Goal: Information Seeking & Learning: Find specific fact

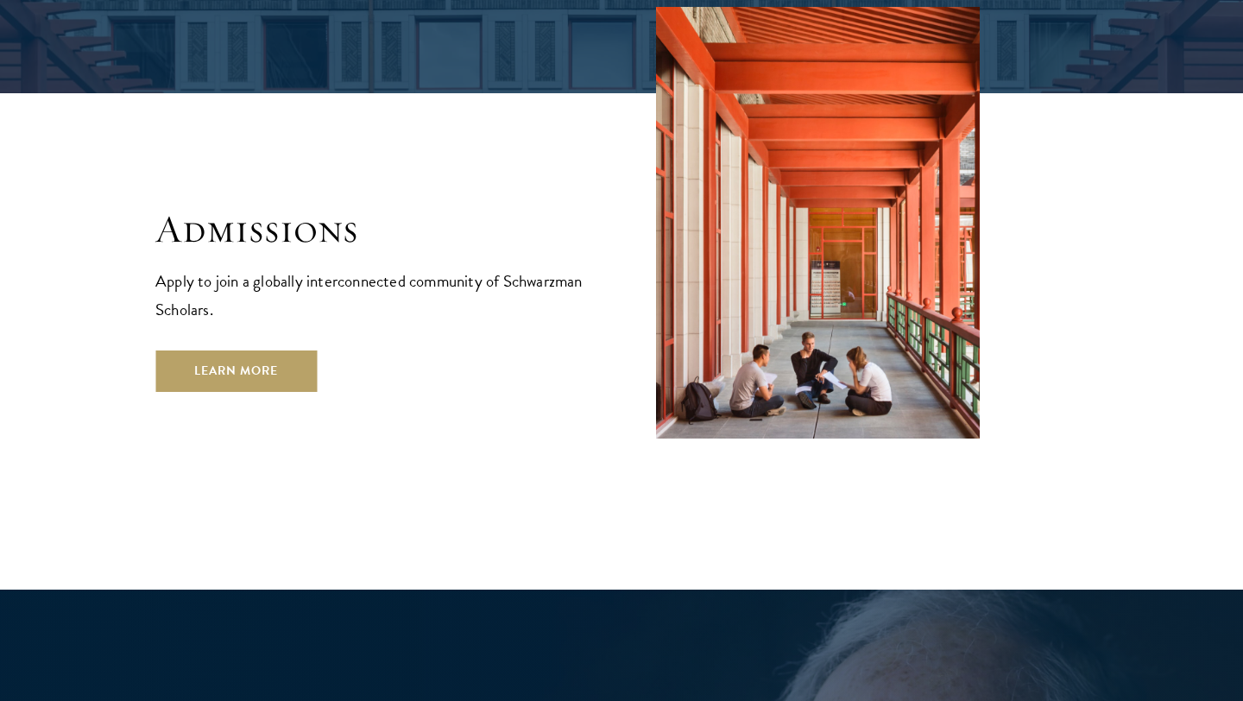
scroll to position [2856, 0]
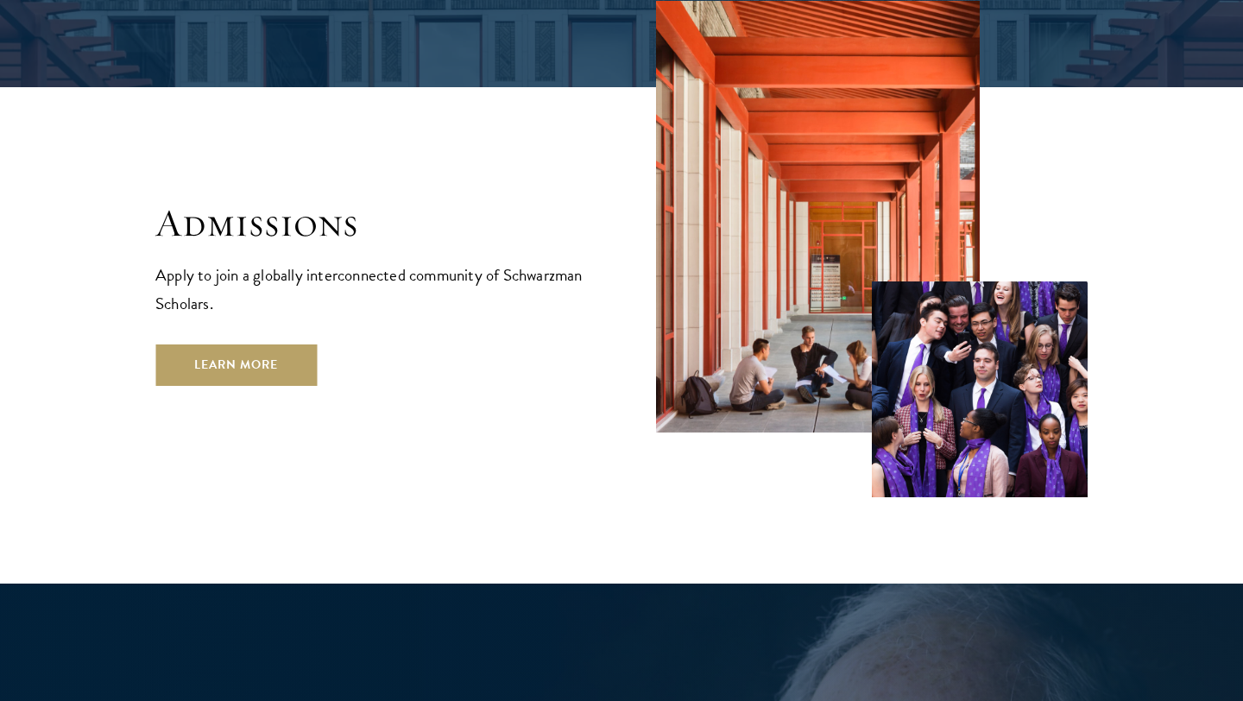
click at [300, 261] on p "Apply to join a globally interconnected community of Schwarzman Scholars." at bounding box center [371, 289] width 432 height 57
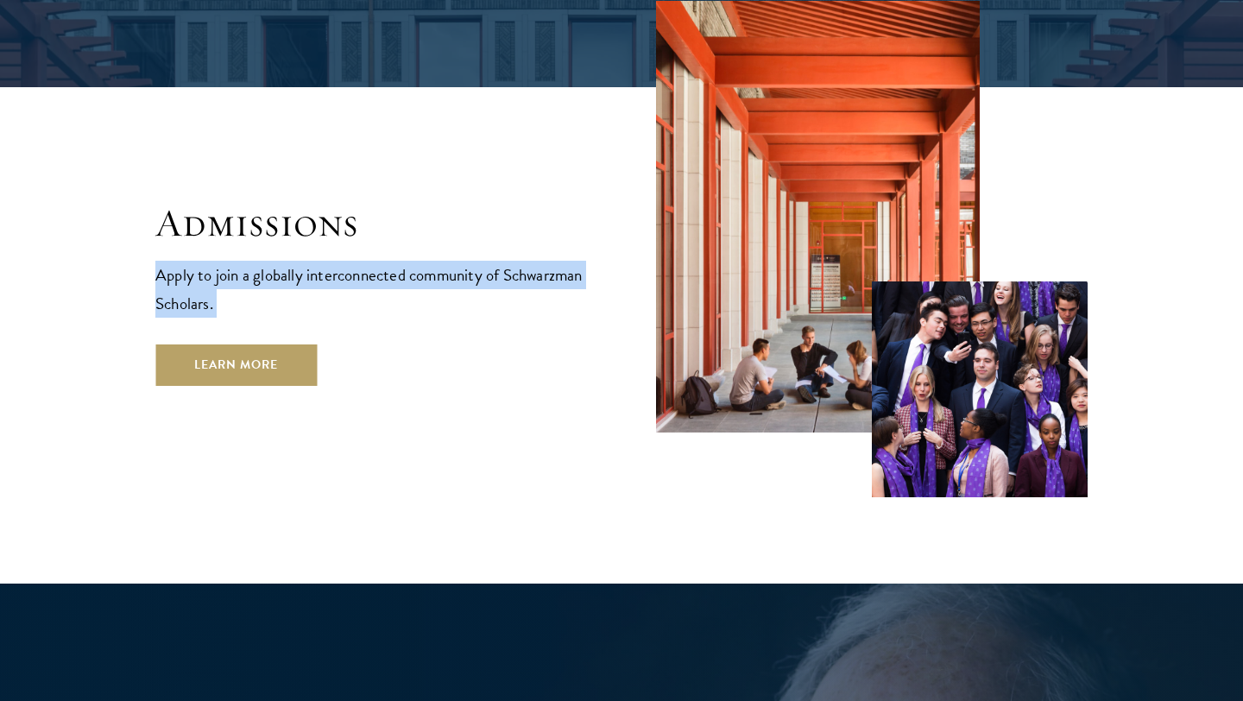
click at [300, 261] on p "Apply to join a globally interconnected community of Schwarzman Scholars." at bounding box center [371, 289] width 432 height 57
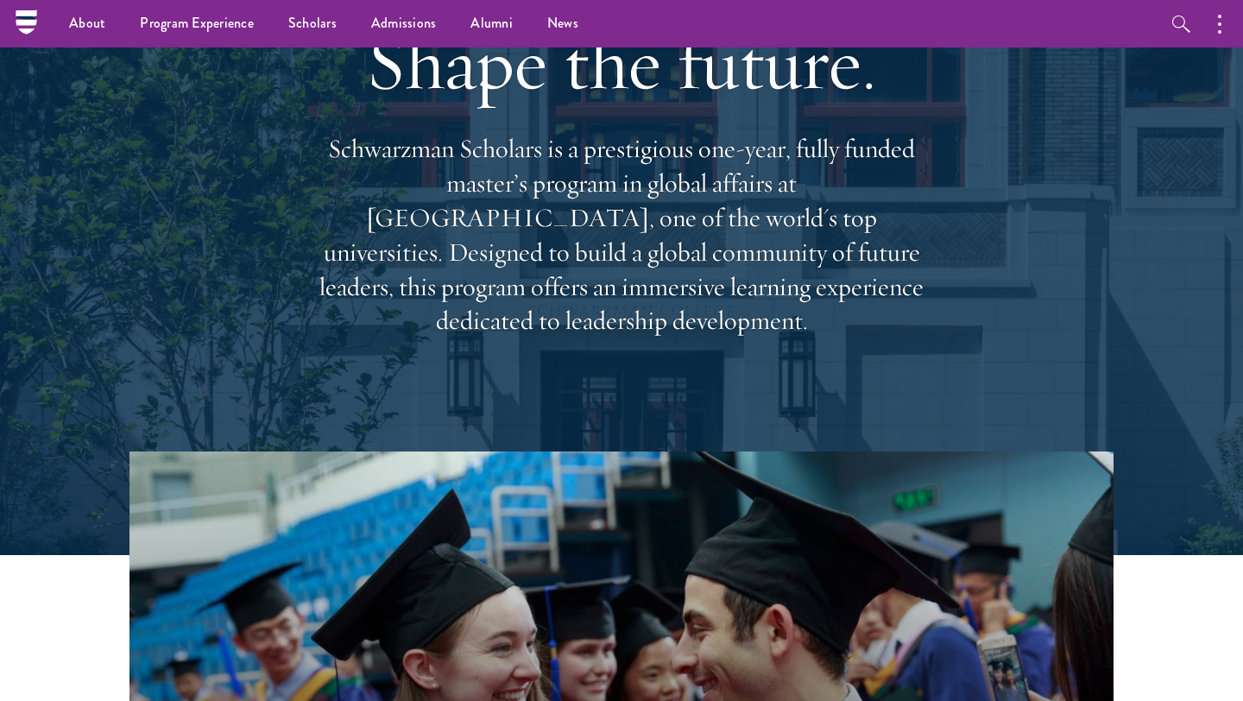
scroll to position [0, 0]
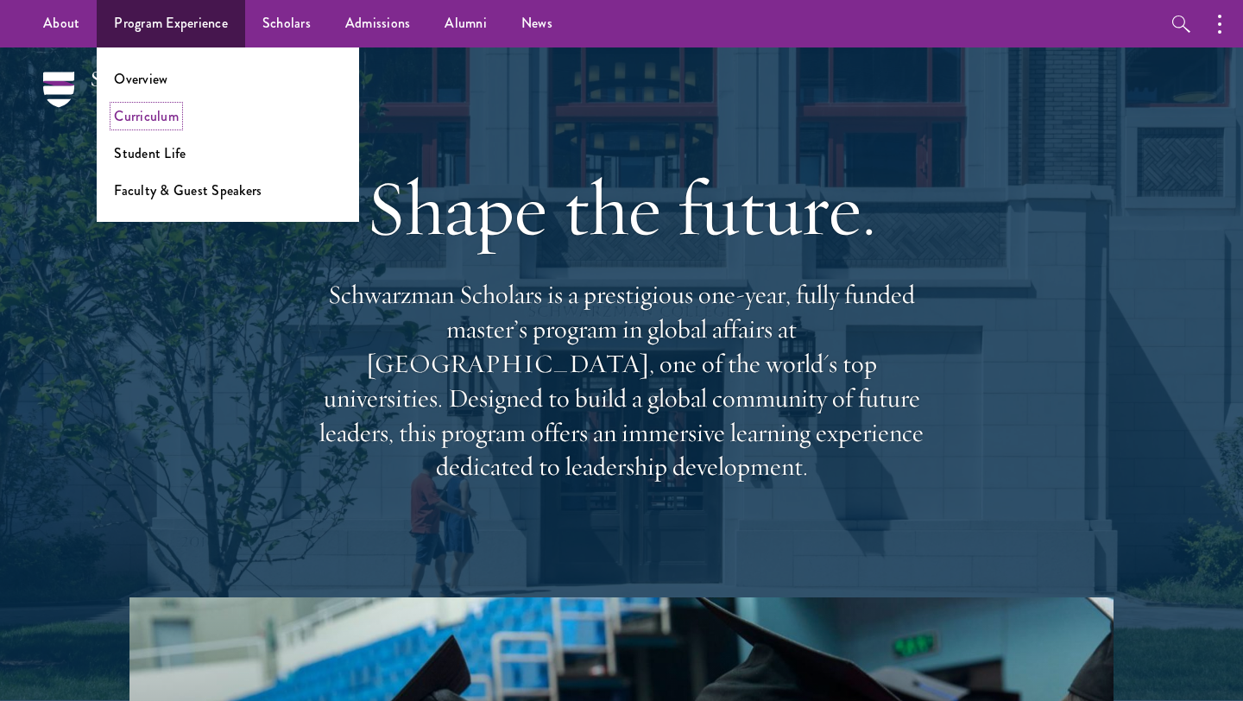
click at [152, 112] on link "Curriculum" at bounding box center [146, 116] width 65 height 20
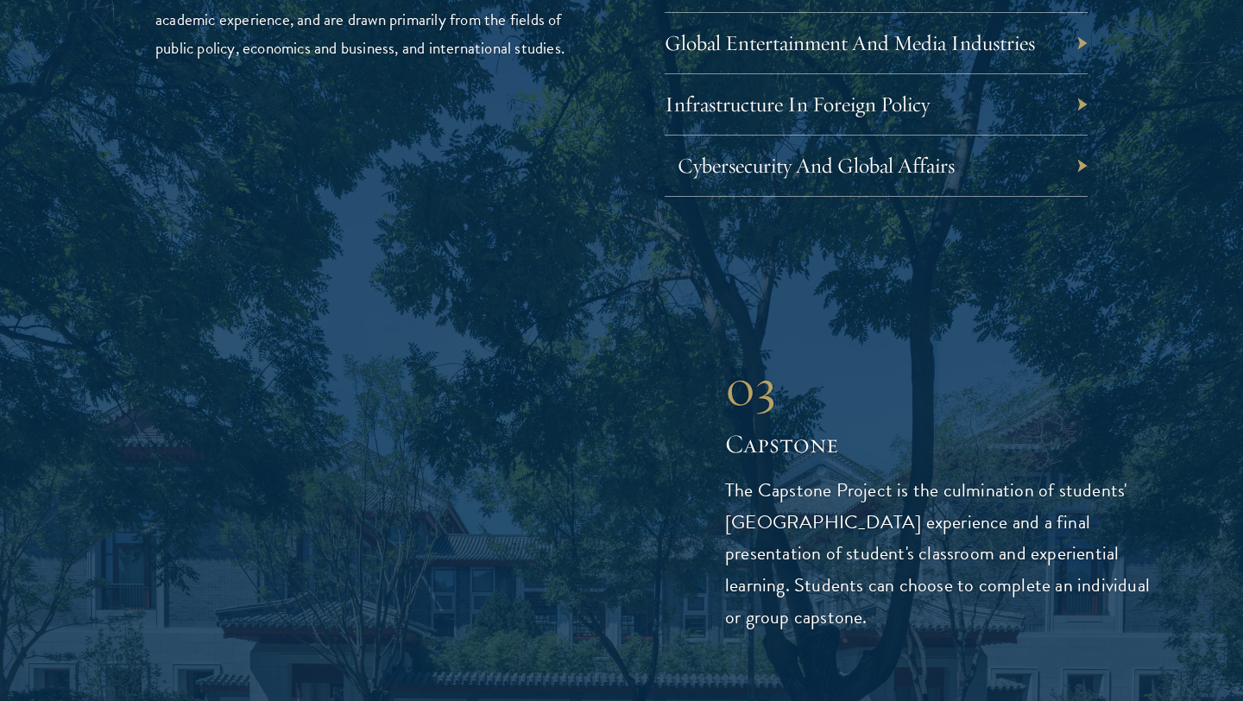
scroll to position [5690, 0]
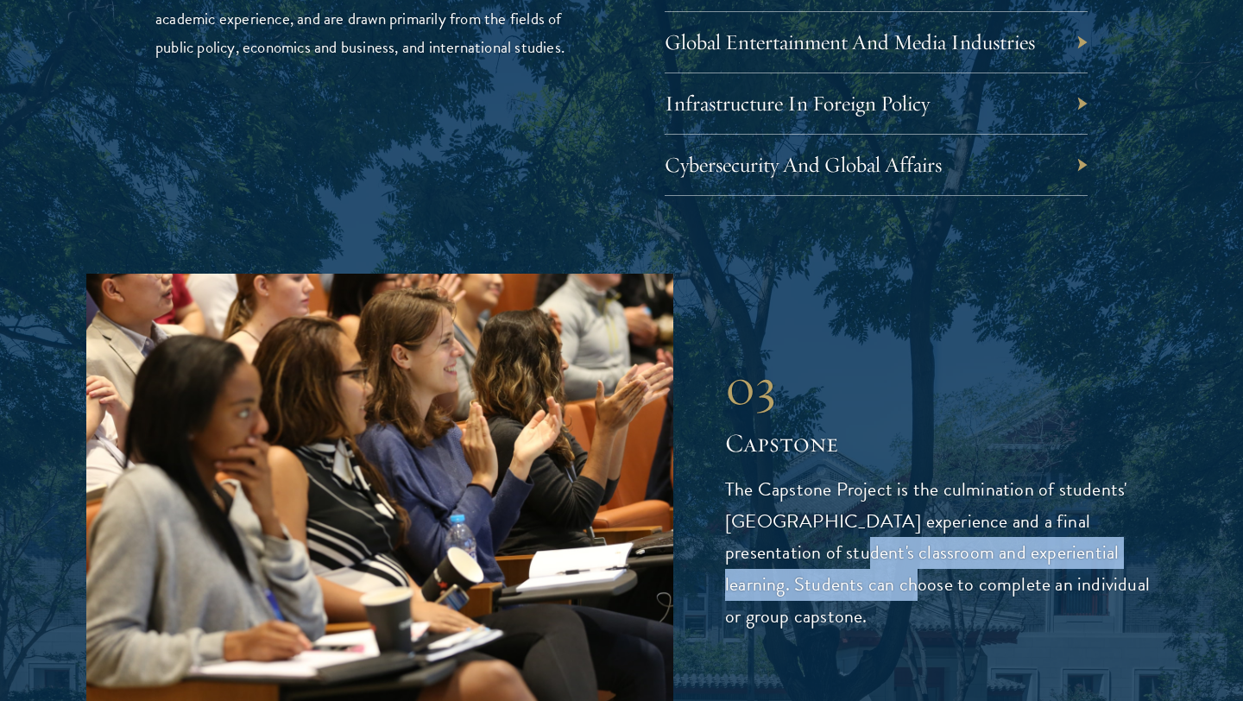
click at [762, 515] on p "The Capstone Project is the culmination of students' Schwarzman College experie…" at bounding box center [941, 554] width 432 height 160
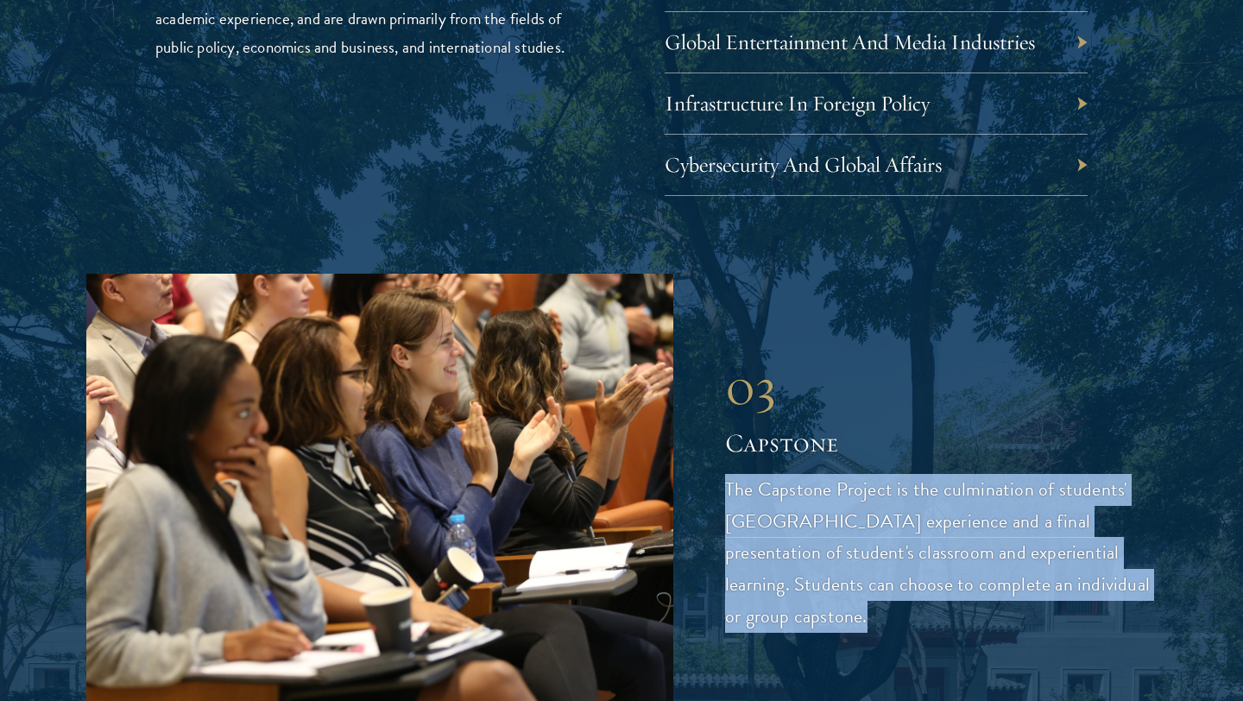
click at [762, 515] on p "The Capstone Project is the culmination of students' Schwarzman College experie…" at bounding box center [941, 554] width 432 height 160
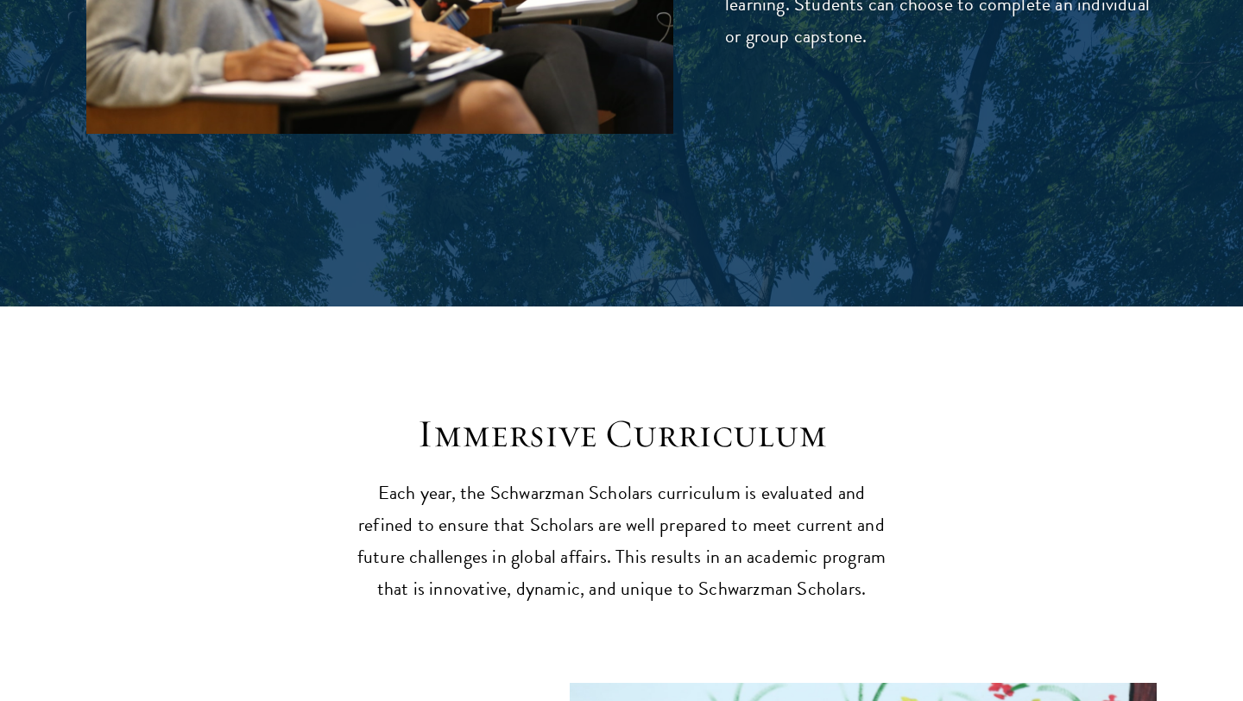
scroll to position [6286, 0]
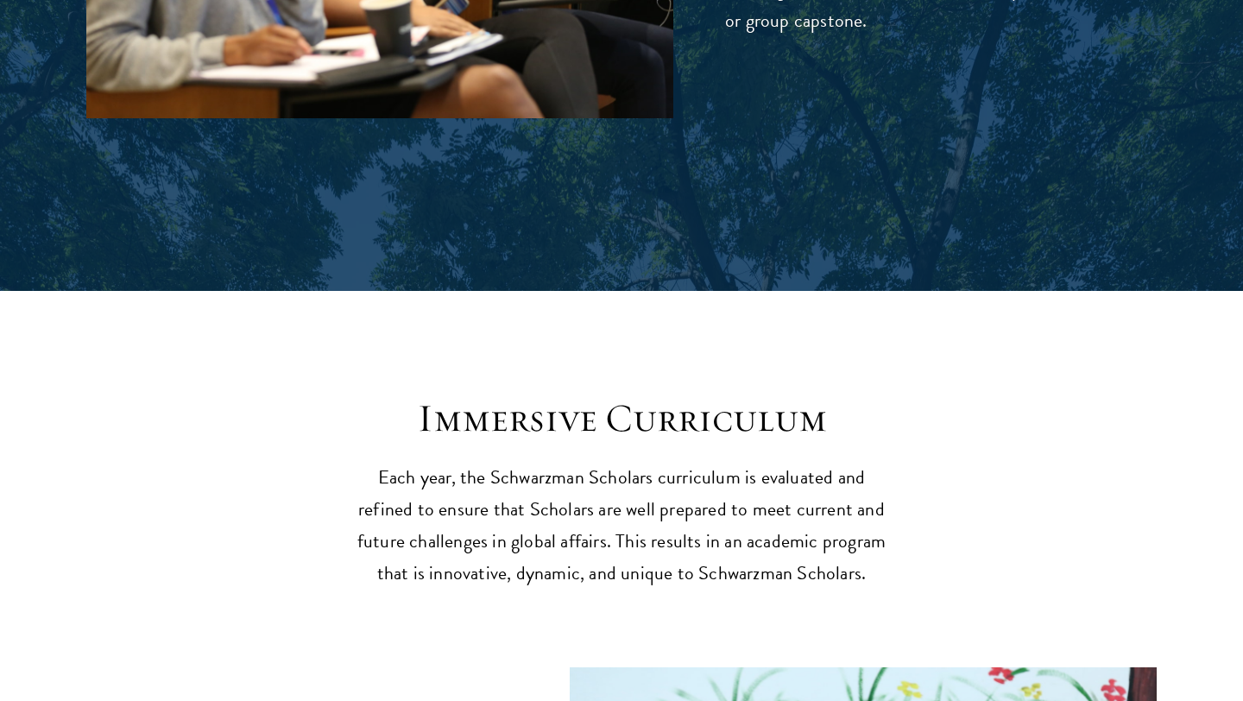
click at [768, 462] on p "Each year, the Schwarzman Scholars curriculum is evaluated and refined to ensur…" at bounding box center [621, 526] width 535 height 128
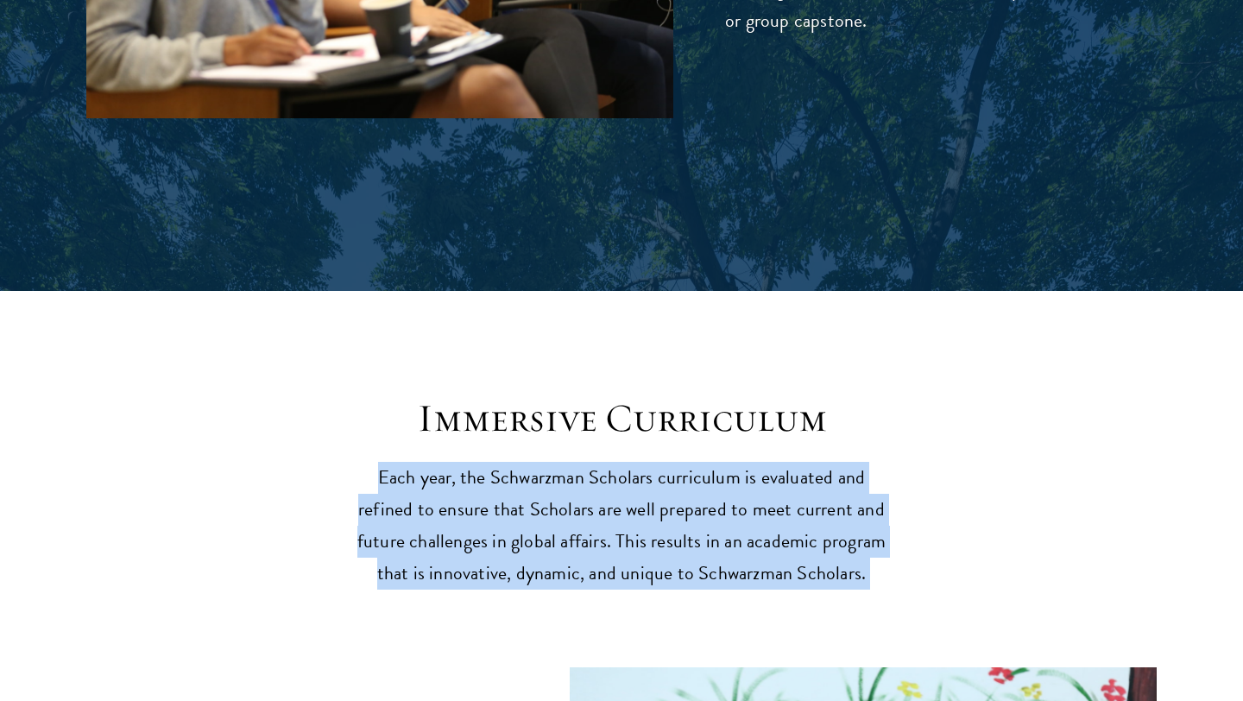
click at [768, 462] on p "Each year, the Schwarzman Scholars curriculum is evaluated and refined to ensur…" at bounding box center [621, 526] width 535 height 128
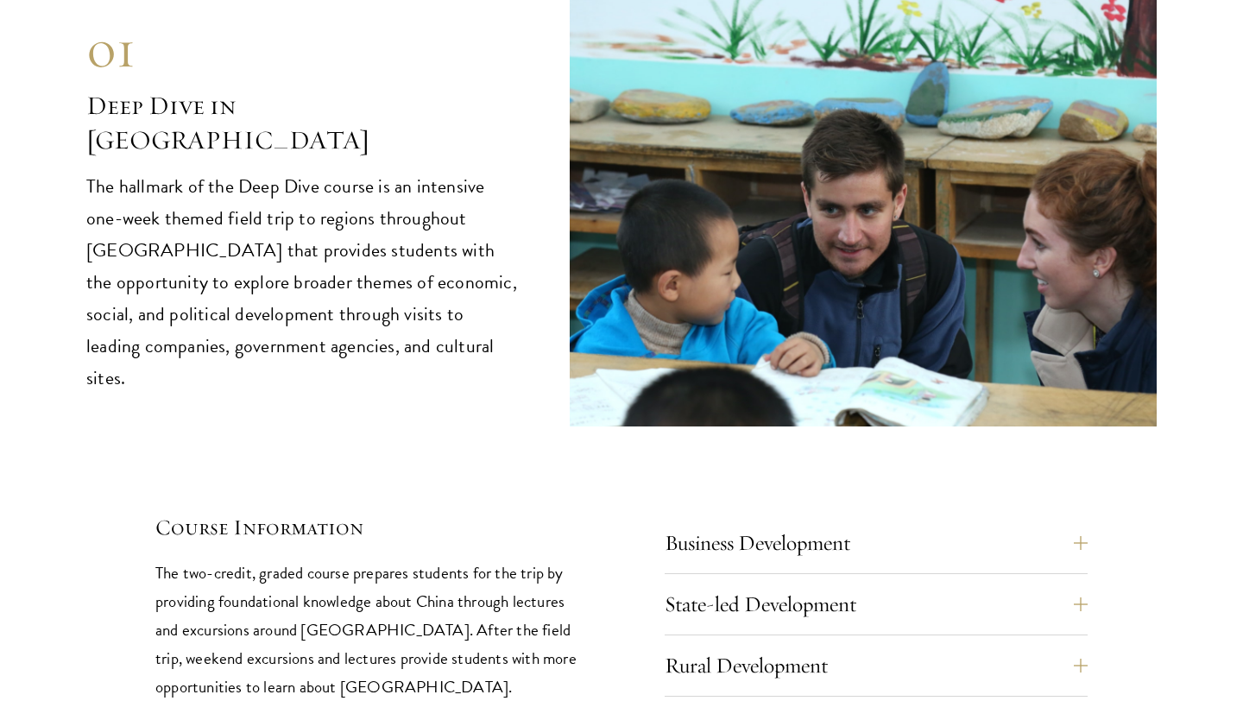
scroll to position [6971, 0]
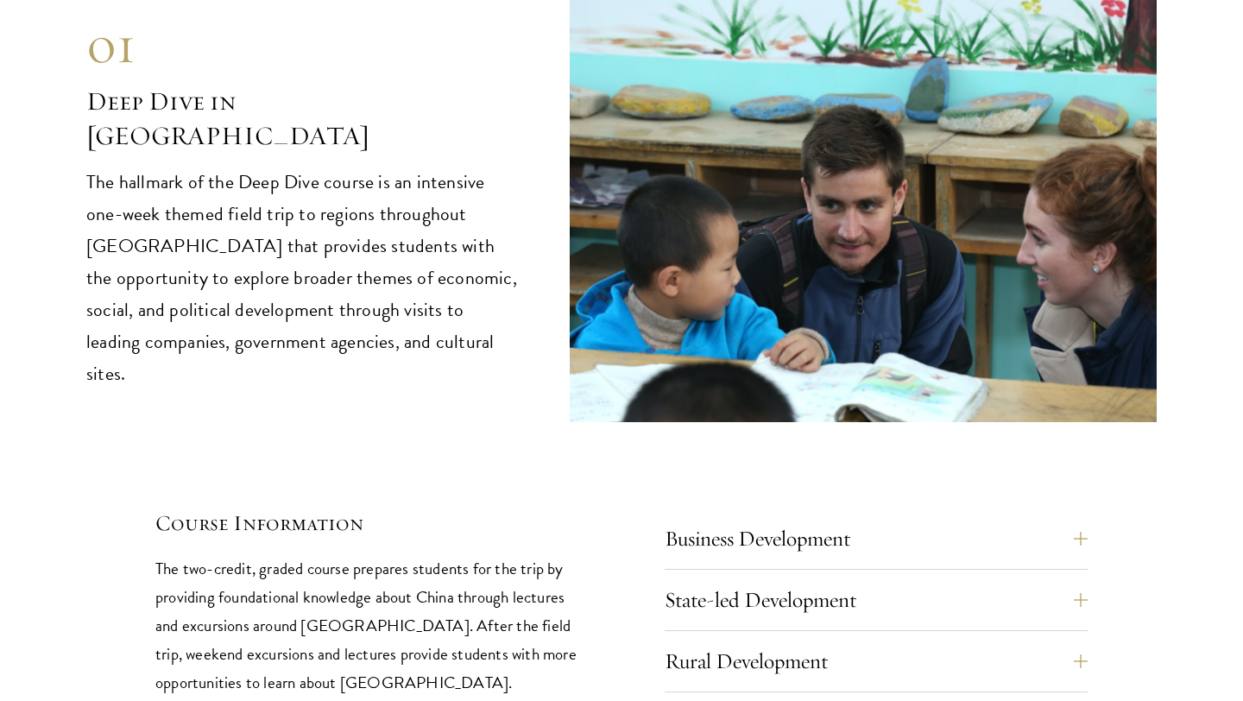
click at [218, 202] on p "The hallmark of the Deep Dive course is an intensive one-week themed field trip…" at bounding box center [302, 279] width 432 height 224
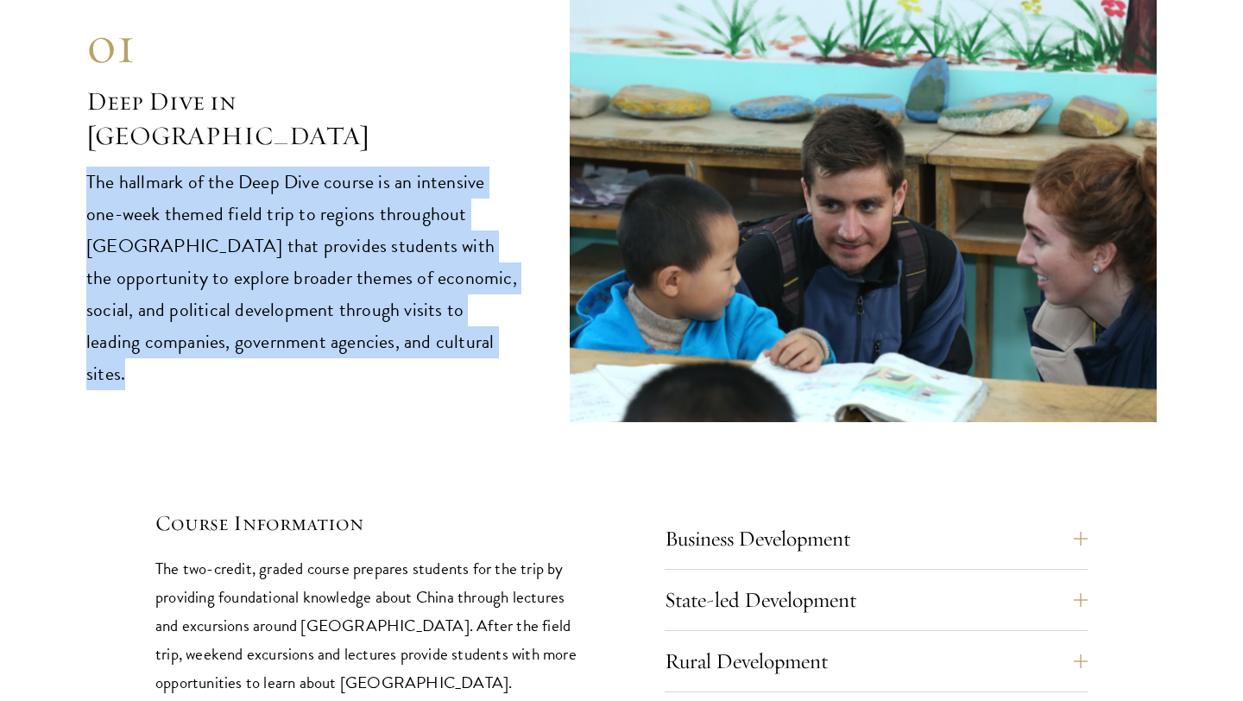
click at [218, 202] on p "The hallmark of the Deep Dive course is an intensive one-week themed field trip…" at bounding box center [302, 279] width 432 height 224
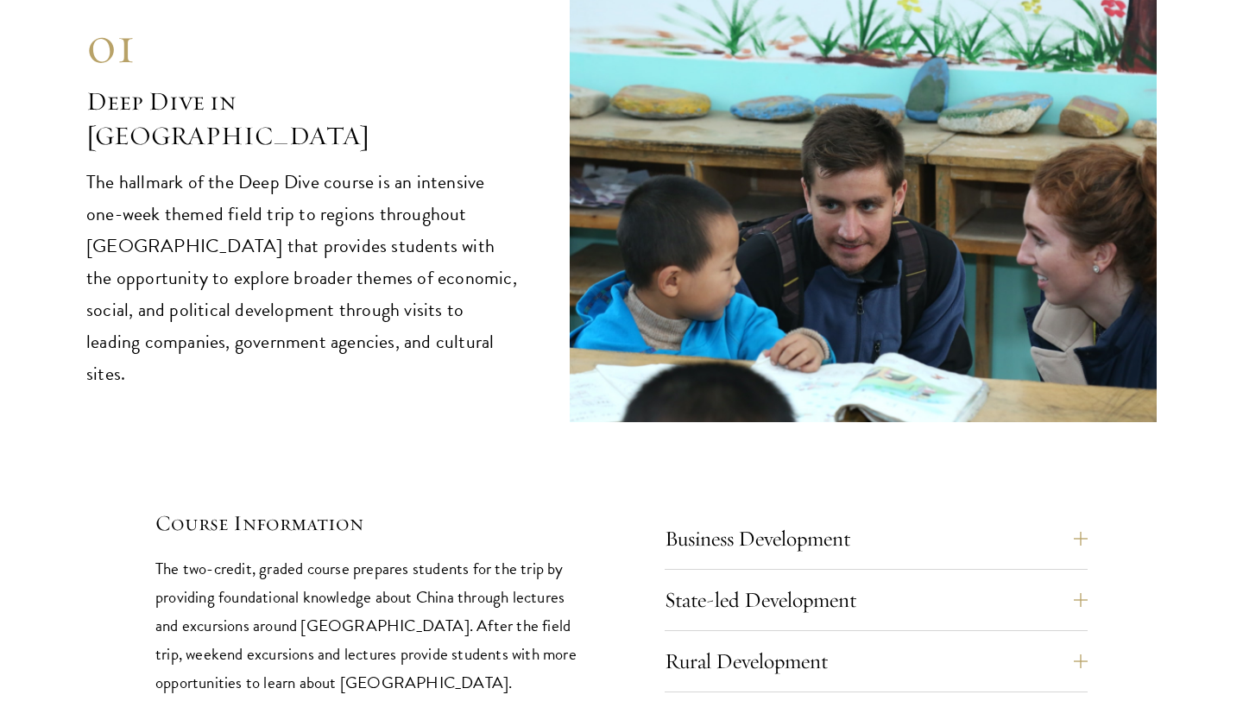
click at [332, 393] on div "01 Deep Dive in China 01 Deep Dive in China The hallmark of the Deep Dive cours…" at bounding box center [621, 339] width 1070 height 715
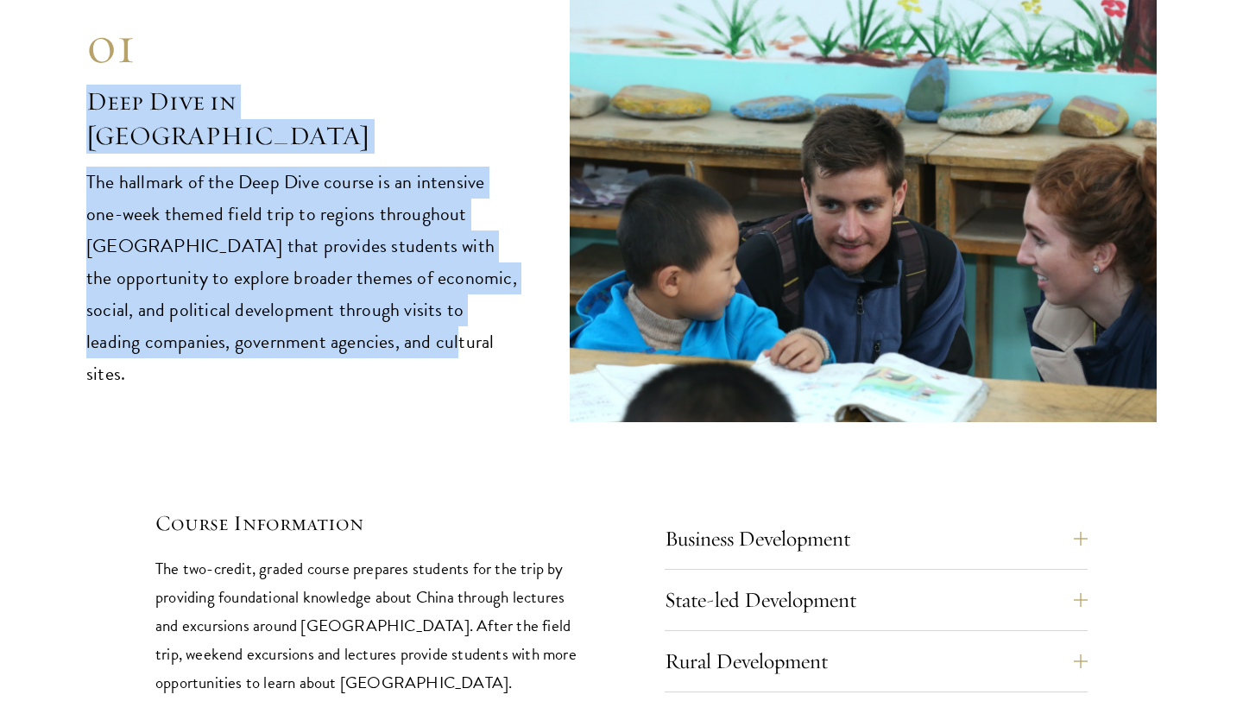
drag, startPoint x: 440, startPoint y: 299, endPoint x: 64, endPoint y: 69, distance: 440.9
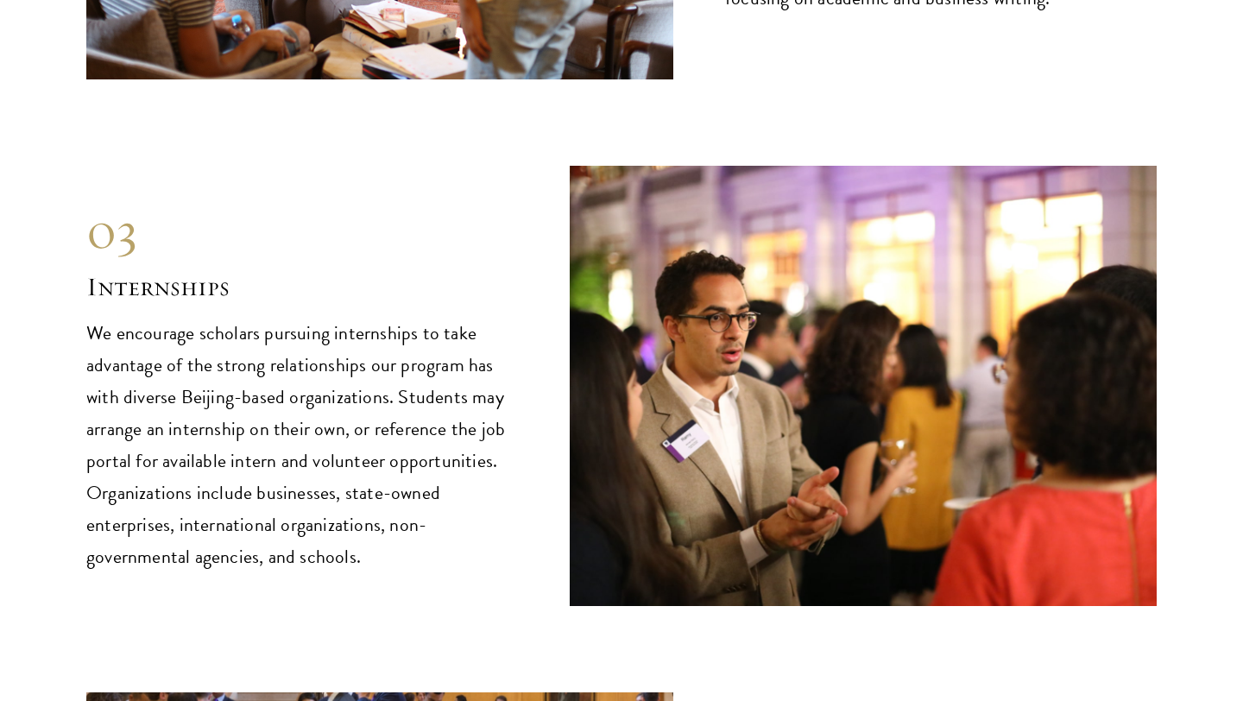
scroll to position [8117, 0]
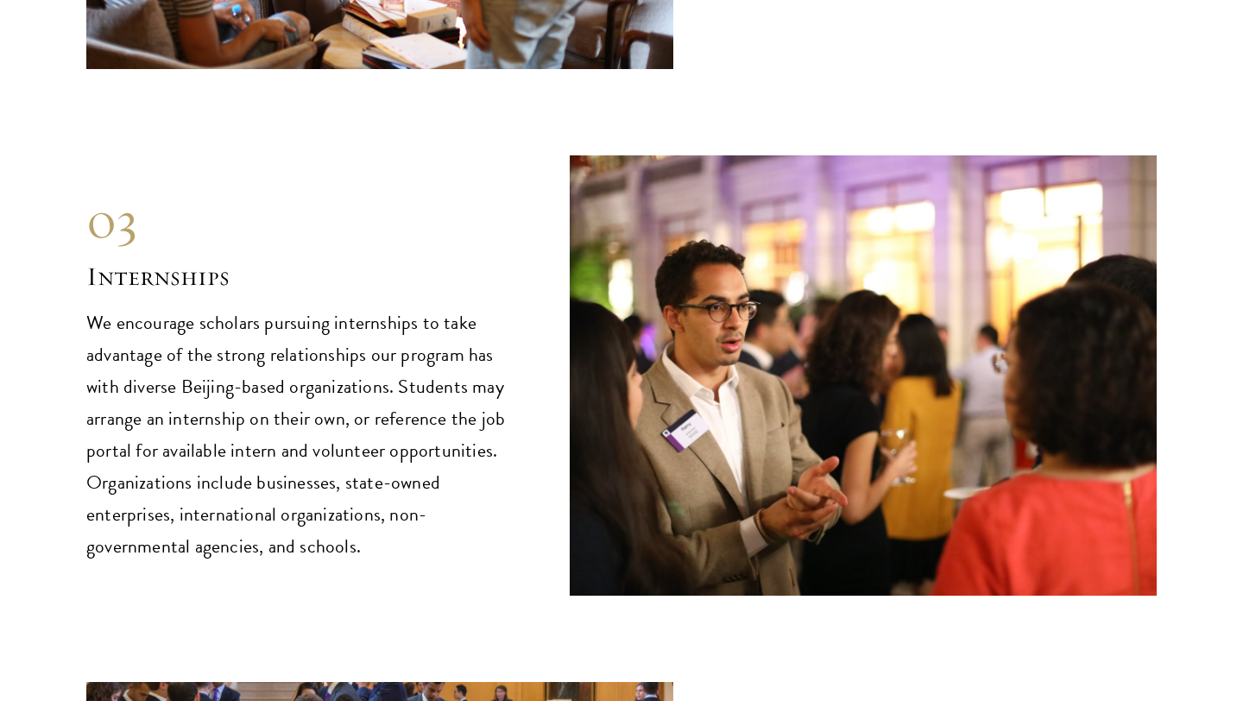
click at [205, 338] on p "We encourage scholars pursuing internships to take advantage of the strong rela…" at bounding box center [302, 435] width 432 height 256
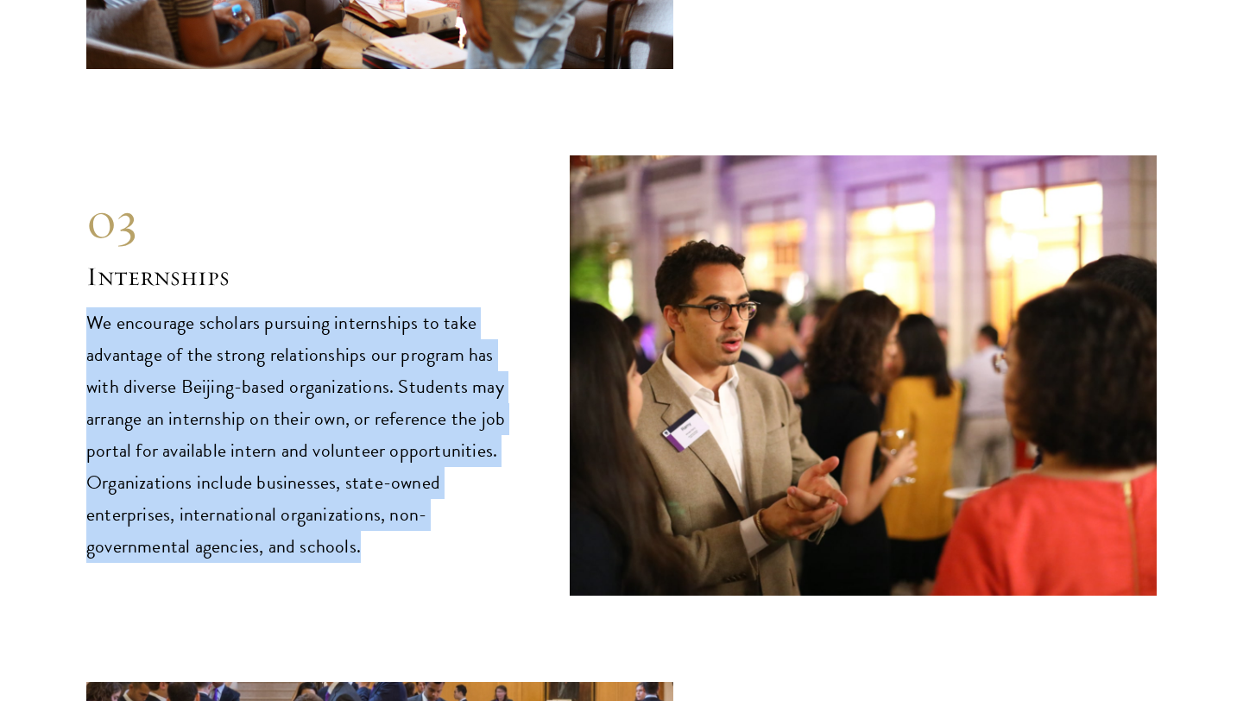
click at [205, 338] on p "We encourage scholars pursuing internships to take advantage of the strong rela…" at bounding box center [302, 435] width 432 height 256
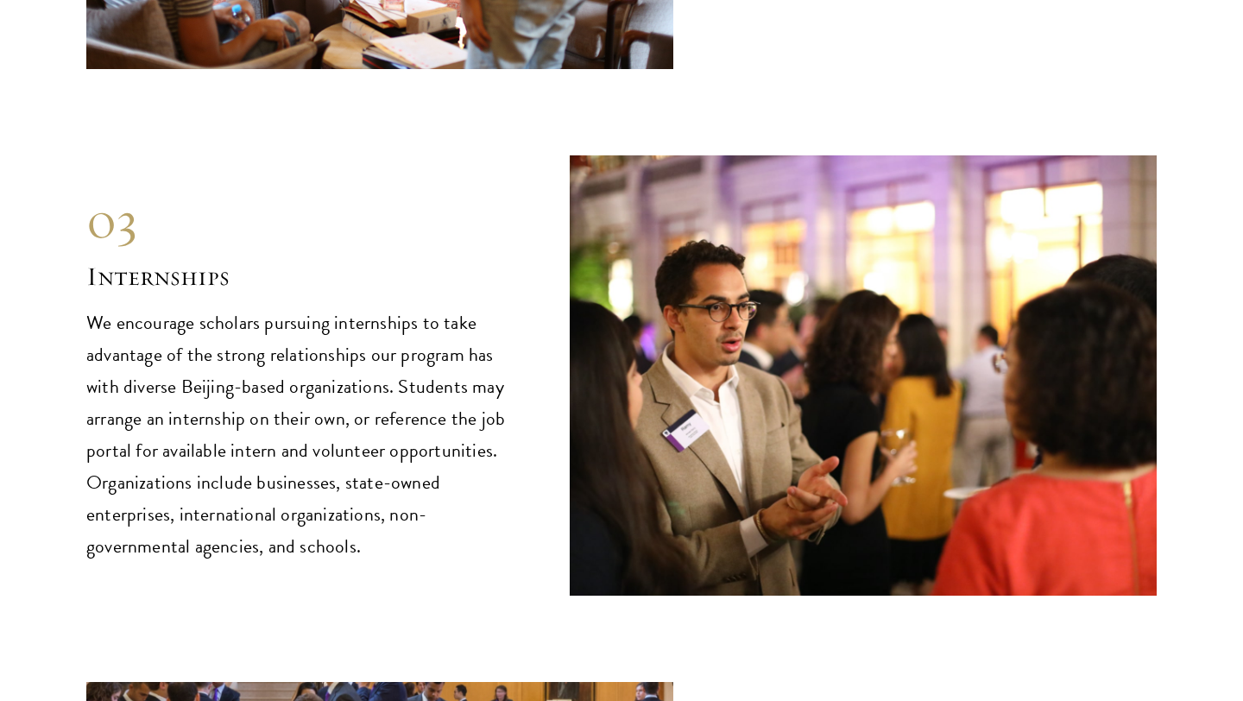
click at [235, 394] on p "We encourage scholars pursuing internships to take advantage of the strong rela…" at bounding box center [302, 435] width 432 height 256
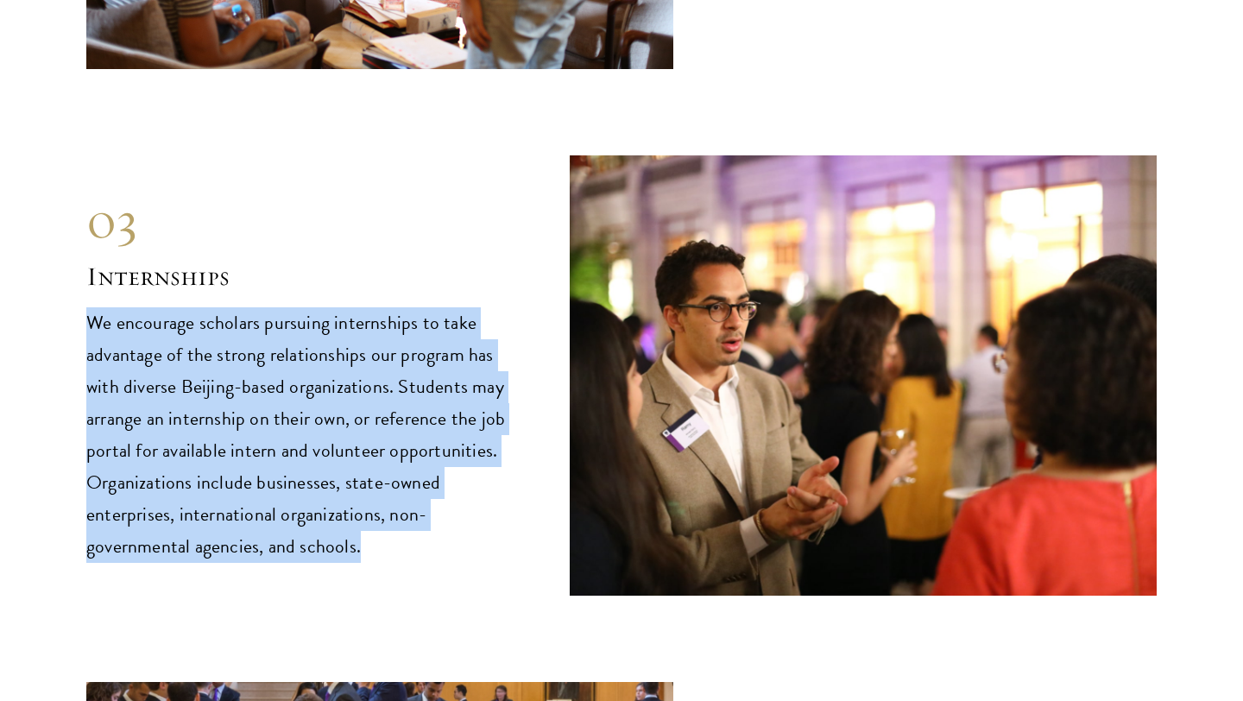
drag, startPoint x: 387, startPoint y: 475, endPoint x: 64, endPoint y: 255, distance: 390.8
drag, startPoint x: 65, startPoint y: 255, endPoint x: 364, endPoint y: 468, distance: 367.7
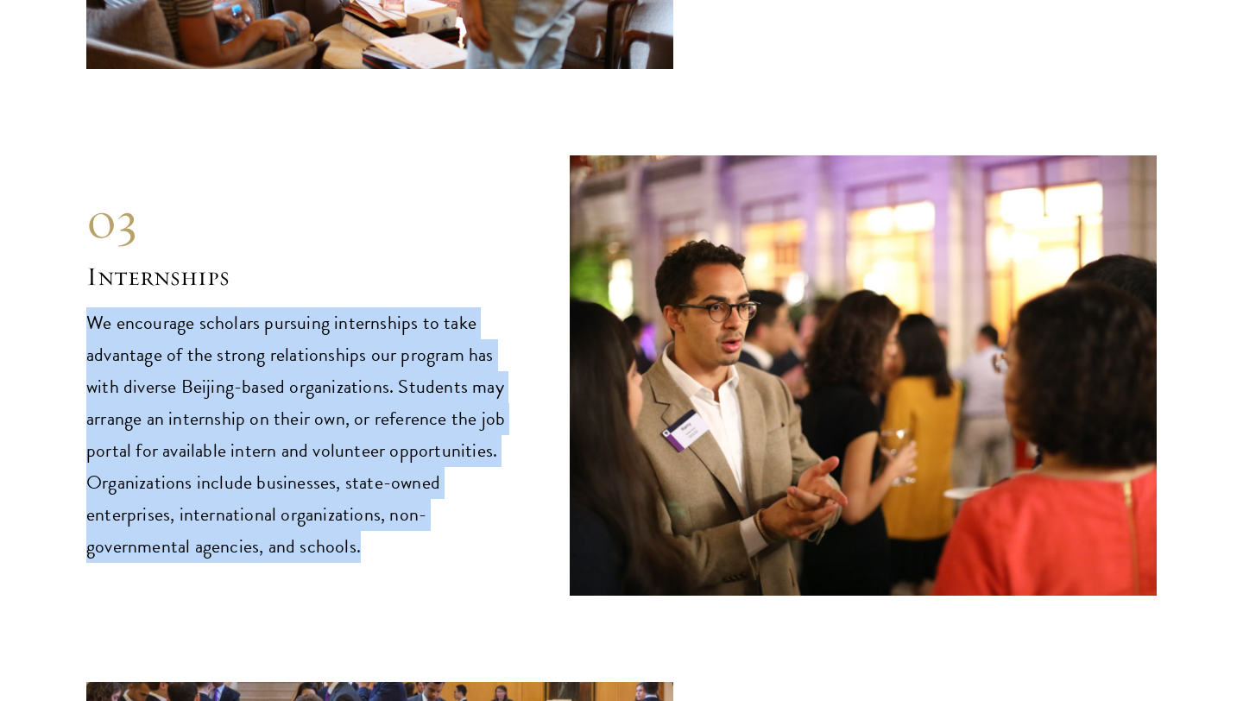
click at [364, 468] on p "We encourage scholars pursuing internships to take advantage of the strong rela…" at bounding box center [302, 435] width 432 height 256
drag, startPoint x: 368, startPoint y: 472, endPoint x: 57, endPoint y: 212, distance: 405.1
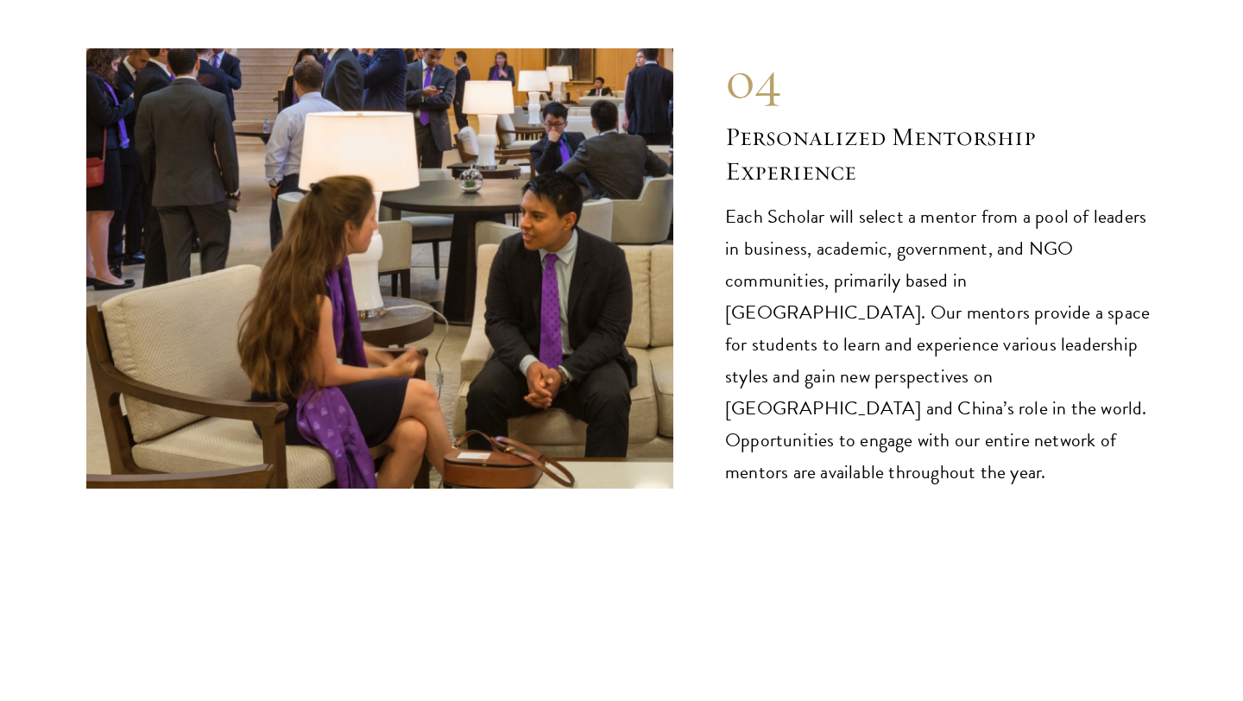
scroll to position [8757, 0]
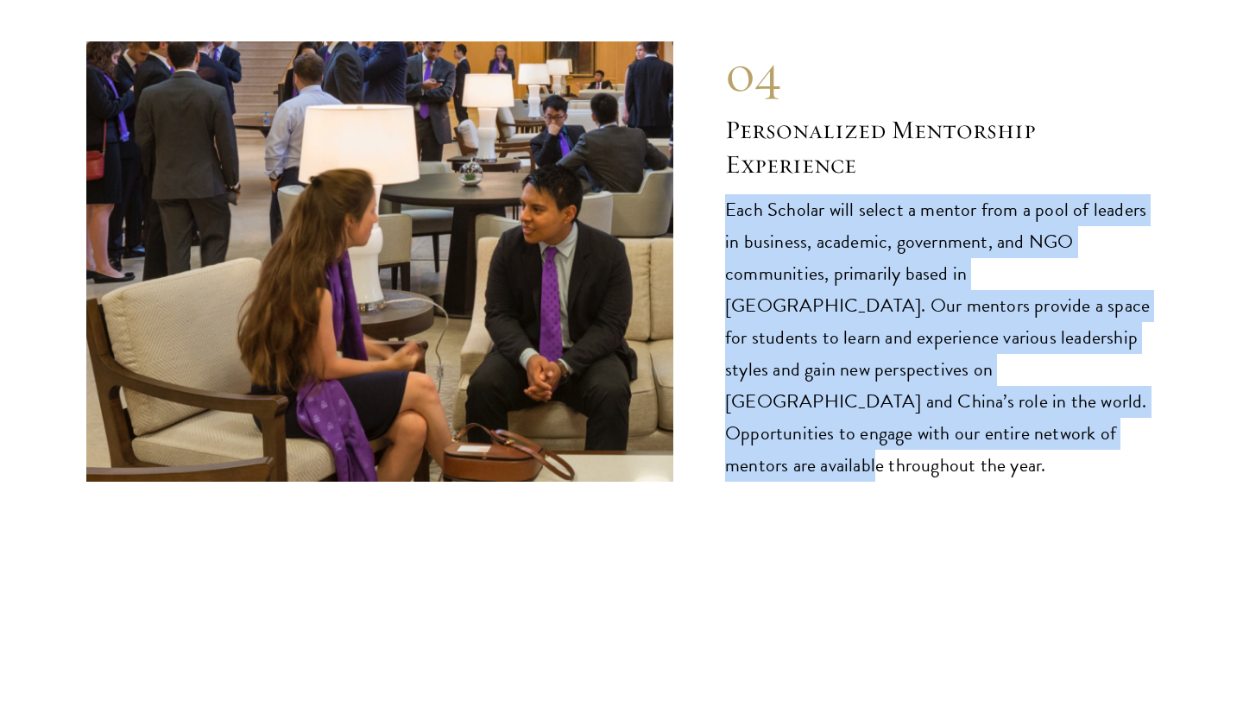
drag, startPoint x: 903, startPoint y: 386, endPoint x: 706, endPoint y: 159, distance: 300.5
click at [706, 159] on div "04 Personalized Mentorship Experience 04 Personalized Mentorship Experience Eac…" at bounding box center [621, 261] width 1070 height 440
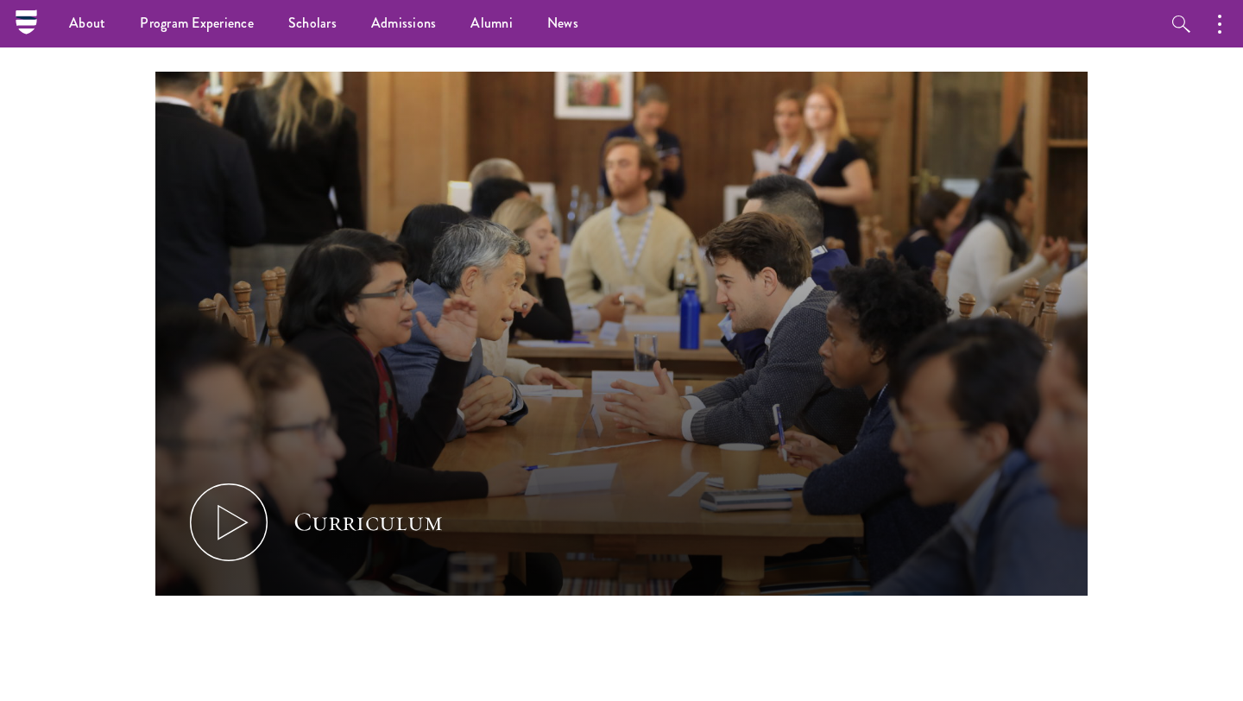
scroll to position [0, 0]
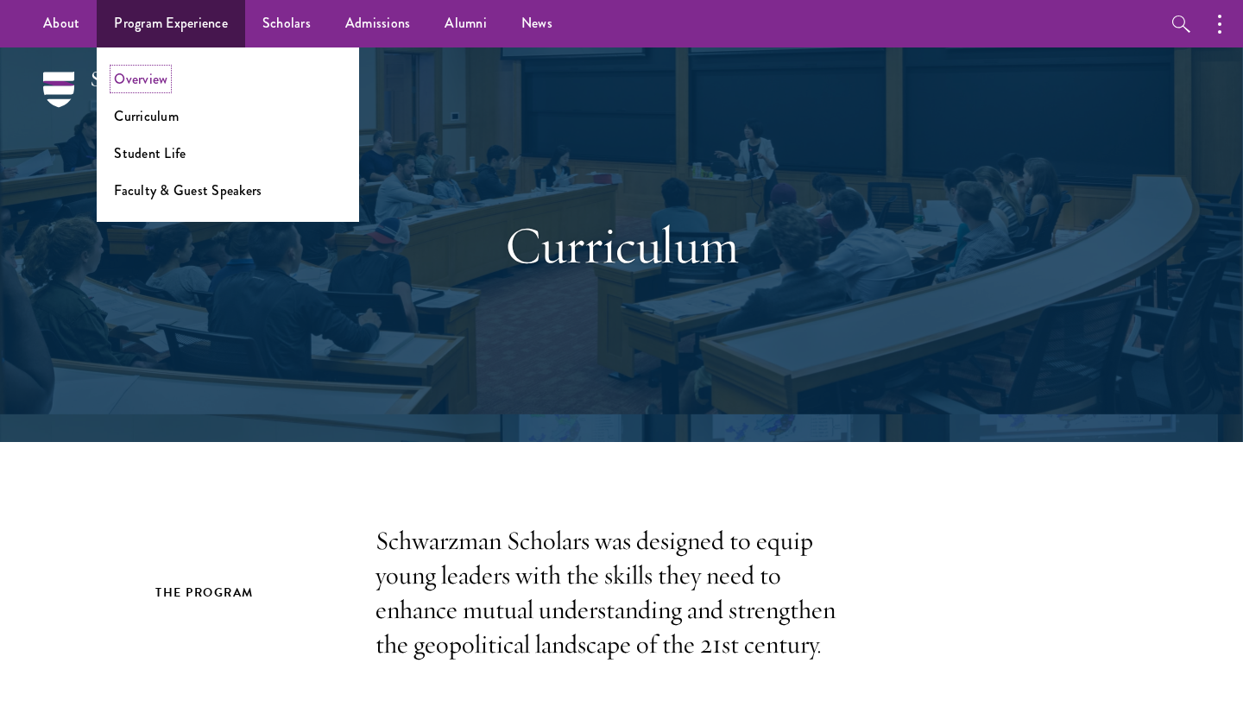
click at [141, 84] on link "Overview" at bounding box center [141, 79] width 54 height 20
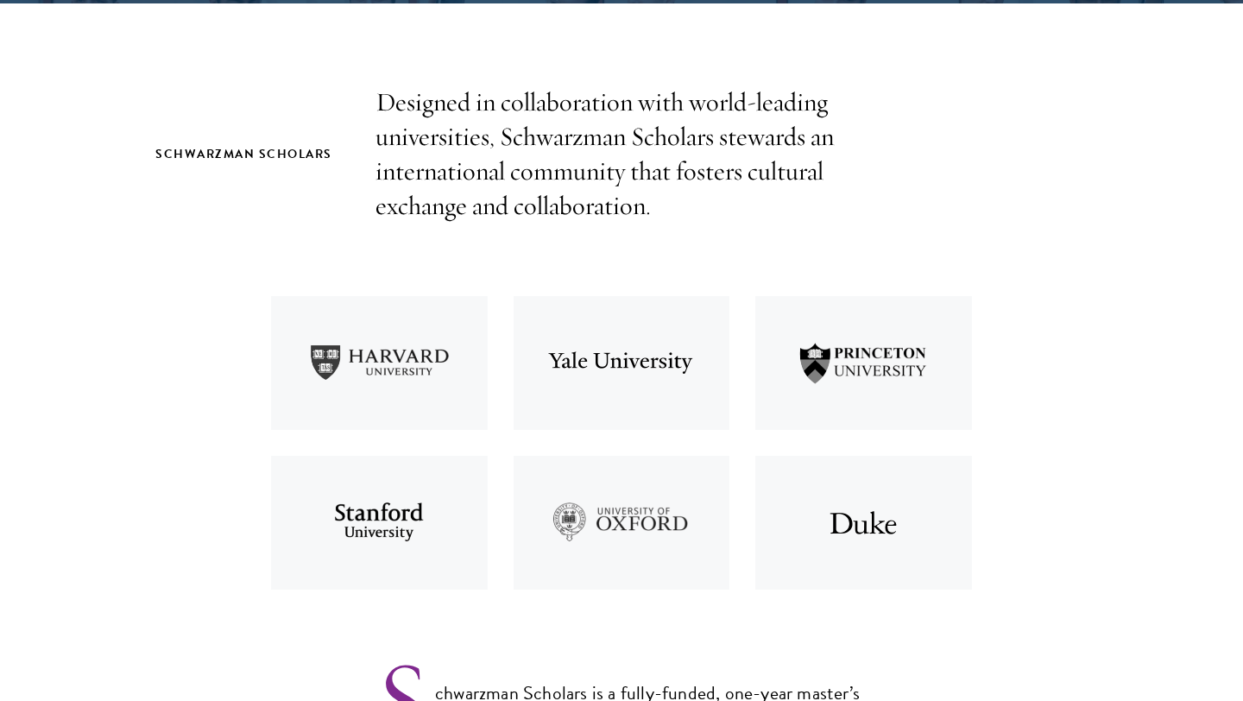
scroll to position [537, 0]
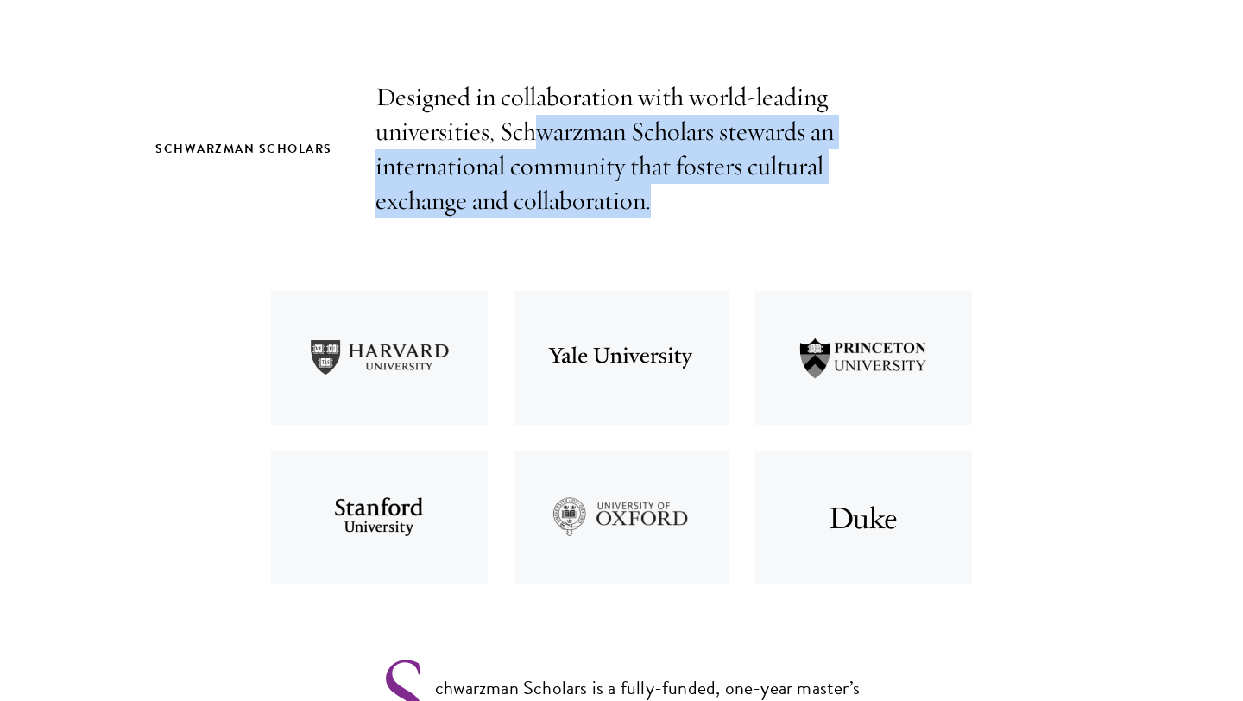
drag, startPoint x: 530, startPoint y: 123, endPoint x: 670, endPoint y: 193, distance: 156.7
click at [670, 193] on p "Designed in collaboration with world-leading universities, Schwarzman Scholars …" at bounding box center [622, 149] width 492 height 138
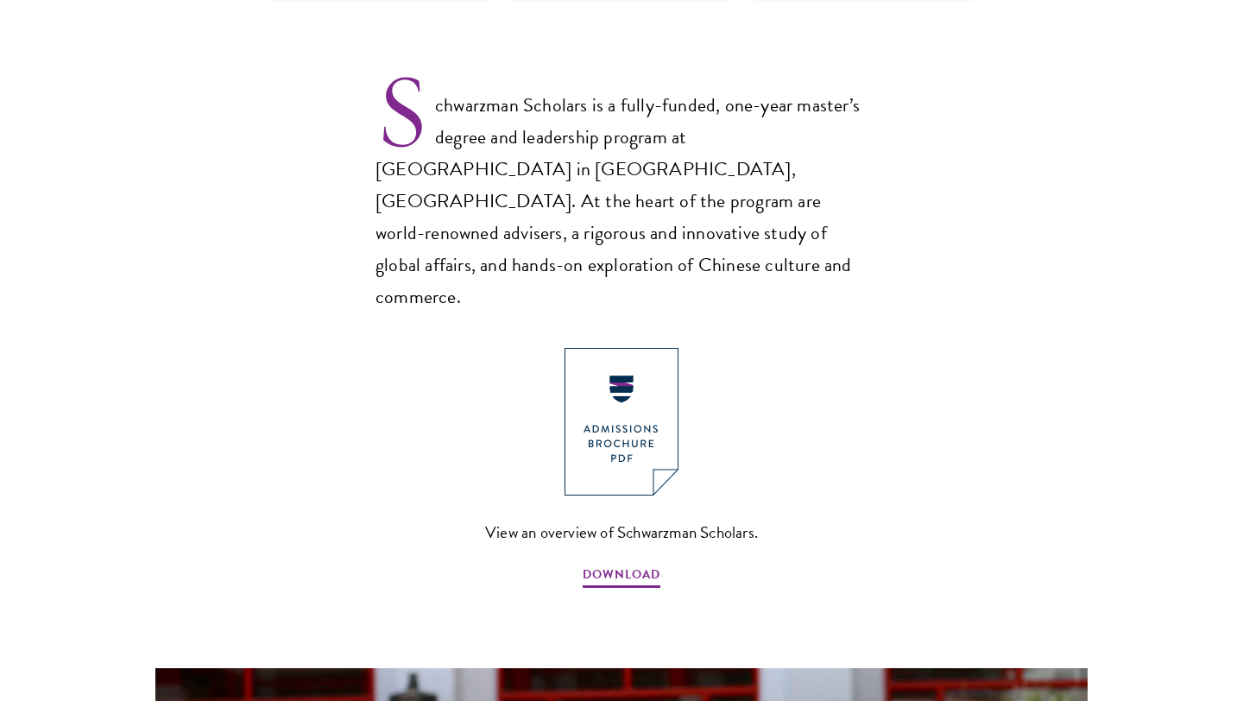
scroll to position [1127, 0]
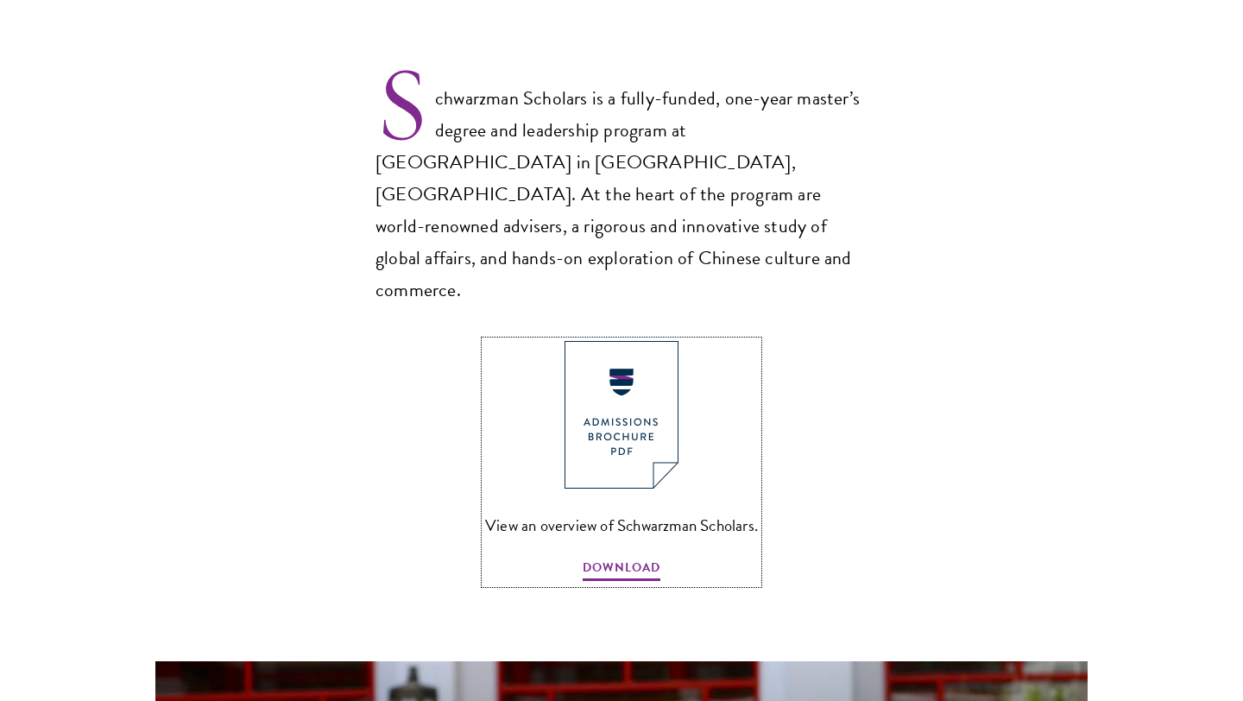
click at [628, 391] on img at bounding box center [622, 415] width 114 height 148
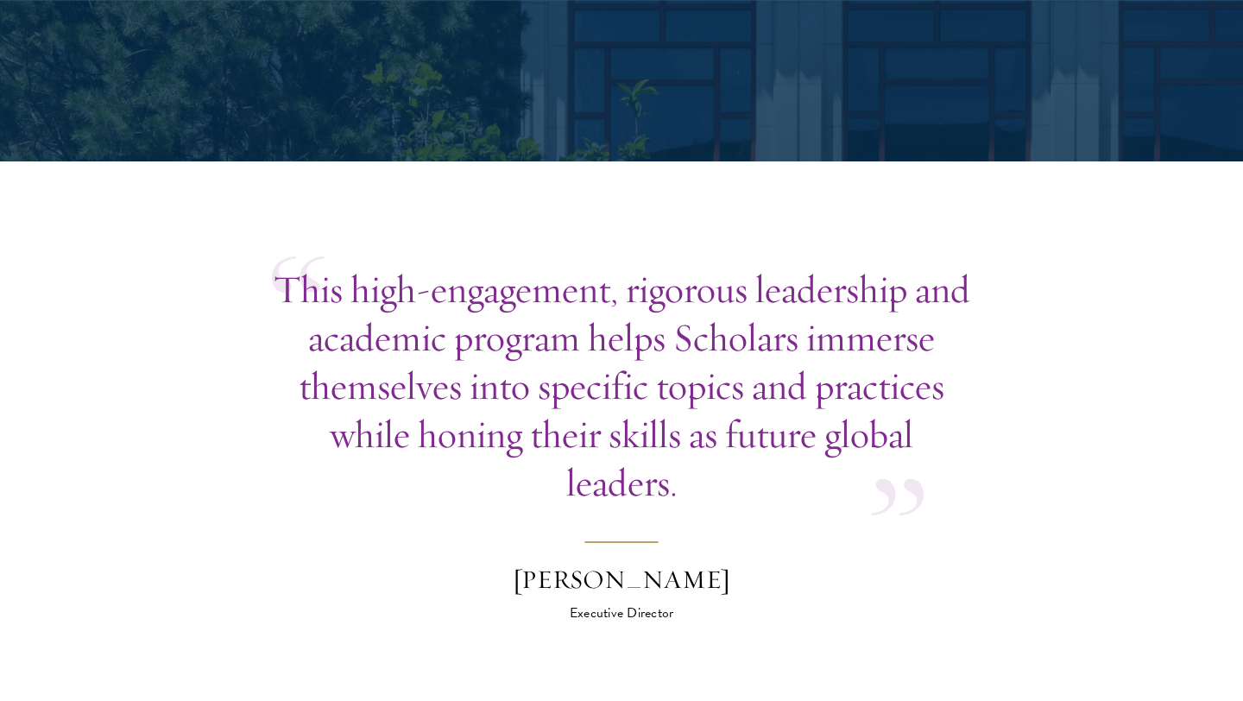
scroll to position [4999, 0]
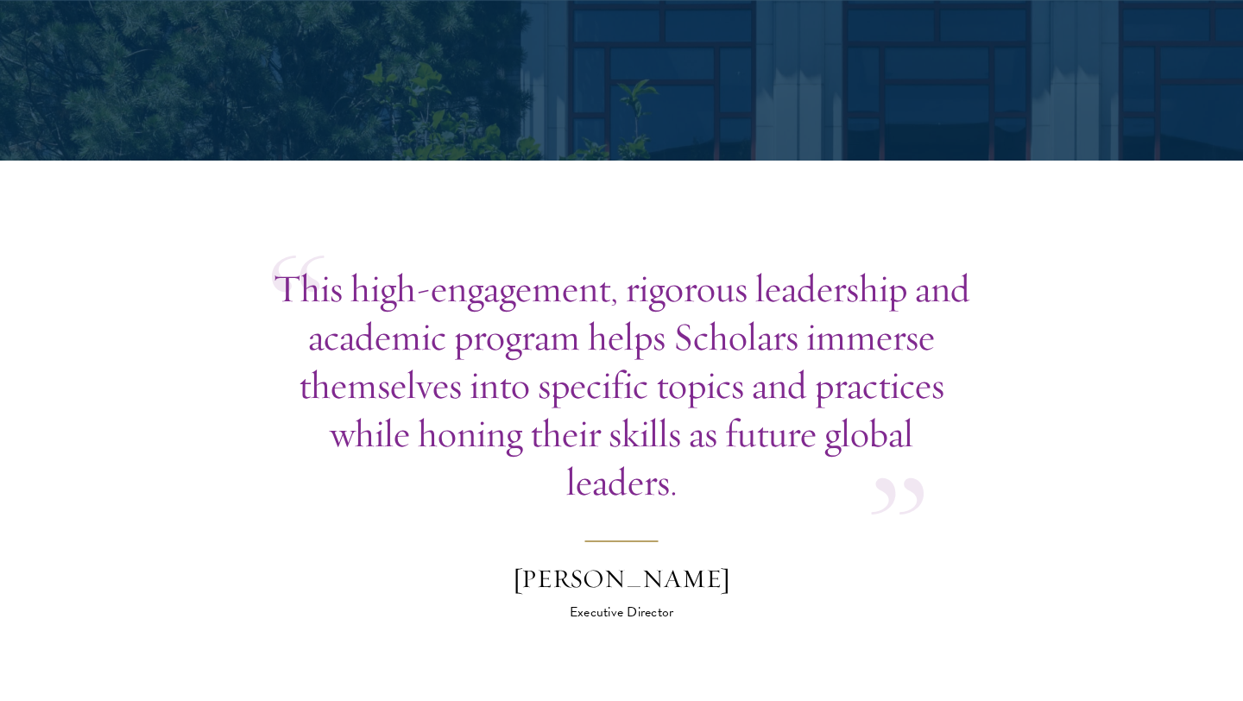
click at [589, 301] on p "This high-engagement, rigorous leadership and academic program helps Scholars i…" at bounding box center [621, 385] width 699 height 242
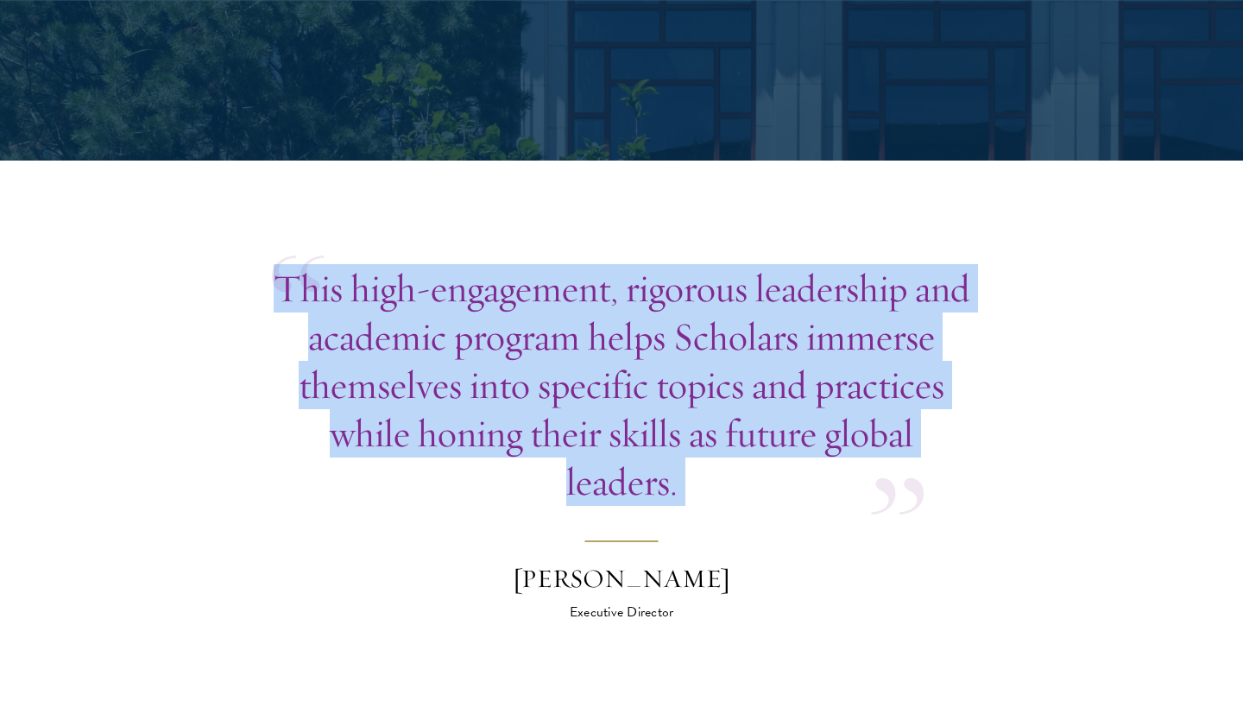
click at [589, 301] on p "This high-engagement, rigorous leadership and academic program helps Scholars i…" at bounding box center [621, 385] width 699 height 242
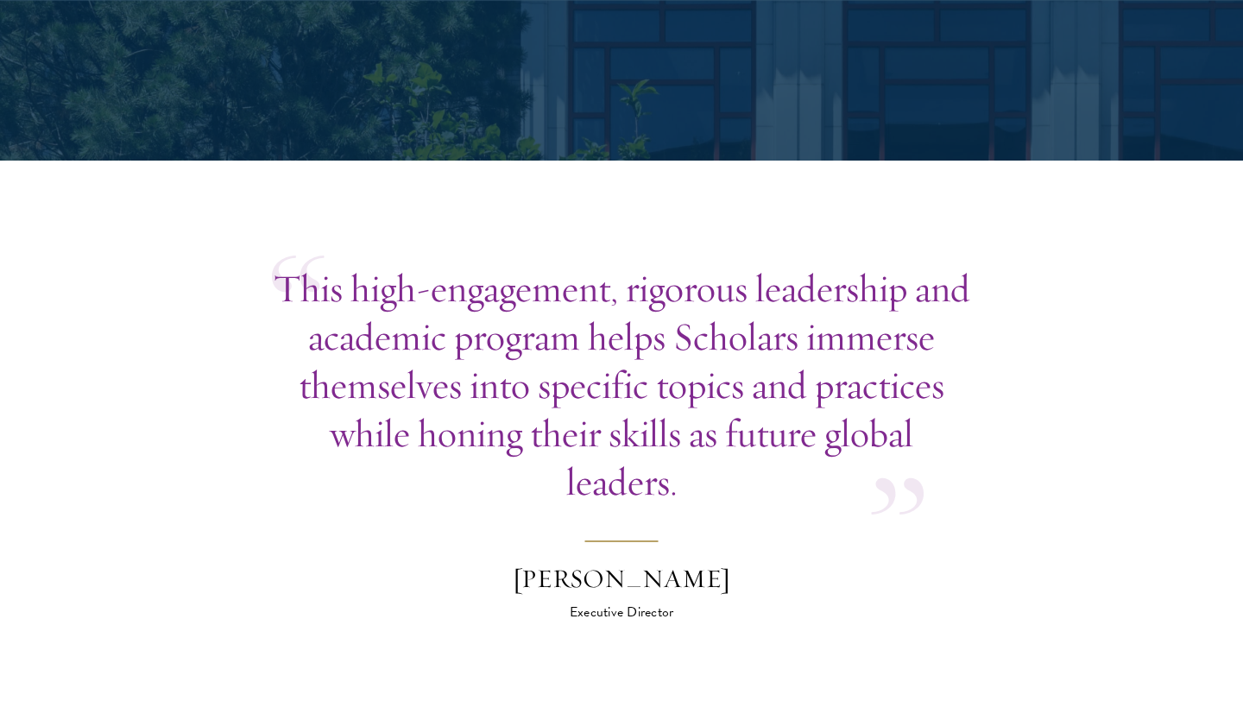
click at [588, 442] on blockquote "This high-engagement, rigorous leadership and academic program helps Scholars i…" at bounding box center [621, 443] width 699 height 358
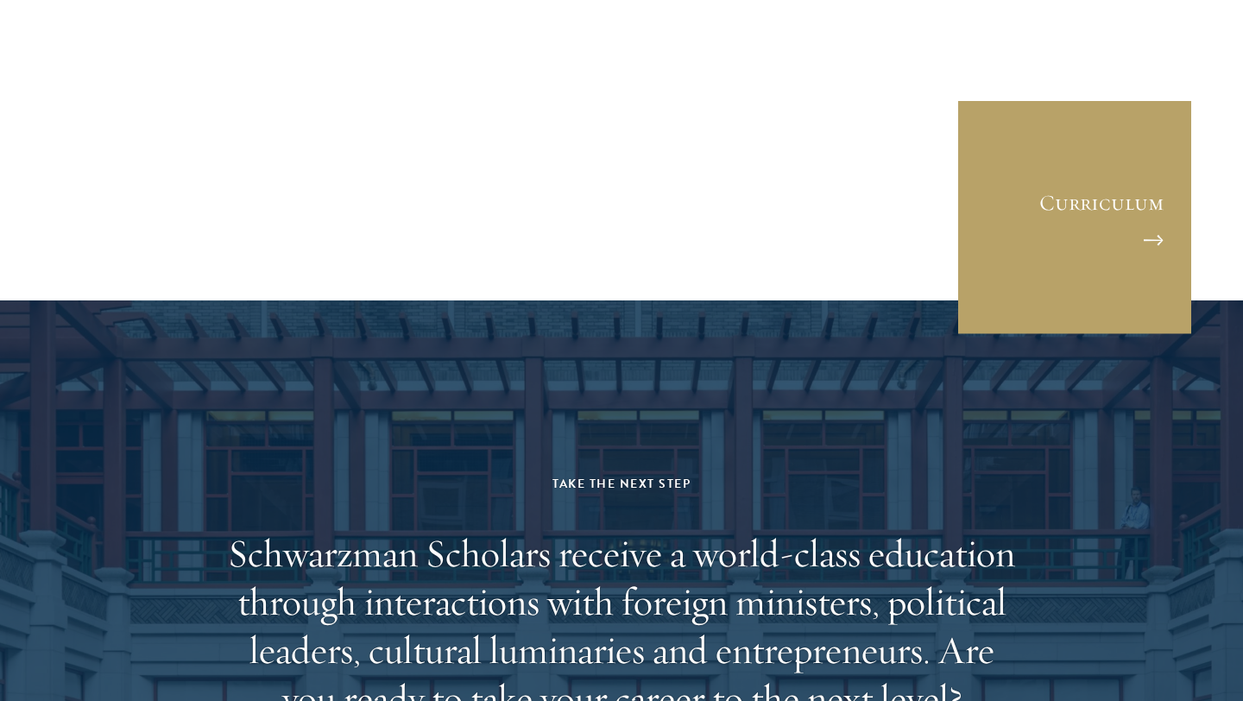
scroll to position [8437, 0]
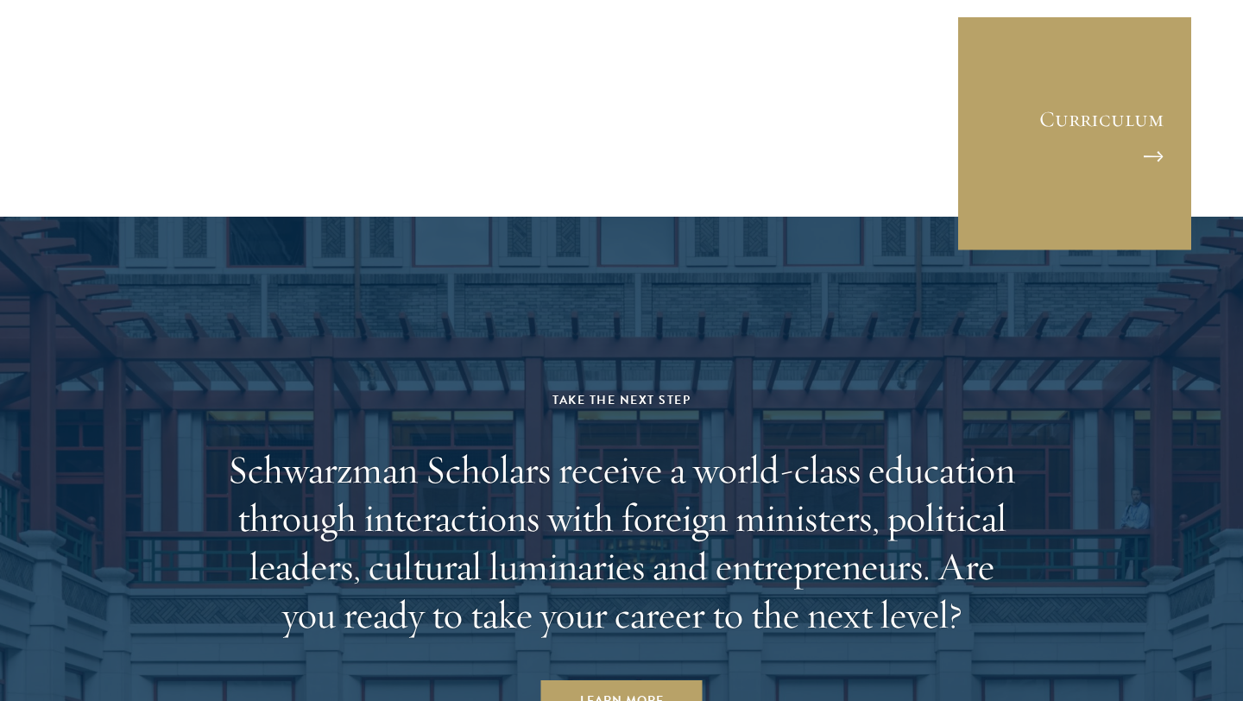
click at [652, 445] on h2 "Schwarzman Scholars receive a world-class education through interactions with f…" at bounding box center [621, 541] width 803 height 193
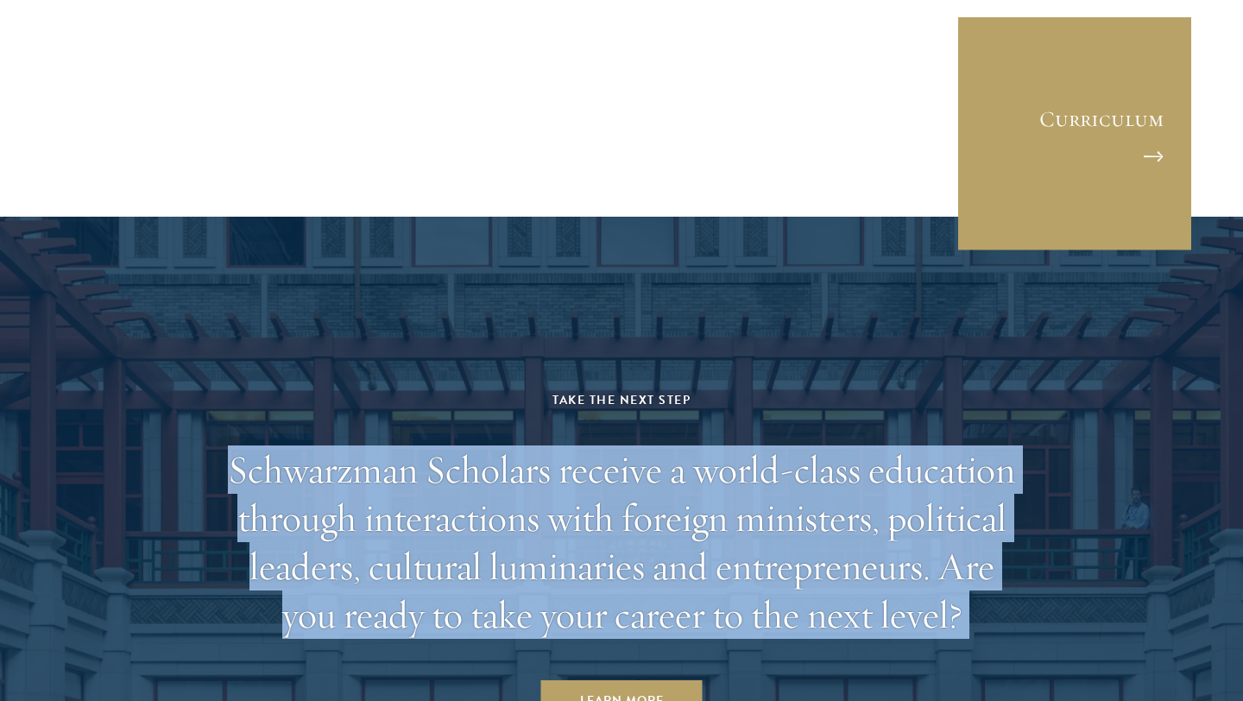
click at [652, 445] on h2 "Schwarzman Scholars receive a world-class education through interactions with f…" at bounding box center [621, 541] width 803 height 193
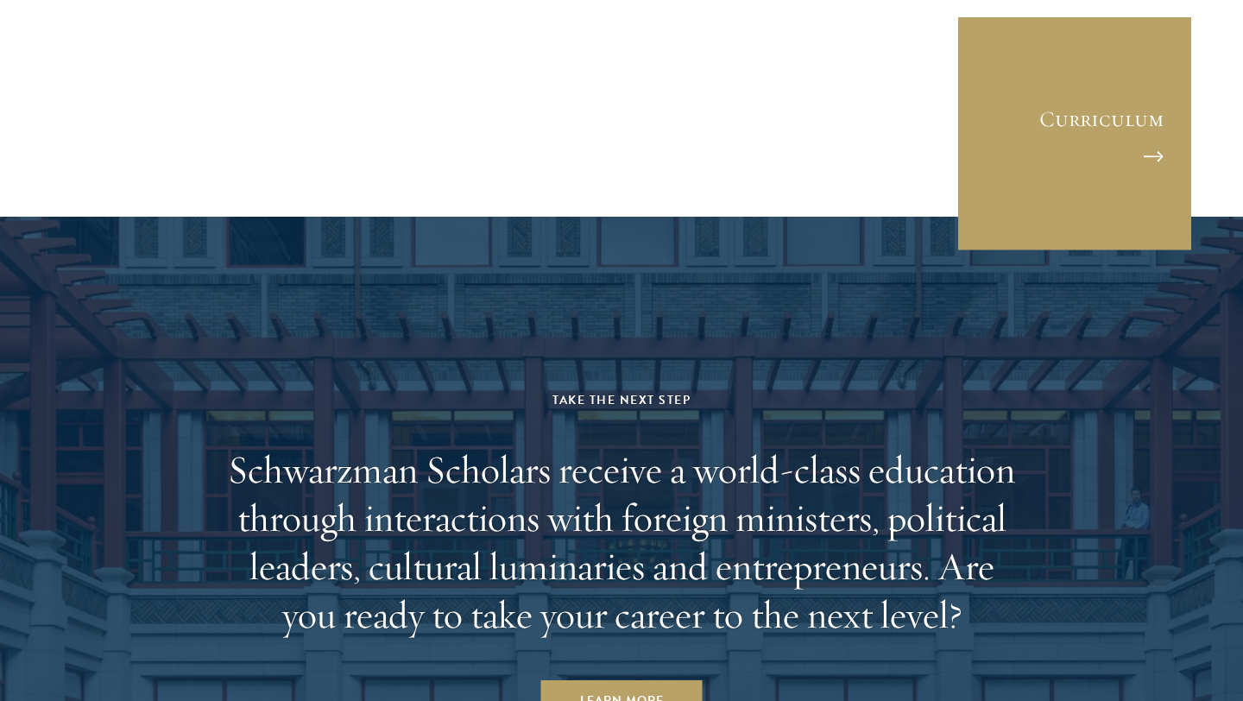
click at [659, 445] on h2 "Schwarzman Scholars receive a world-class education through interactions with f…" at bounding box center [621, 541] width 803 height 193
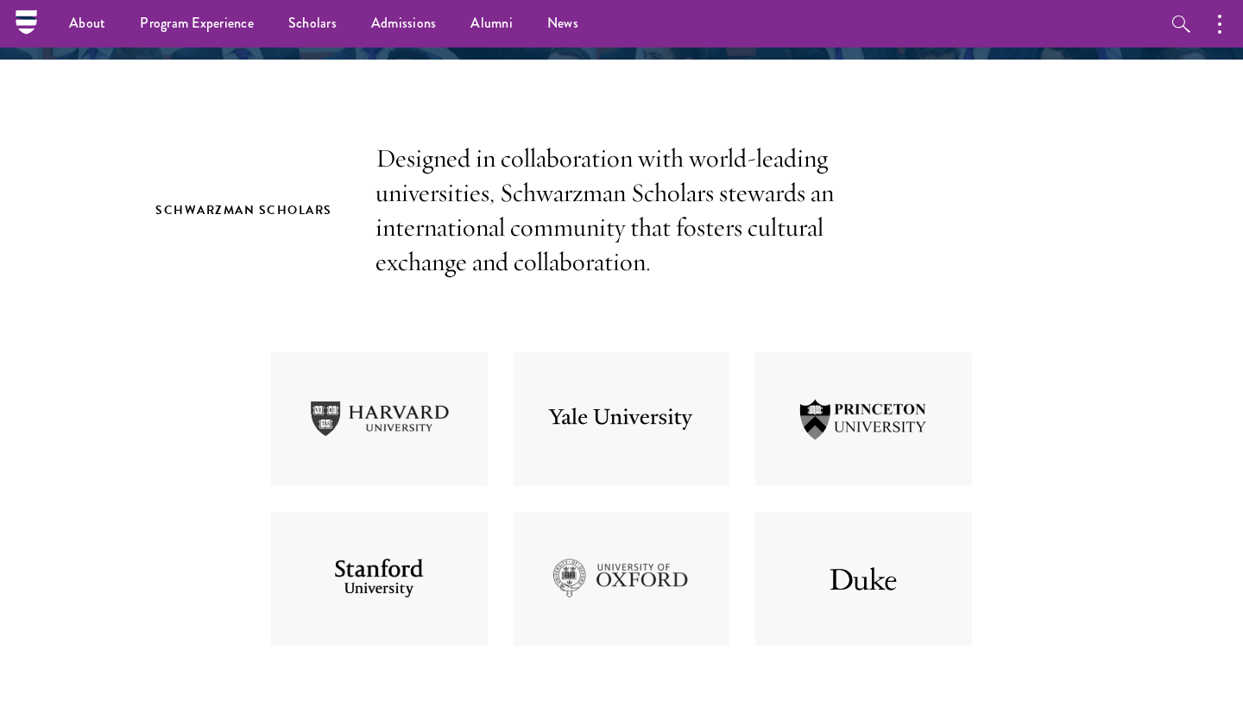
scroll to position [0, 0]
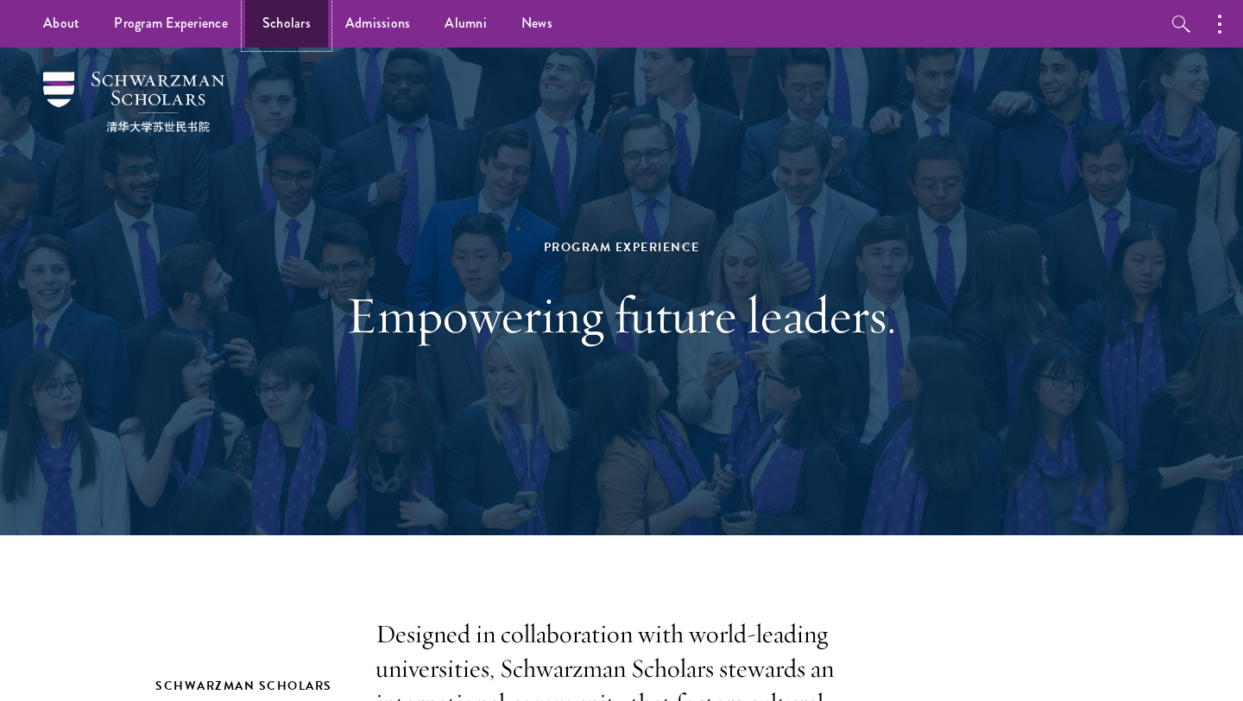
click at [287, 29] on link "Scholars" at bounding box center [286, 23] width 83 height 47
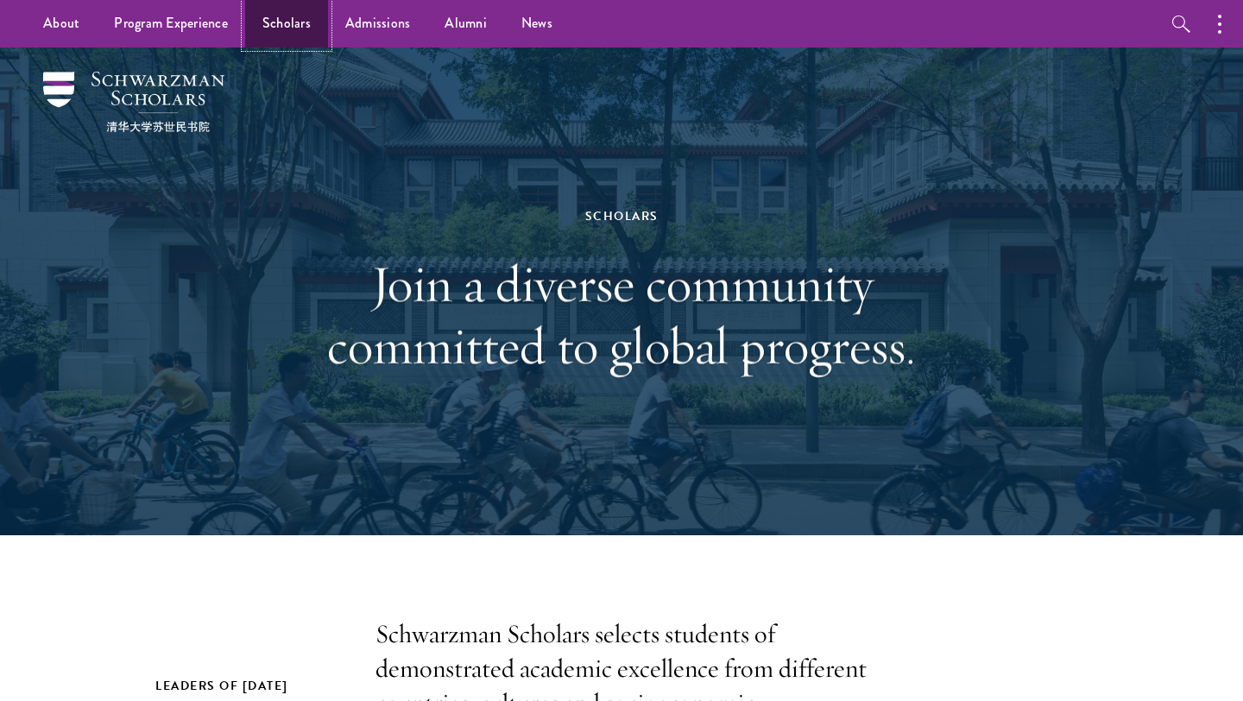
click at [310, 23] on link "Scholars" at bounding box center [286, 23] width 83 height 47
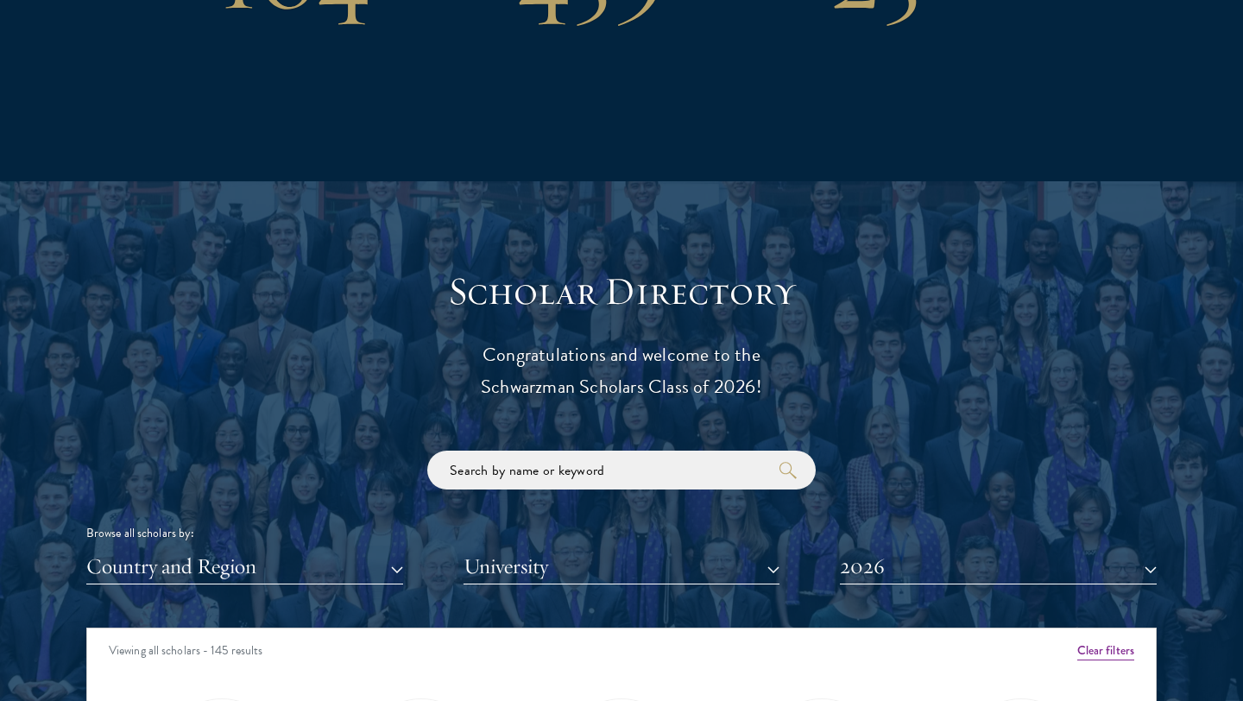
scroll to position [1666, 0]
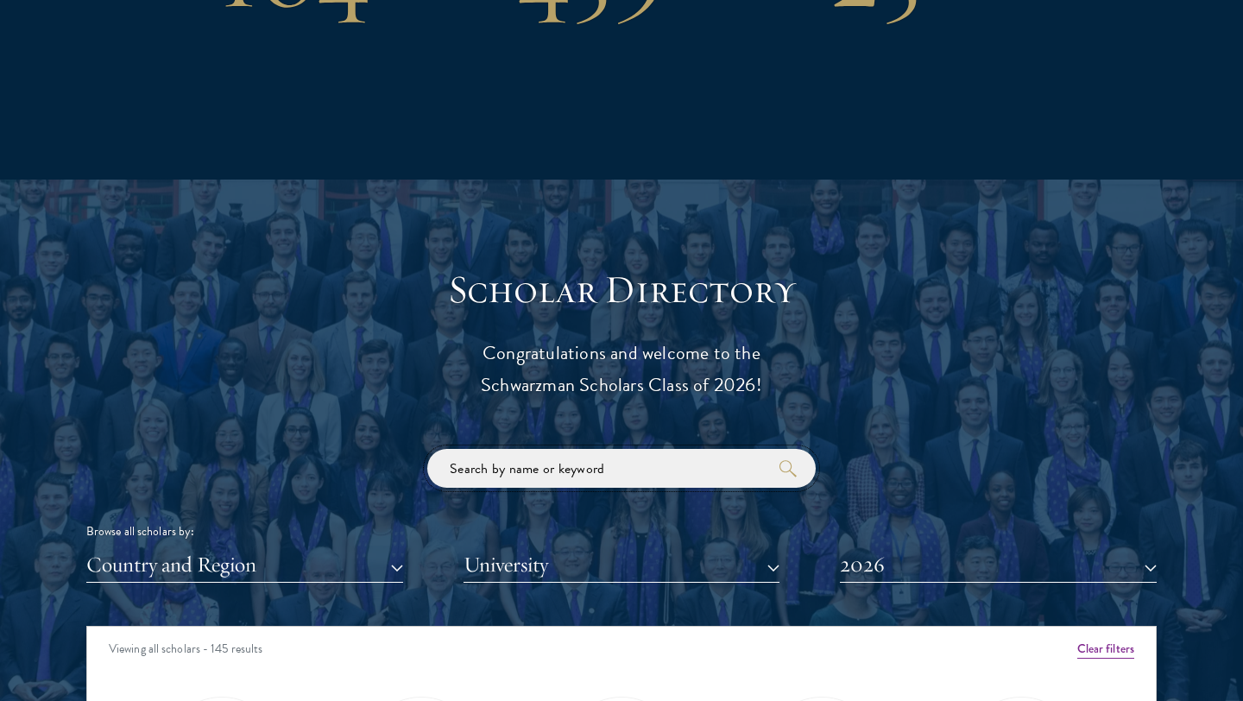
click at [493, 483] on input "search" at bounding box center [621, 468] width 388 height 39
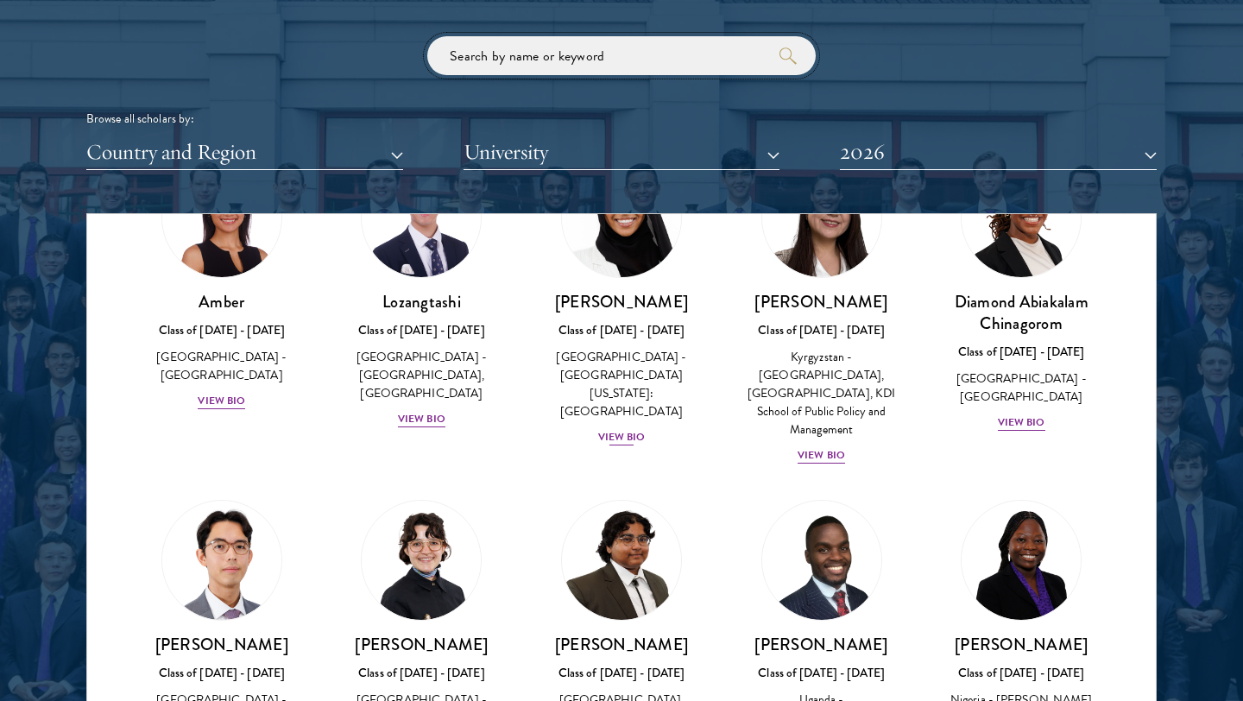
scroll to position [0, 0]
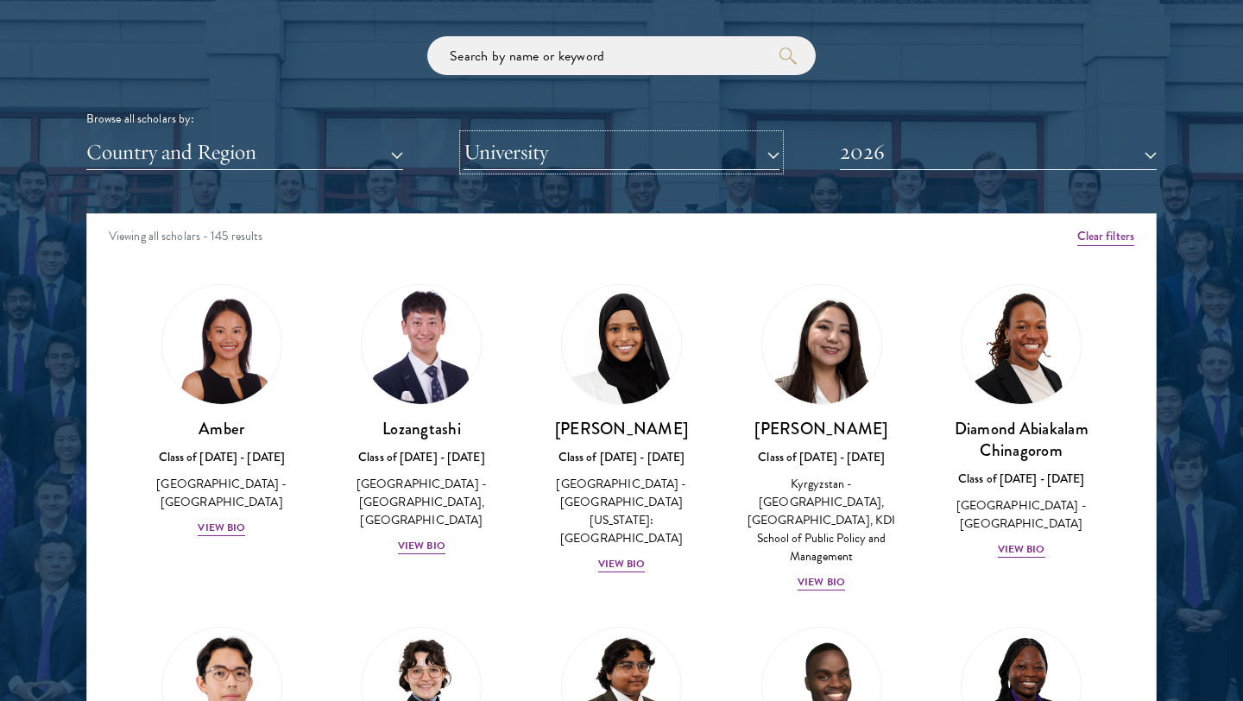
click at [683, 166] on button "University" at bounding box center [622, 152] width 317 height 35
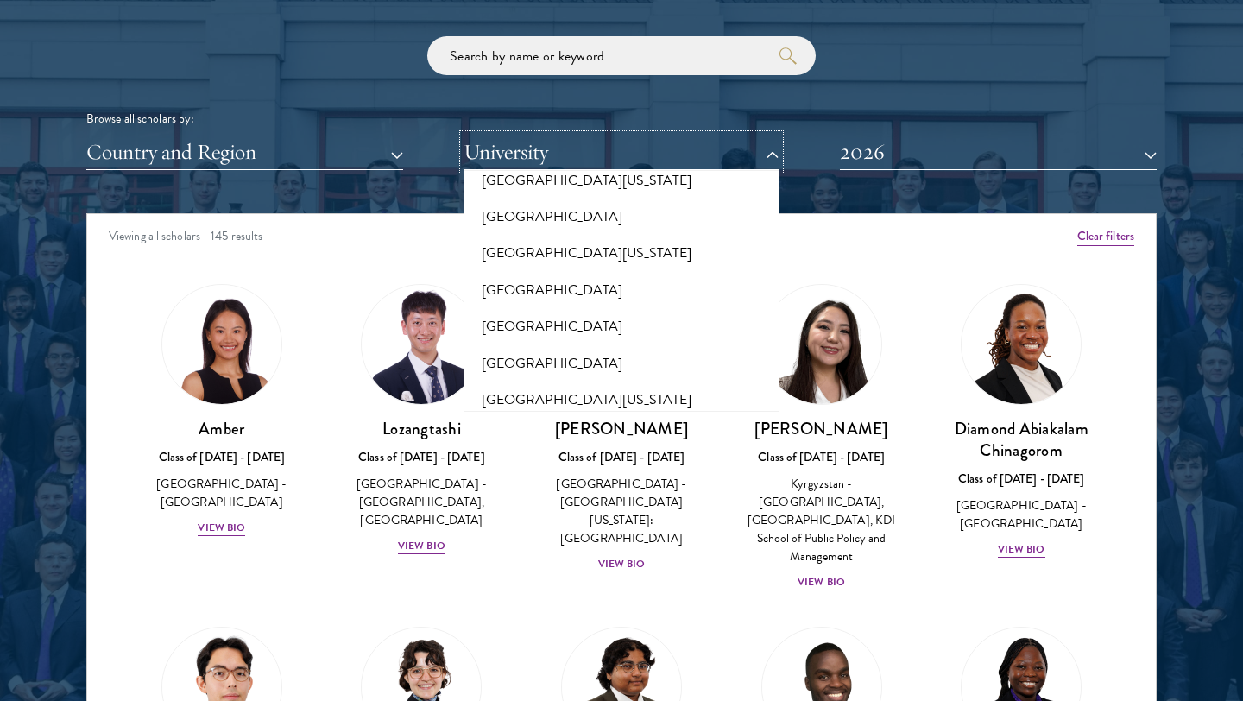
scroll to position [16530, 0]
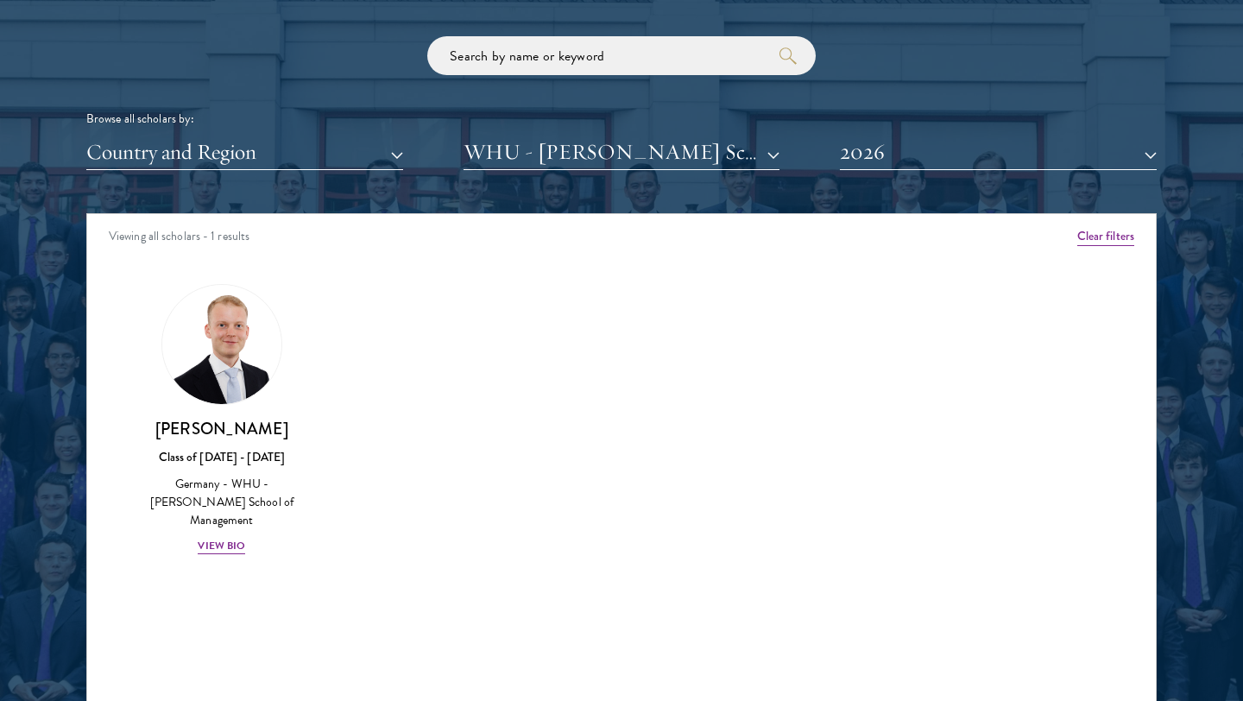
scroll to position [2175, 0]
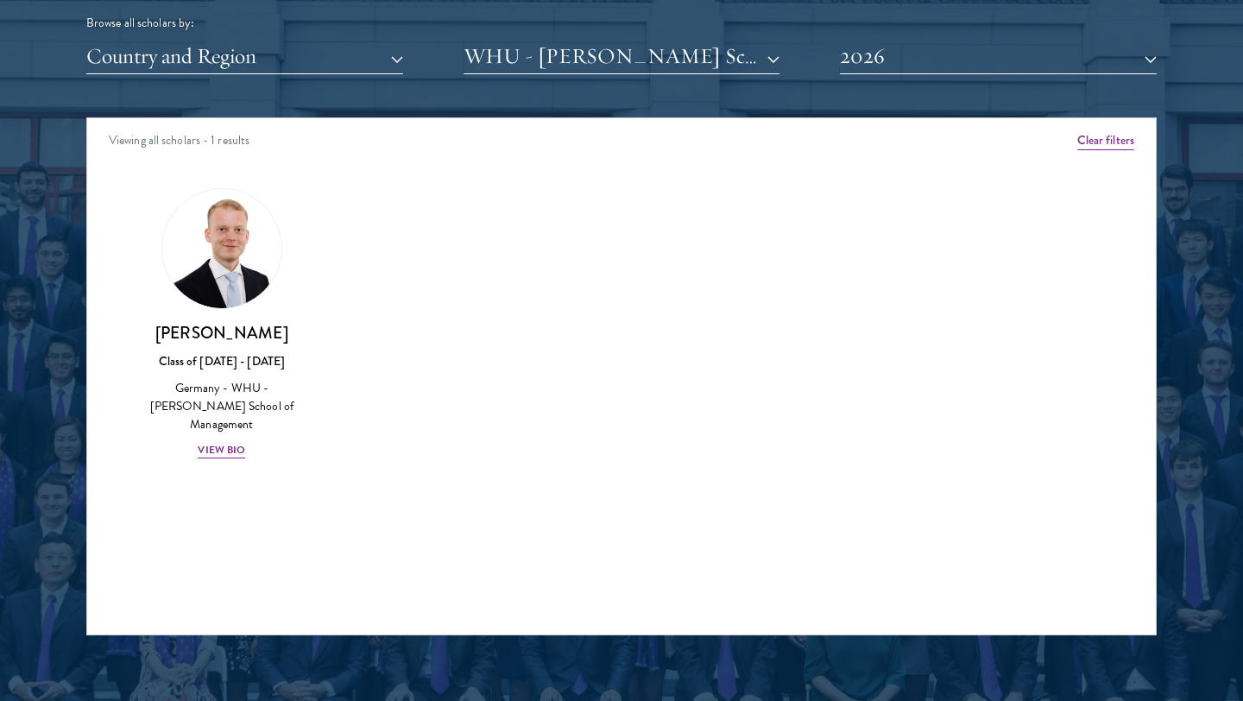
drag, startPoint x: 323, startPoint y: 337, endPoint x: 120, endPoint y: 324, distance: 203.3
click at [120, 324] on div "Amber Class of [DATE] - [DATE] [GEOGRAPHIC_DATA] - [GEOGRAPHIC_DATA] View Bio C…" at bounding box center [621, 339] width 1069 height 345
click at [705, 463] on div "Amber Class of [DATE] - [DATE] [GEOGRAPHIC_DATA] - [GEOGRAPHIC_DATA] View Bio C…" at bounding box center [621, 339] width 1069 height 345
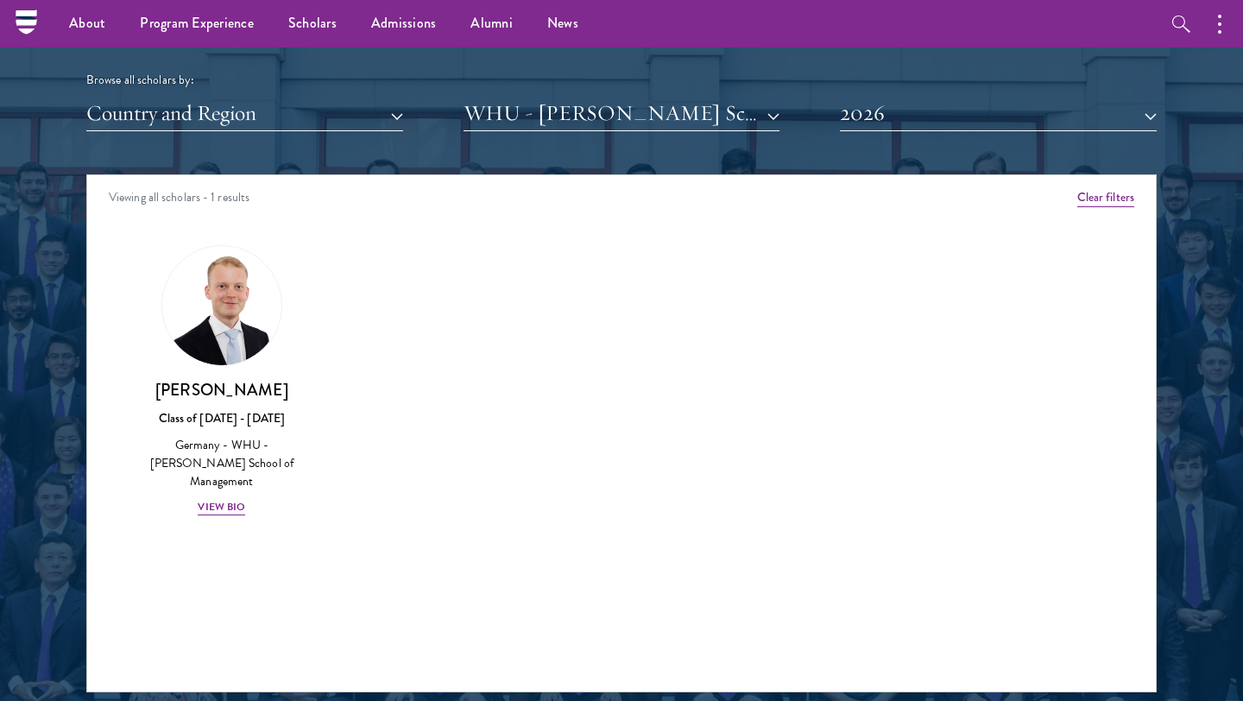
scroll to position [2100, 0]
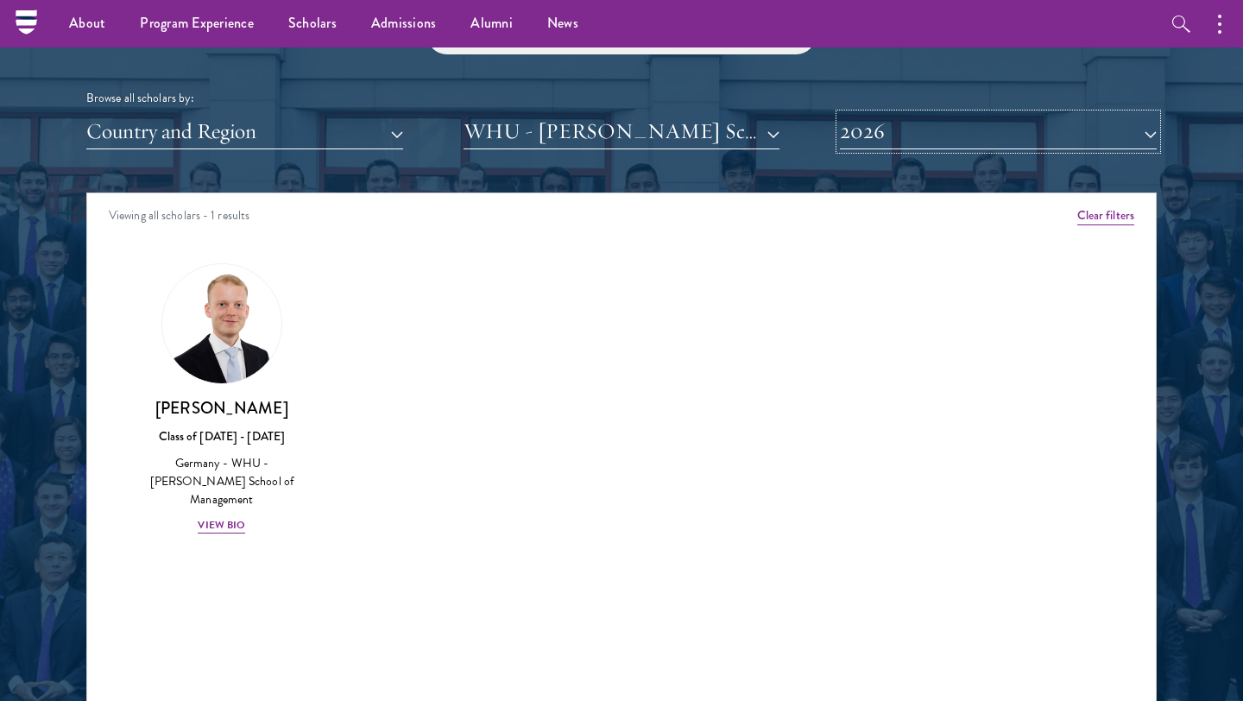
click at [900, 137] on button "2026" at bounding box center [998, 131] width 317 height 35
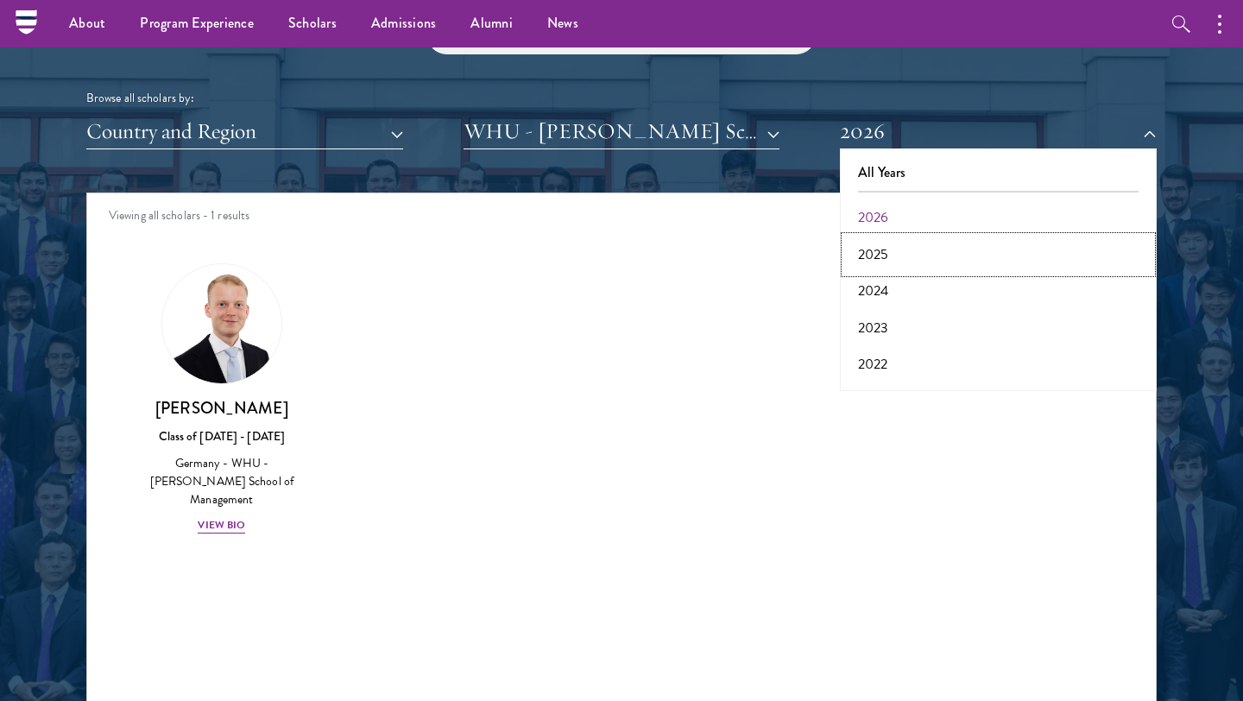
click at [886, 249] on button "2025" at bounding box center [998, 255] width 306 height 36
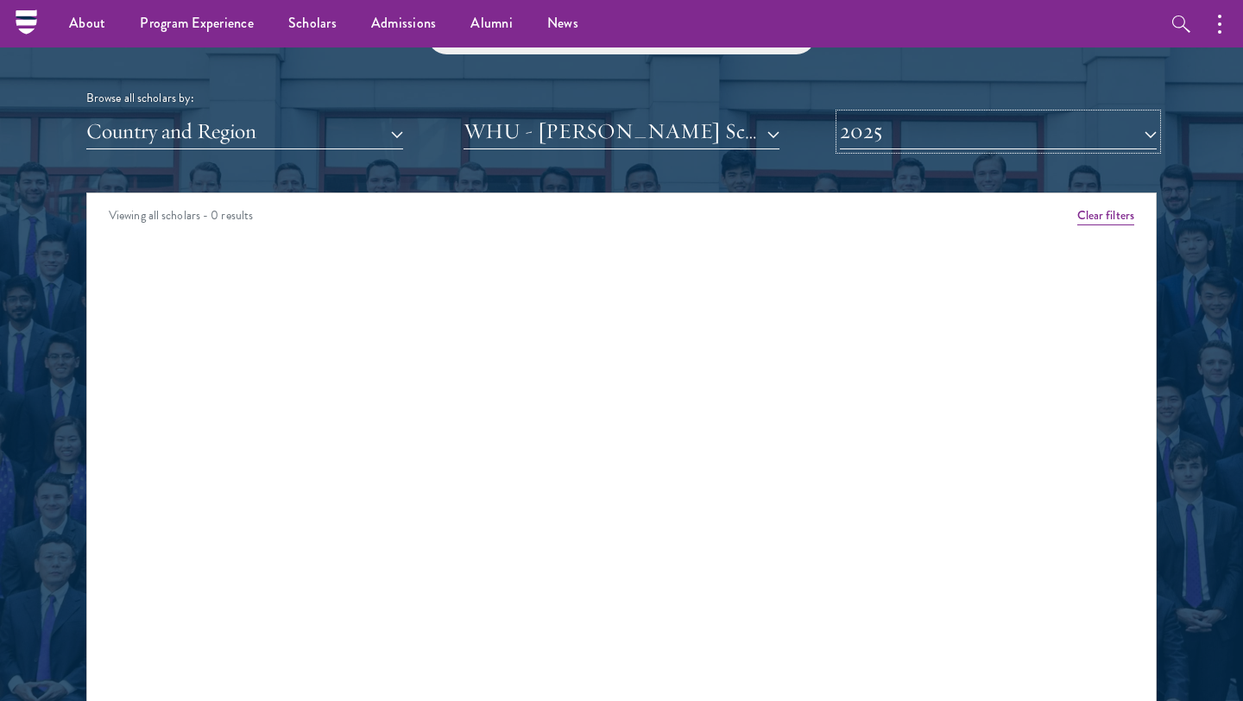
click at [915, 114] on button "2025" at bounding box center [998, 131] width 317 height 35
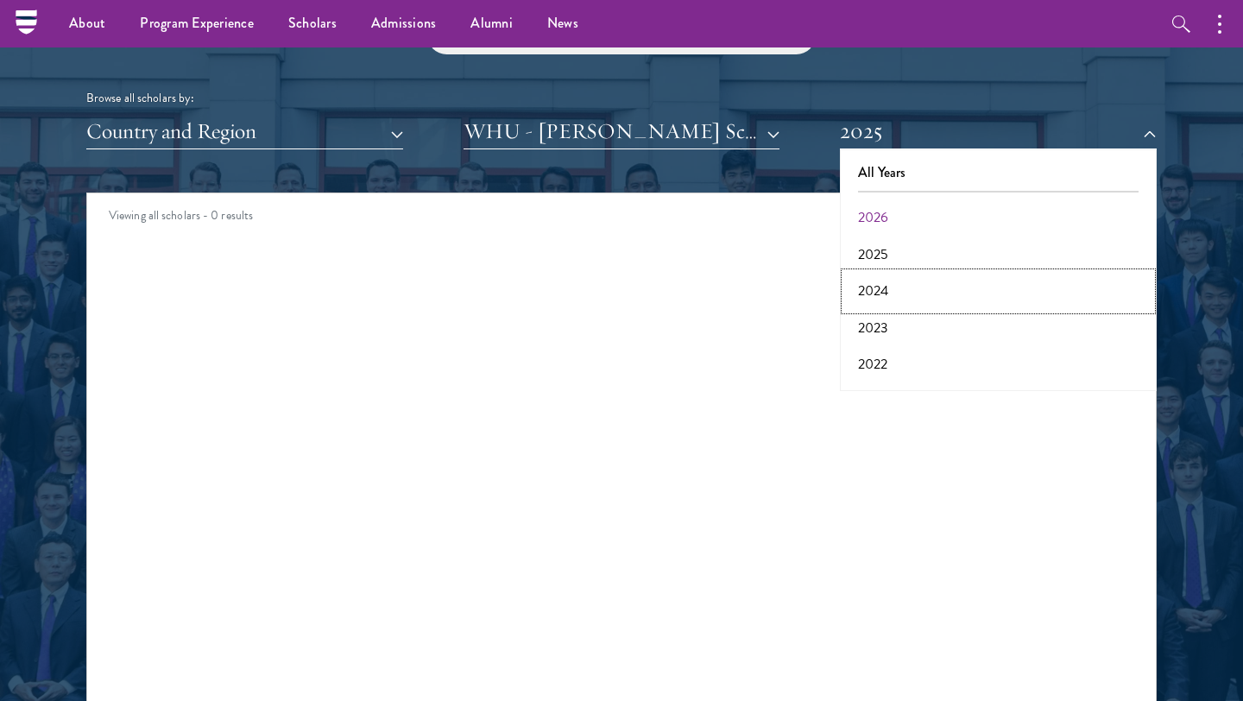
click at [888, 281] on button "2024" at bounding box center [998, 291] width 306 height 36
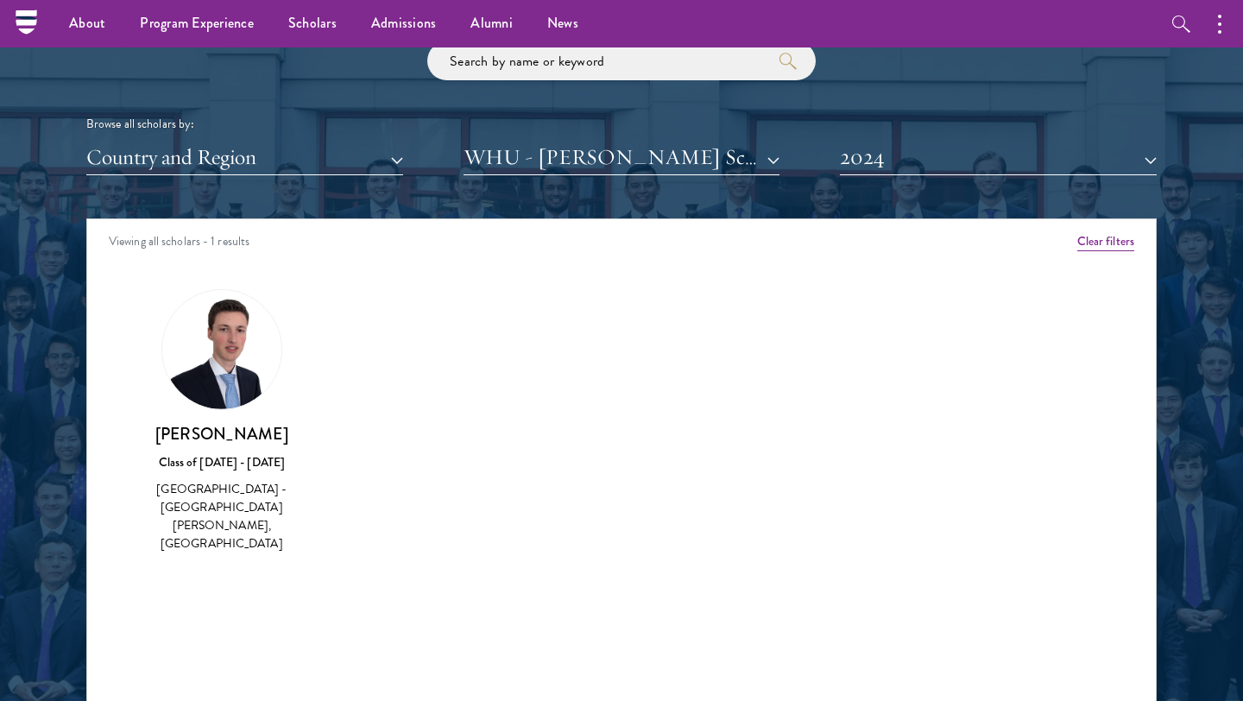
scroll to position [2037, 0]
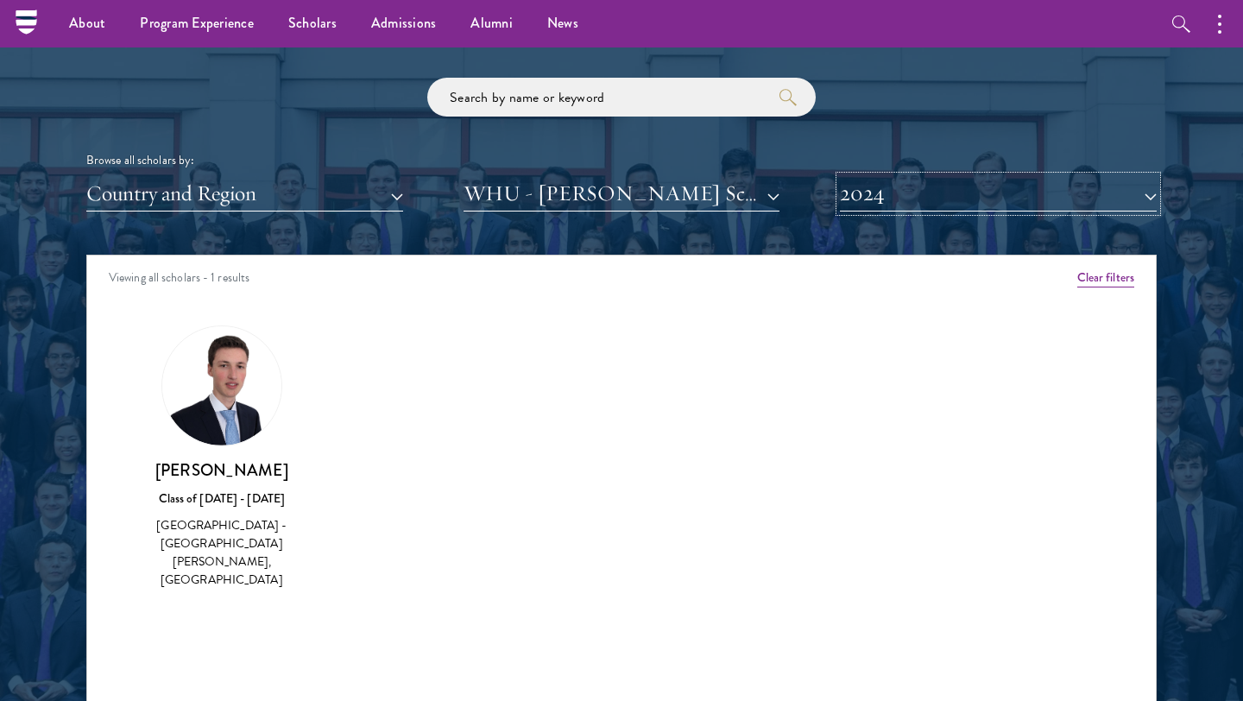
click at [907, 208] on button "2024" at bounding box center [998, 193] width 317 height 35
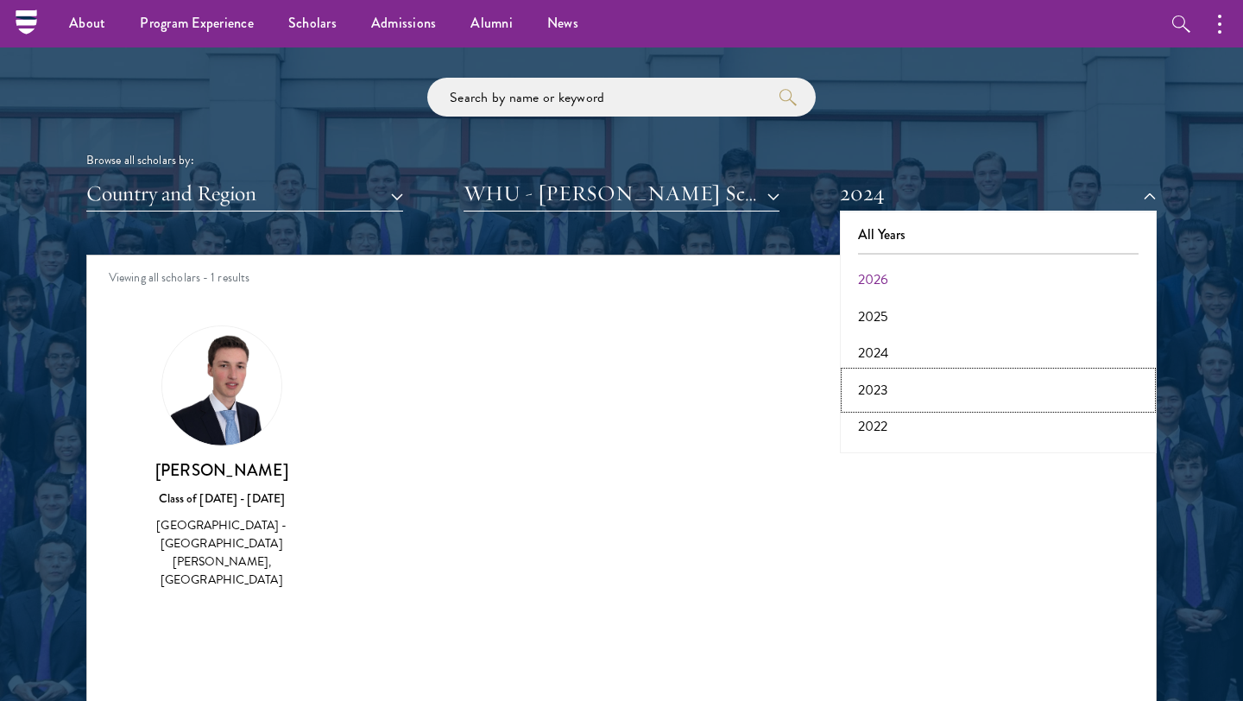
click at [879, 386] on button "2023" at bounding box center [998, 390] width 306 height 36
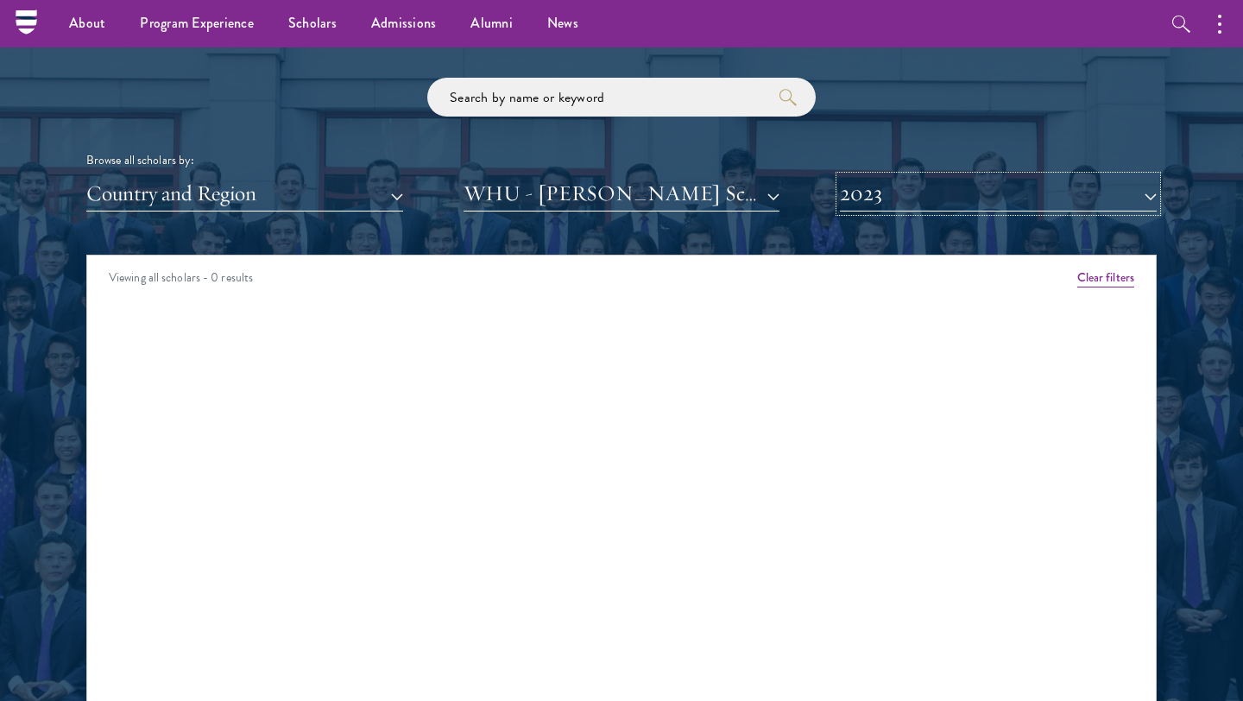
click at [891, 211] on button "2023" at bounding box center [998, 193] width 317 height 35
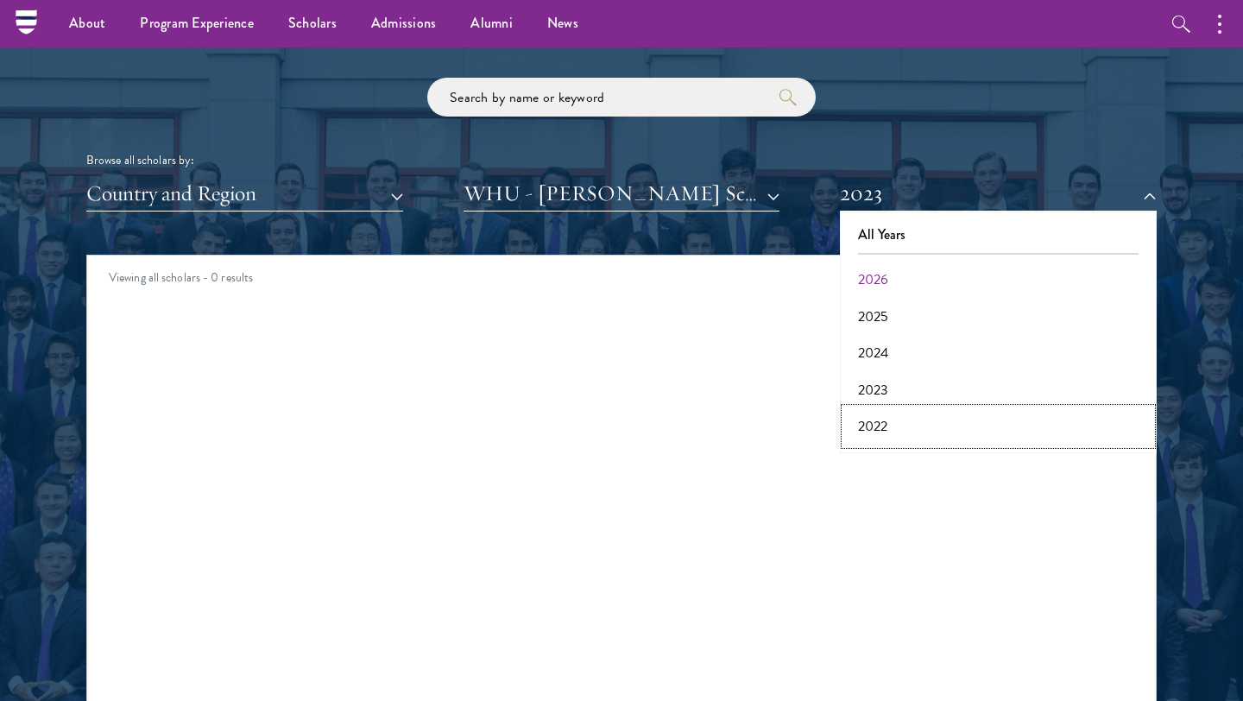
click at [900, 414] on button "2022" at bounding box center [998, 426] width 306 height 36
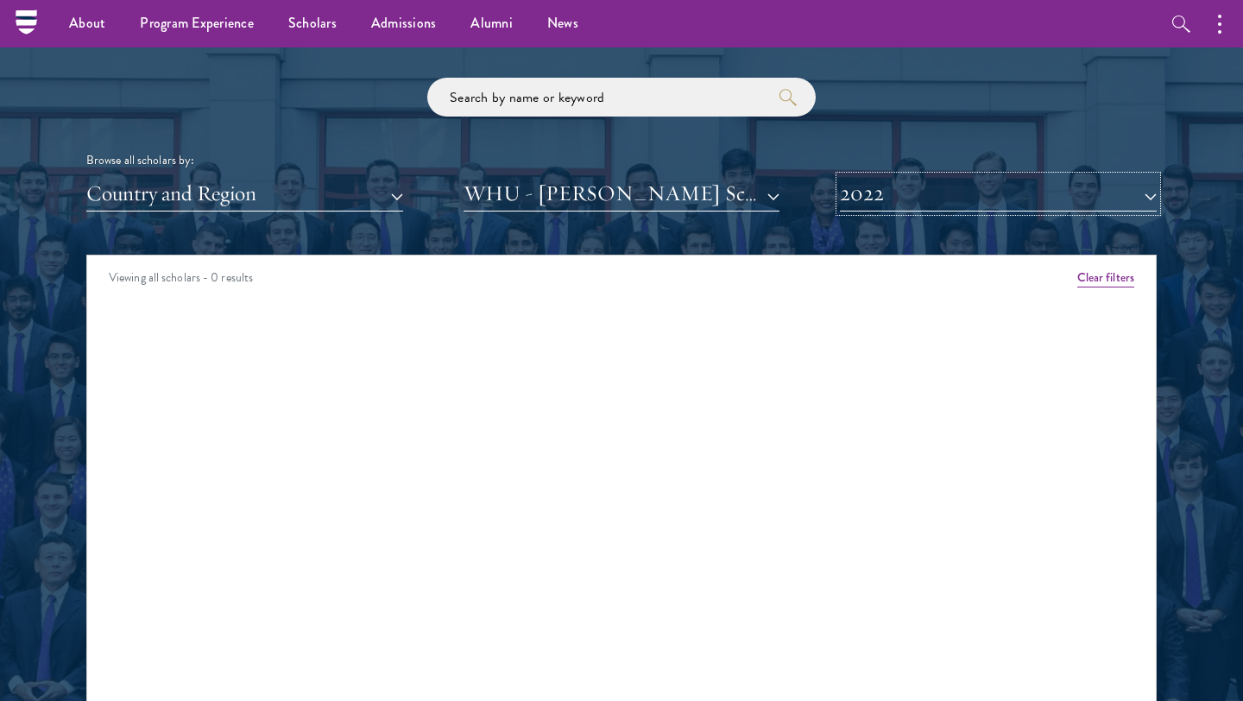
click at [897, 186] on button "2022" at bounding box center [998, 193] width 317 height 35
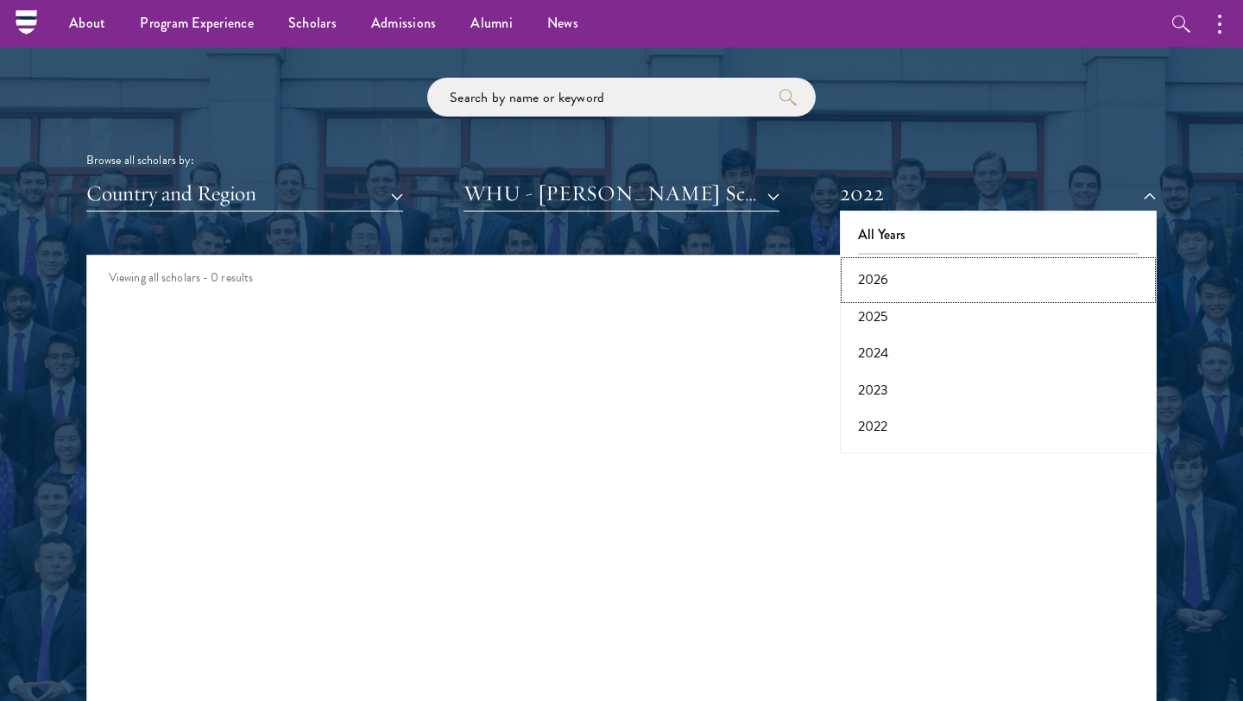
click at [887, 287] on button "2026" at bounding box center [998, 280] width 306 height 36
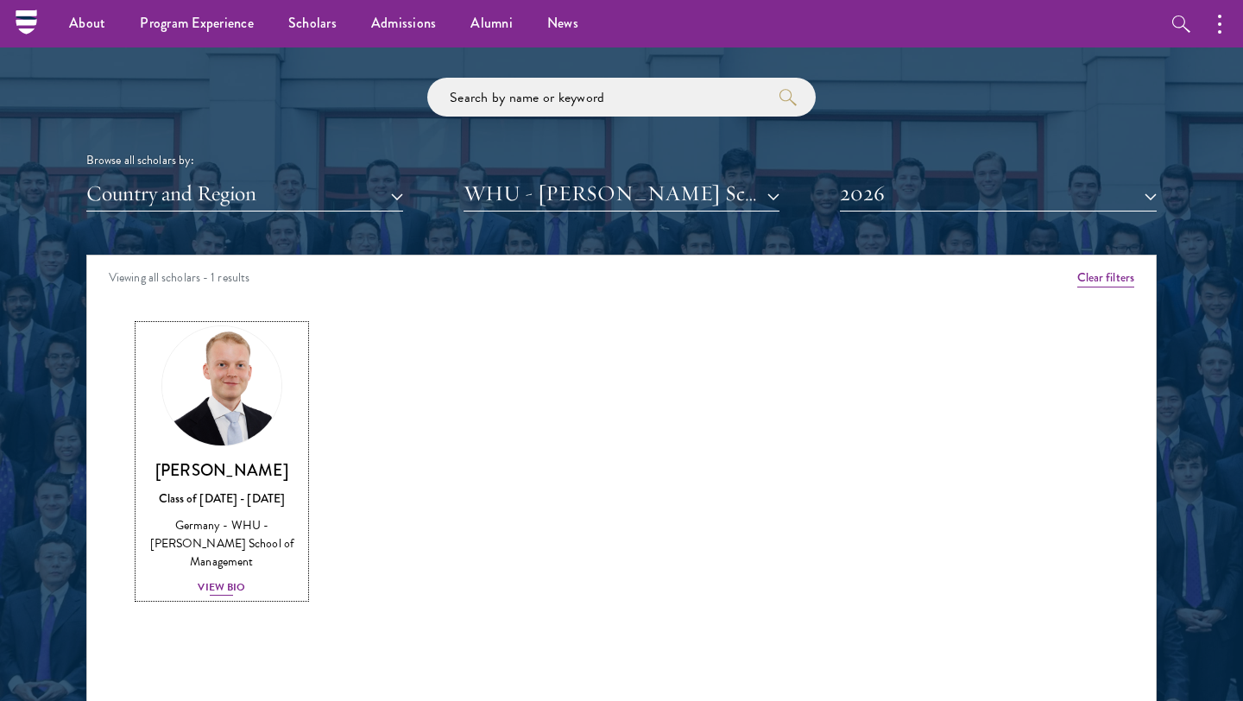
click at [215, 479] on h3 "[PERSON_NAME]" at bounding box center [222, 470] width 166 height 22
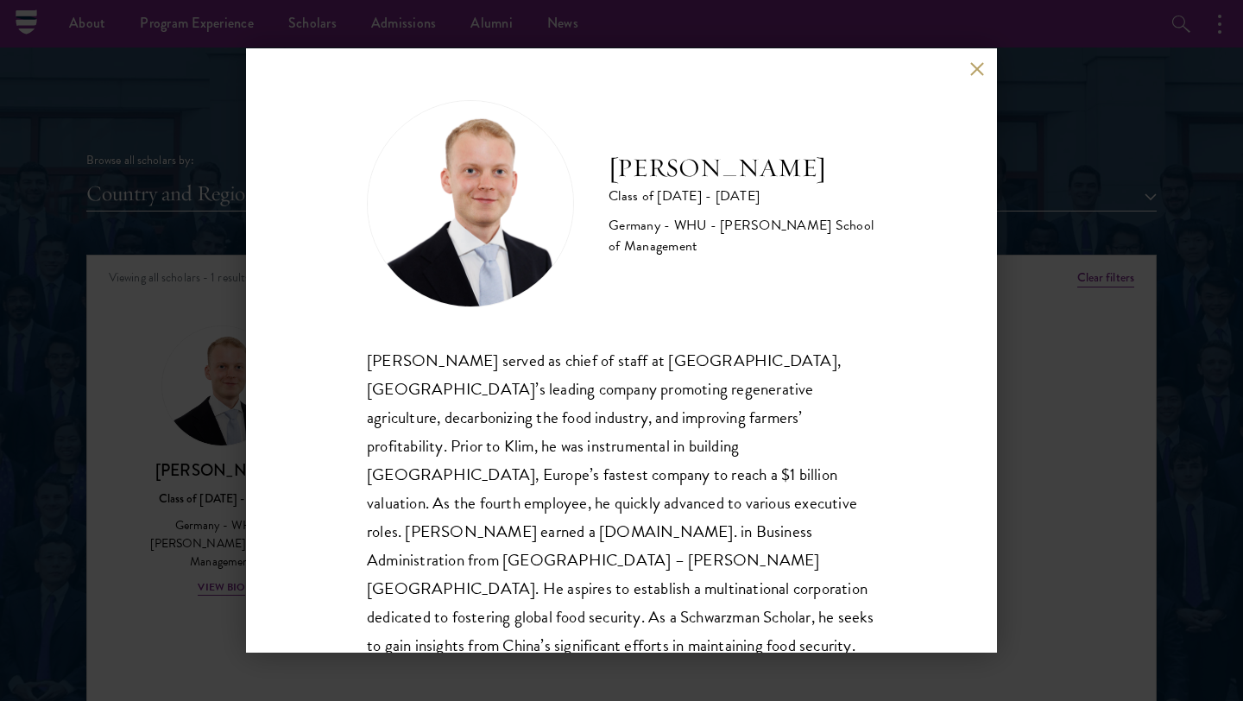
drag, startPoint x: 617, startPoint y: 167, endPoint x: 864, endPoint y: 168, distance: 246.9
click at [864, 168] on h2 "[PERSON_NAME]" at bounding box center [743, 168] width 268 height 35
copy h2 "[PERSON_NAME]"
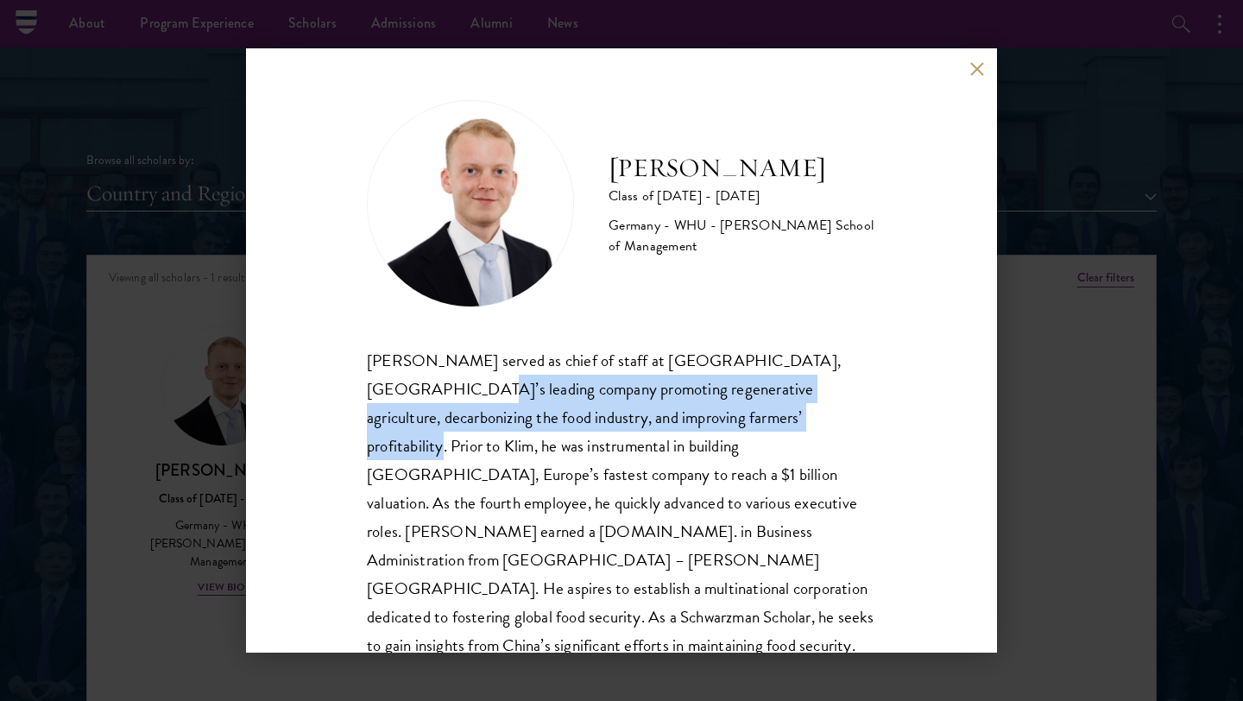
drag, startPoint x: 375, startPoint y: 382, endPoint x: 708, endPoint y: 407, distance: 334.2
click at [708, 407] on div "[PERSON_NAME] served as chief of staff at [GEOGRAPHIC_DATA], [GEOGRAPHIC_DATA]’…" at bounding box center [621, 517] width 509 height 343
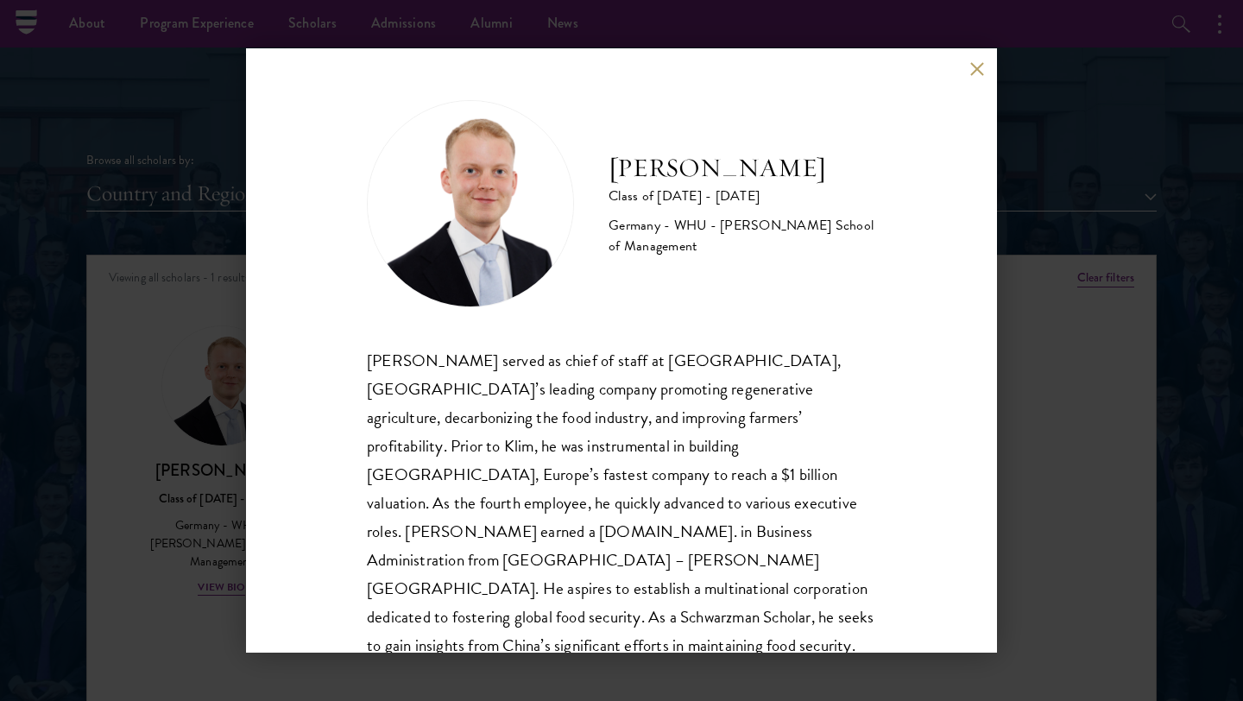
click at [527, 441] on div "[PERSON_NAME] served as chief of staff at [GEOGRAPHIC_DATA], [GEOGRAPHIC_DATA]’…" at bounding box center [621, 517] width 509 height 343
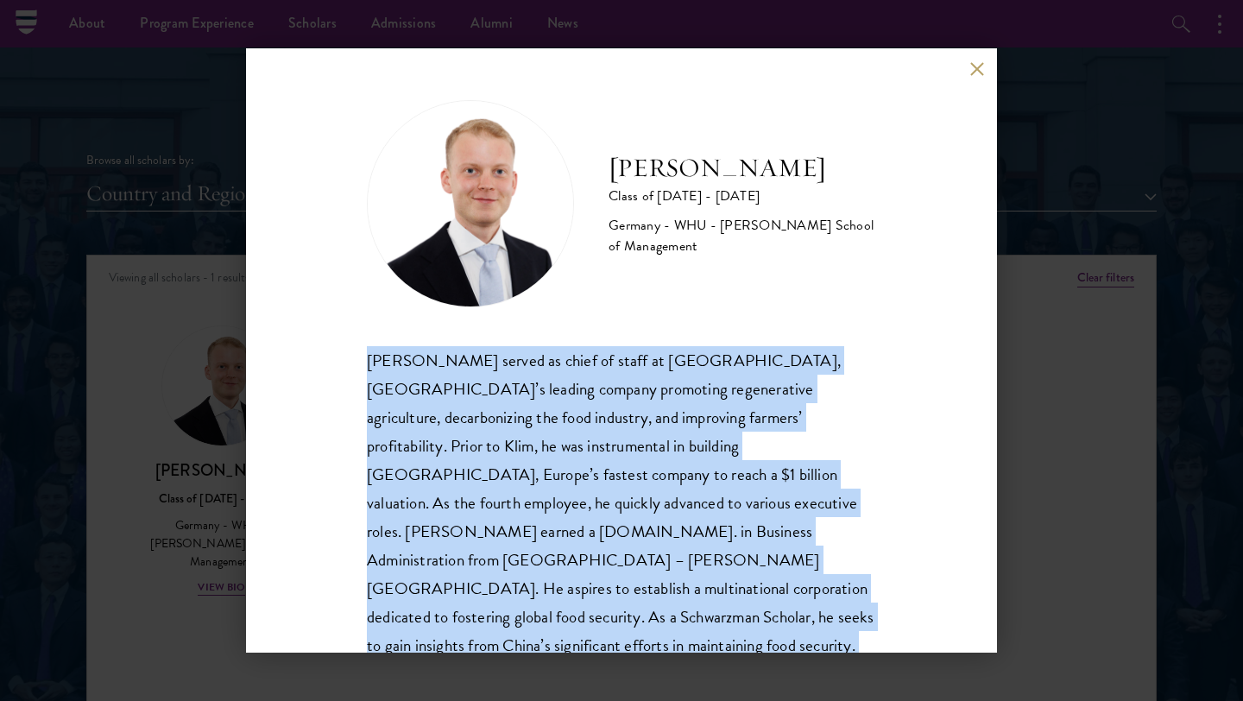
click at [527, 441] on div "[PERSON_NAME] served as chief of staff at [GEOGRAPHIC_DATA], [GEOGRAPHIC_DATA]’…" at bounding box center [621, 517] width 509 height 343
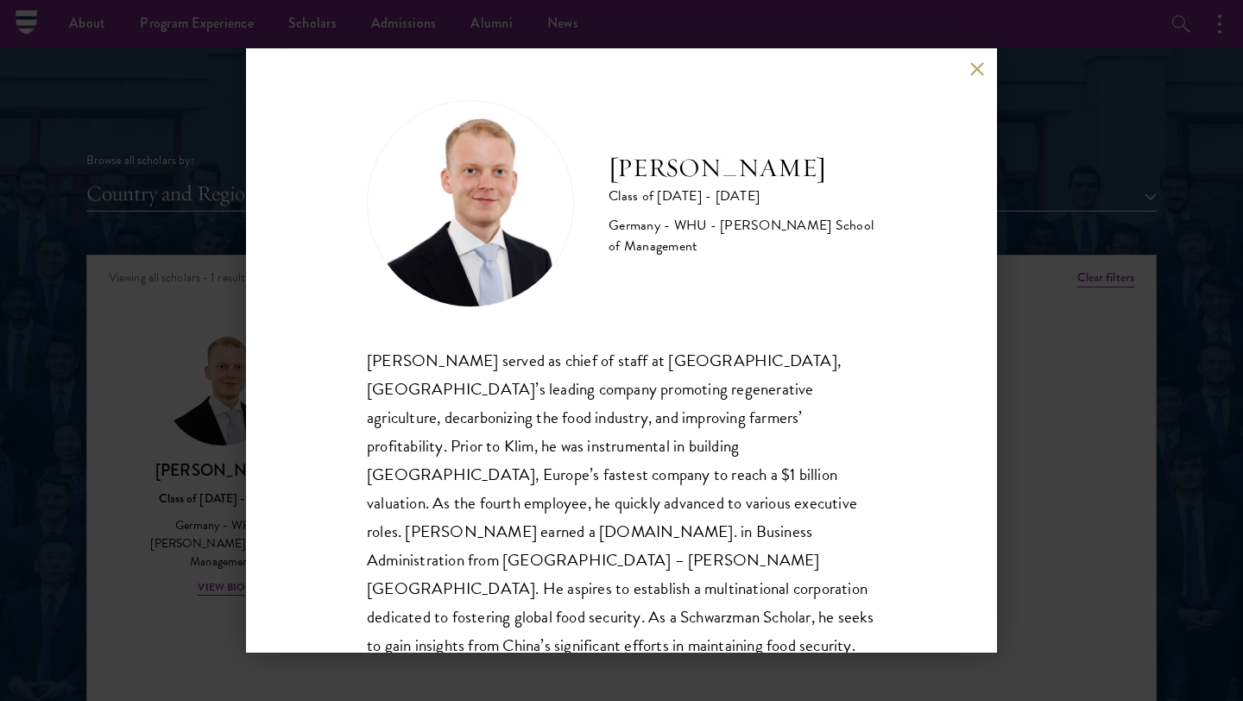
click at [527, 466] on div "[PERSON_NAME] served as chief of staff at [GEOGRAPHIC_DATA], [GEOGRAPHIC_DATA]’…" at bounding box center [621, 517] width 509 height 343
click at [972, 73] on button at bounding box center [976, 68] width 15 height 15
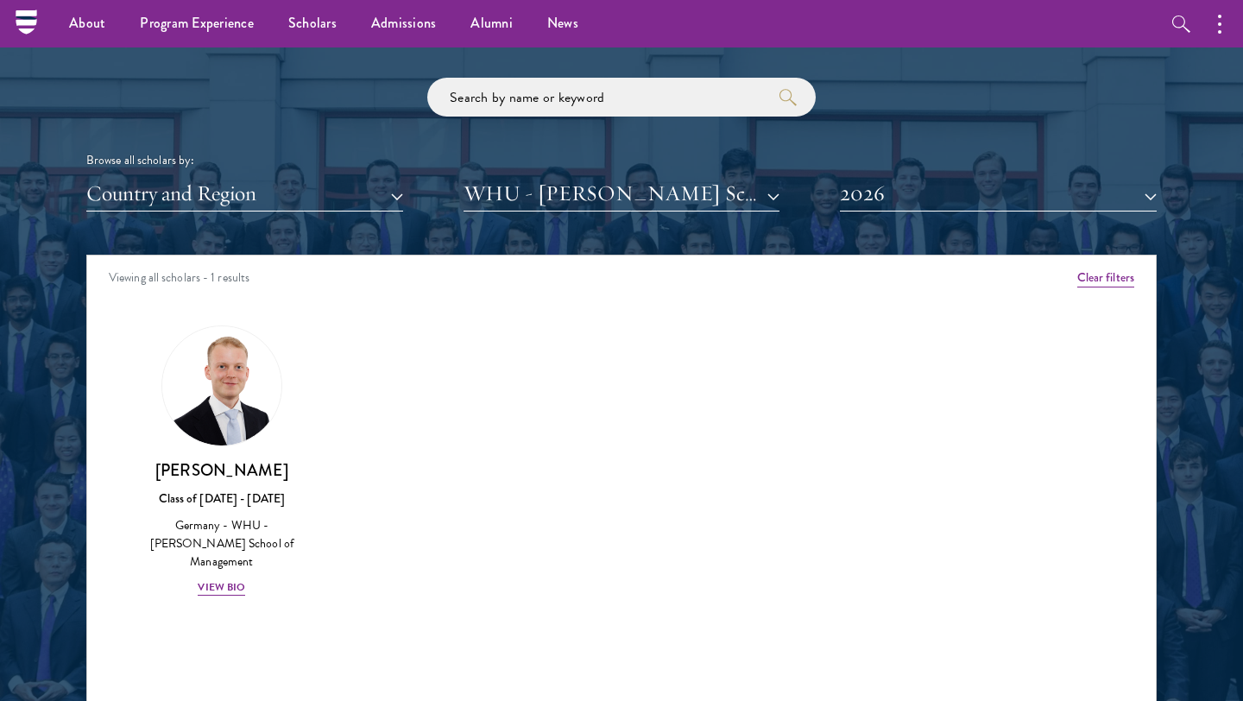
click at [661, 224] on div "Scholar Directory Congratulations and welcome to the Schwarzman Scholars Class …" at bounding box center [621, 334] width 1070 height 878
click at [681, 179] on button "WHU - [PERSON_NAME] School of Management" at bounding box center [622, 193] width 317 height 35
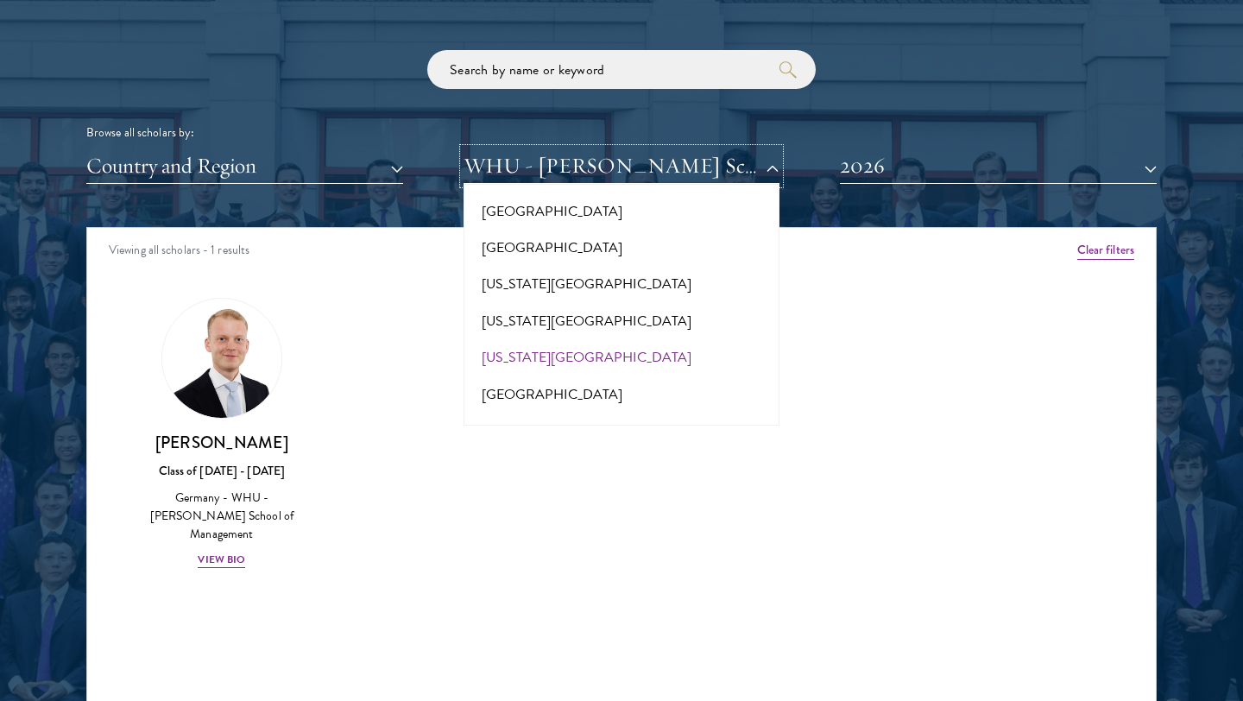
scroll to position [2070, 0]
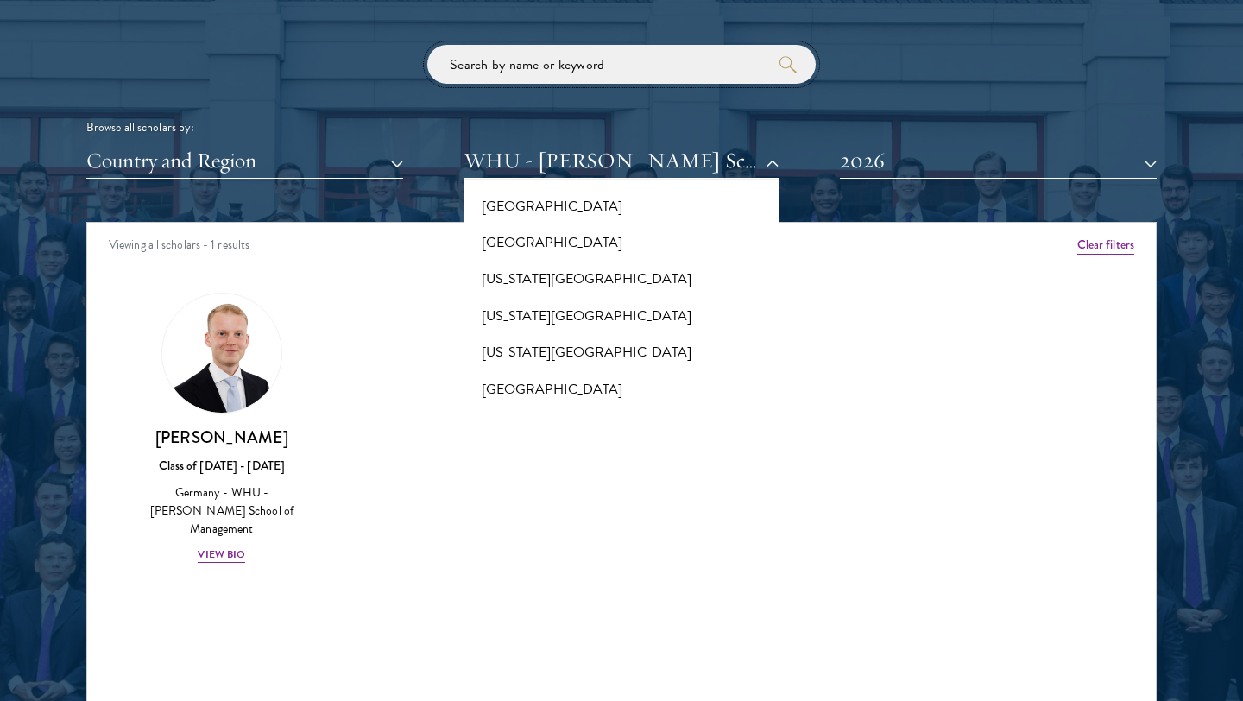
click at [628, 70] on input "search" at bounding box center [621, 64] width 388 height 39
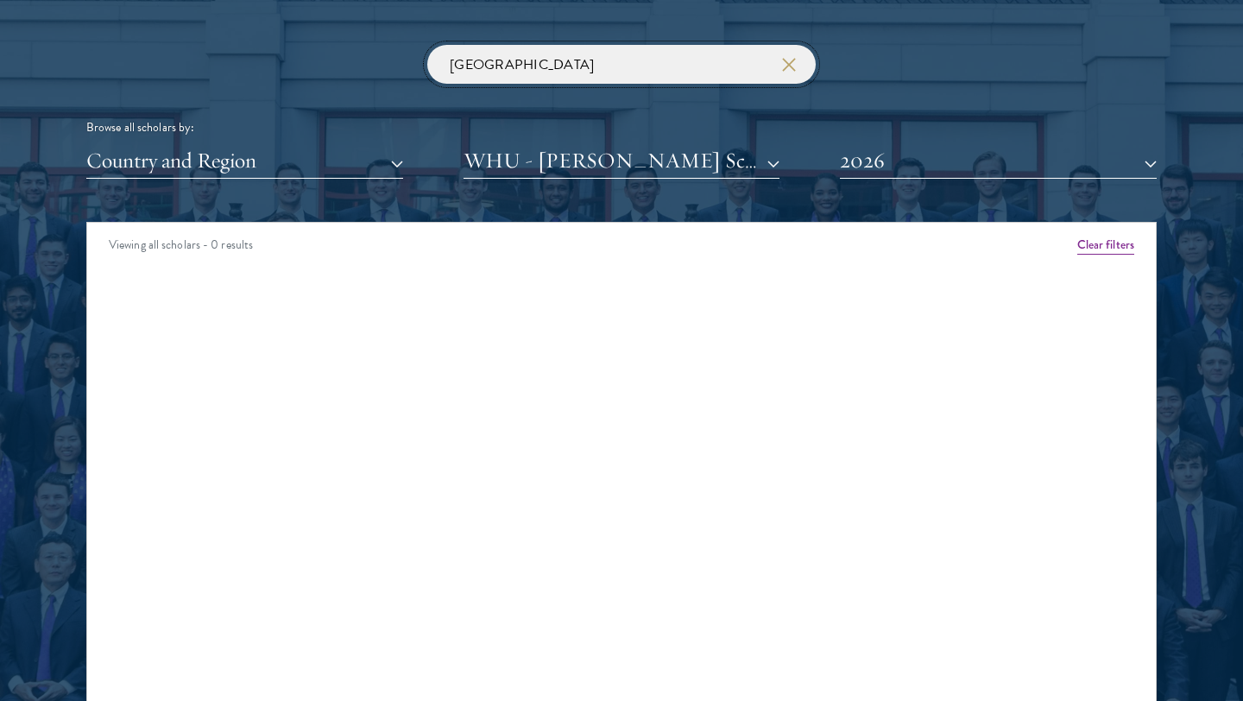
type input "[GEOGRAPHIC_DATA]"
click at [655, 165] on button "WHU - [PERSON_NAME] School of Management" at bounding box center [622, 160] width 317 height 35
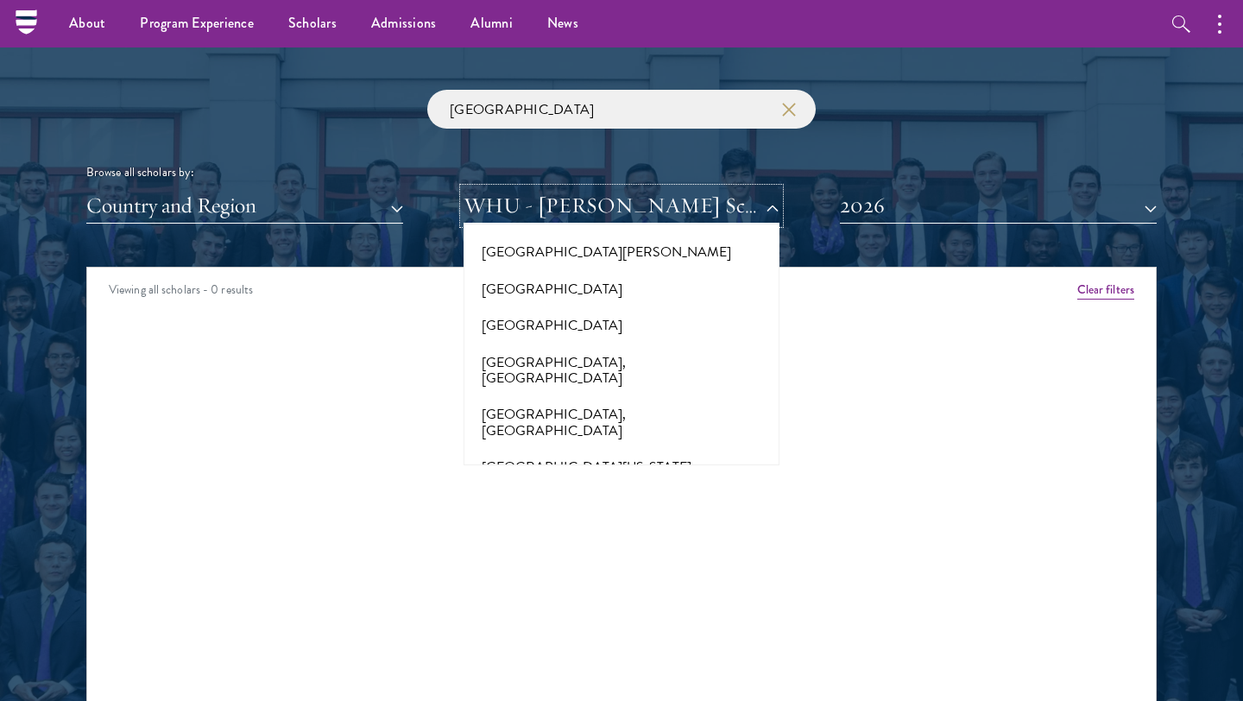
scroll to position [16014, 0]
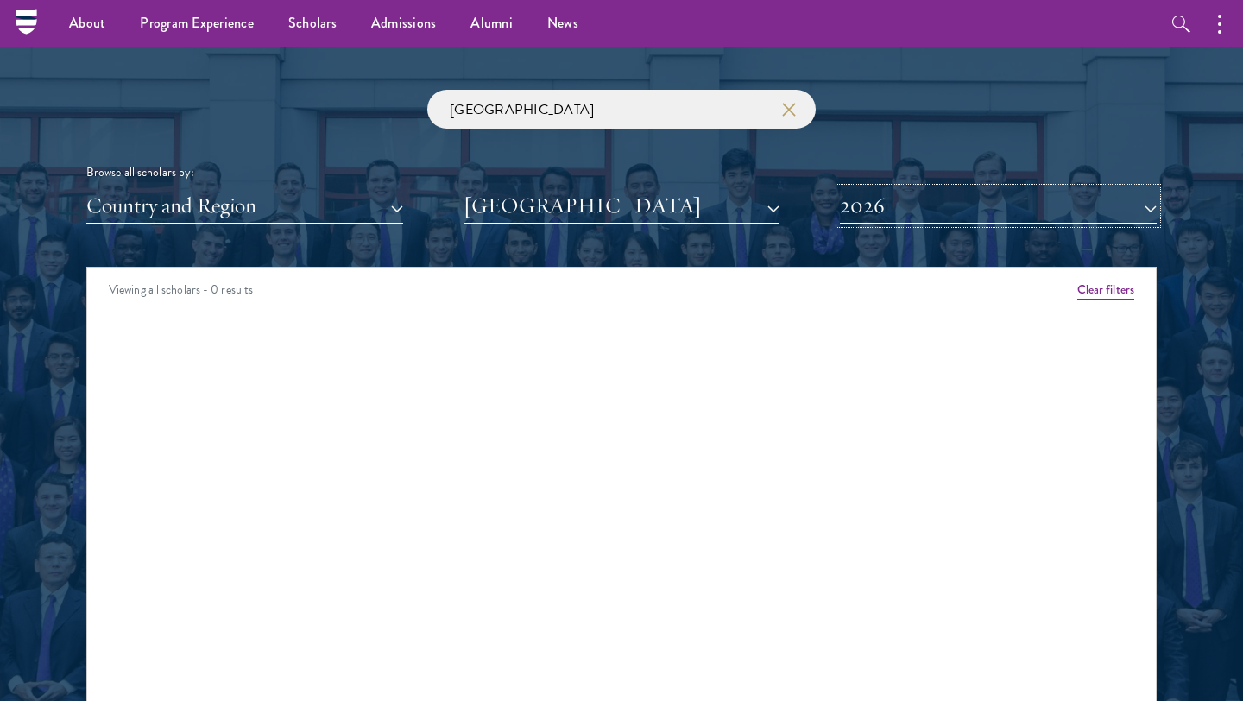
click at [882, 216] on button "2026" at bounding box center [998, 205] width 317 height 35
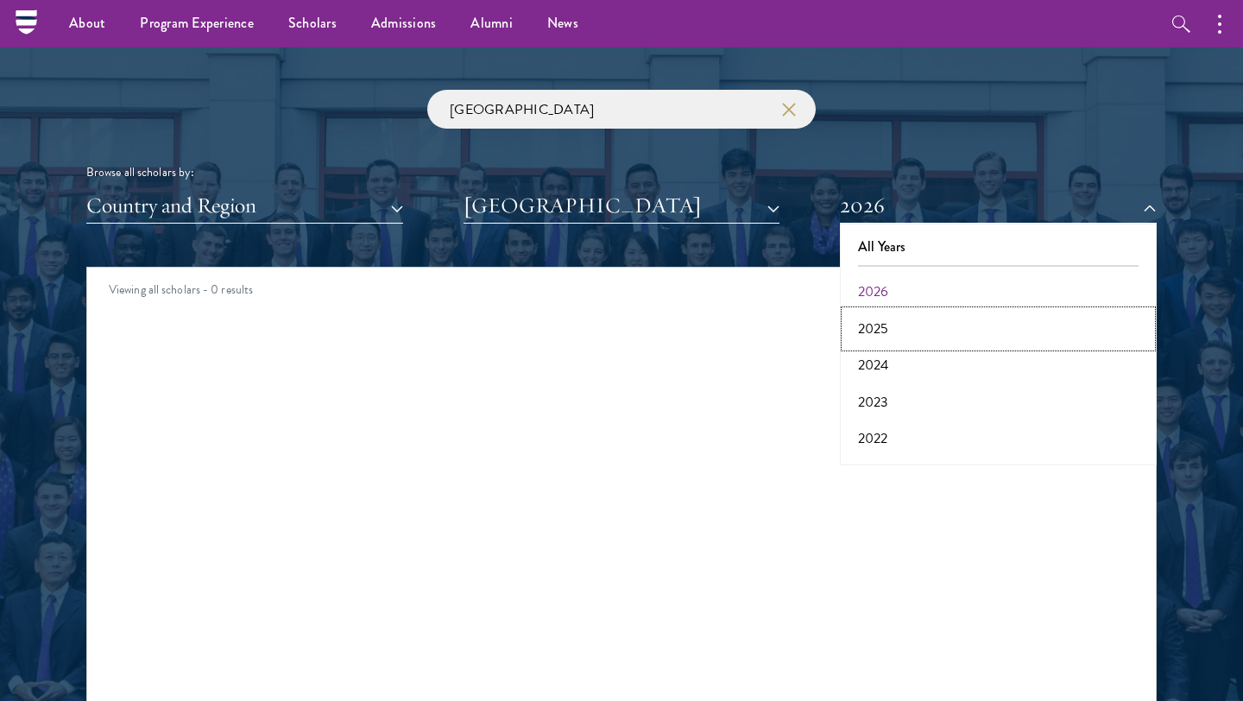
click at [883, 327] on button "2025" at bounding box center [998, 329] width 306 height 36
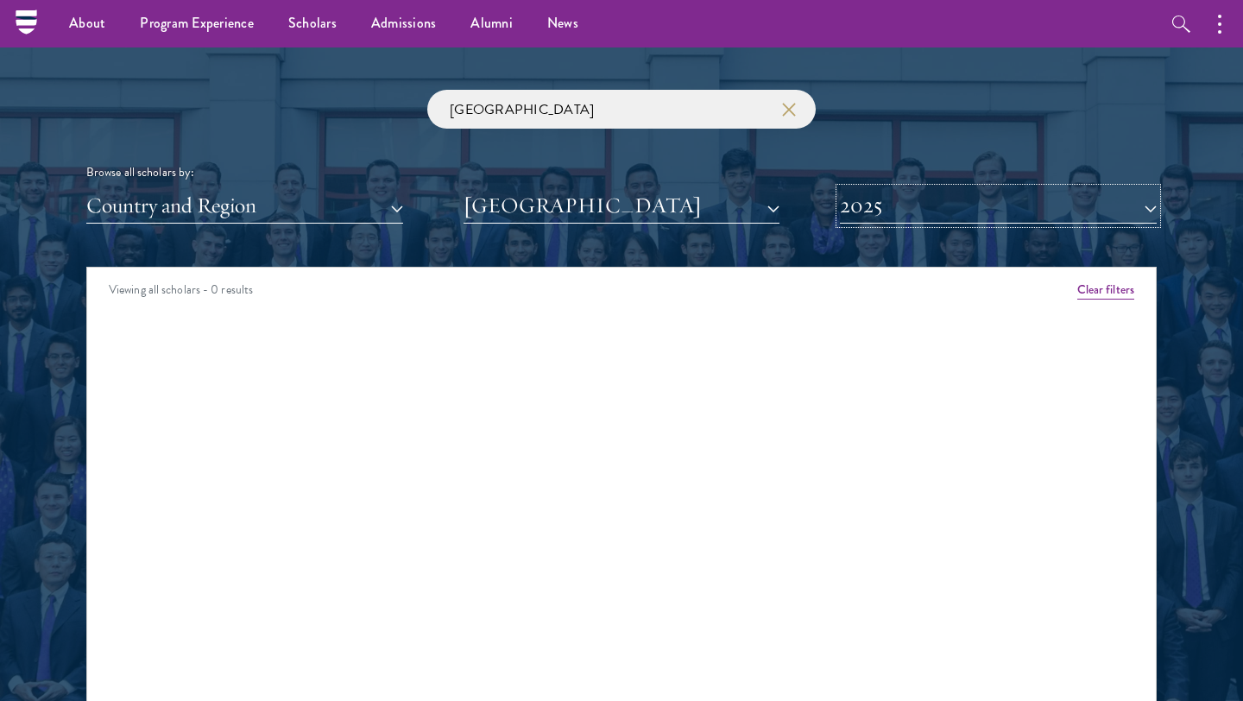
click at [945, 216] on button "2025" at bounding box center [998, 205] width 317 height 35
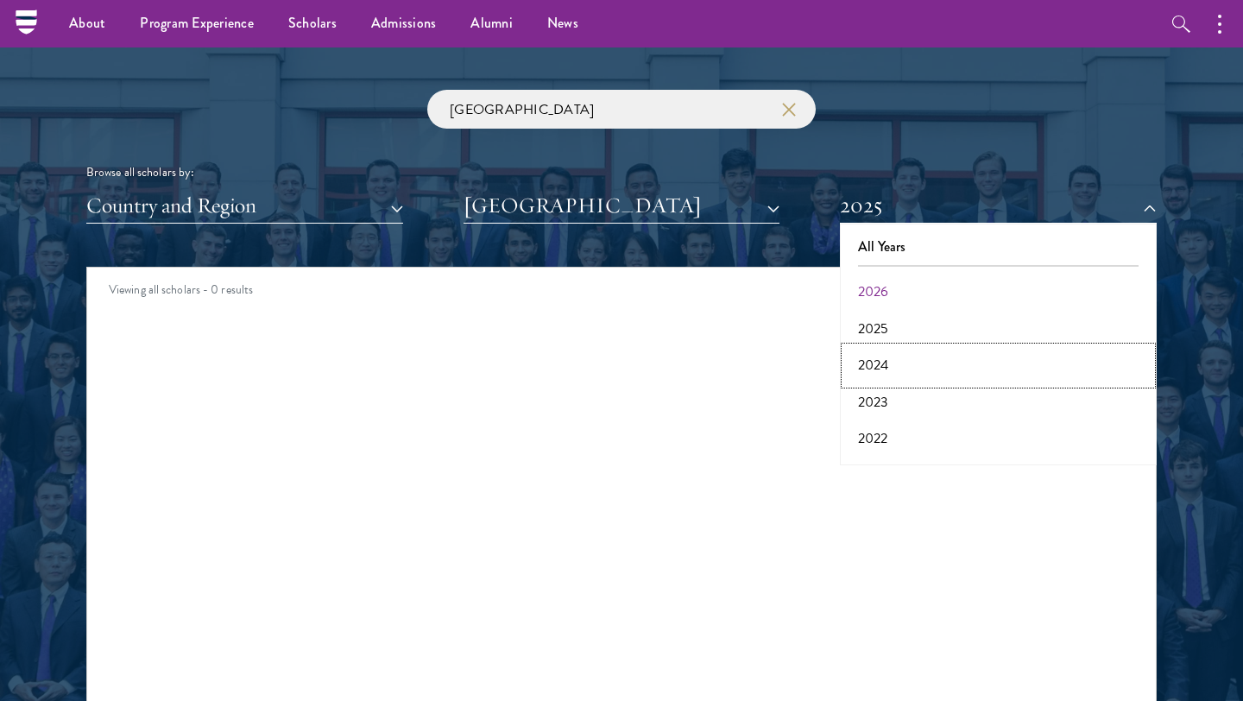
click at [876, 377] on button "2024" at bounding box center [998, 365] width 306 height 36
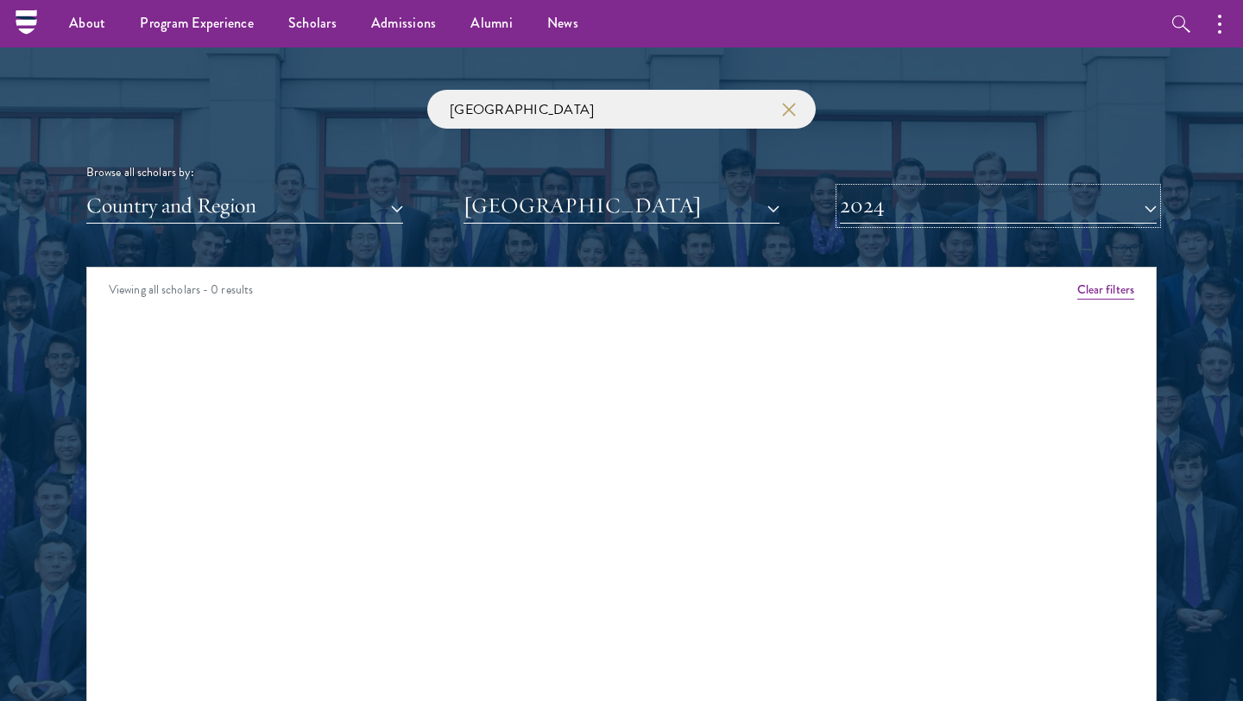
click at [931, 208] on button "2024" at bounding box center [998, 205] width 317 height 35
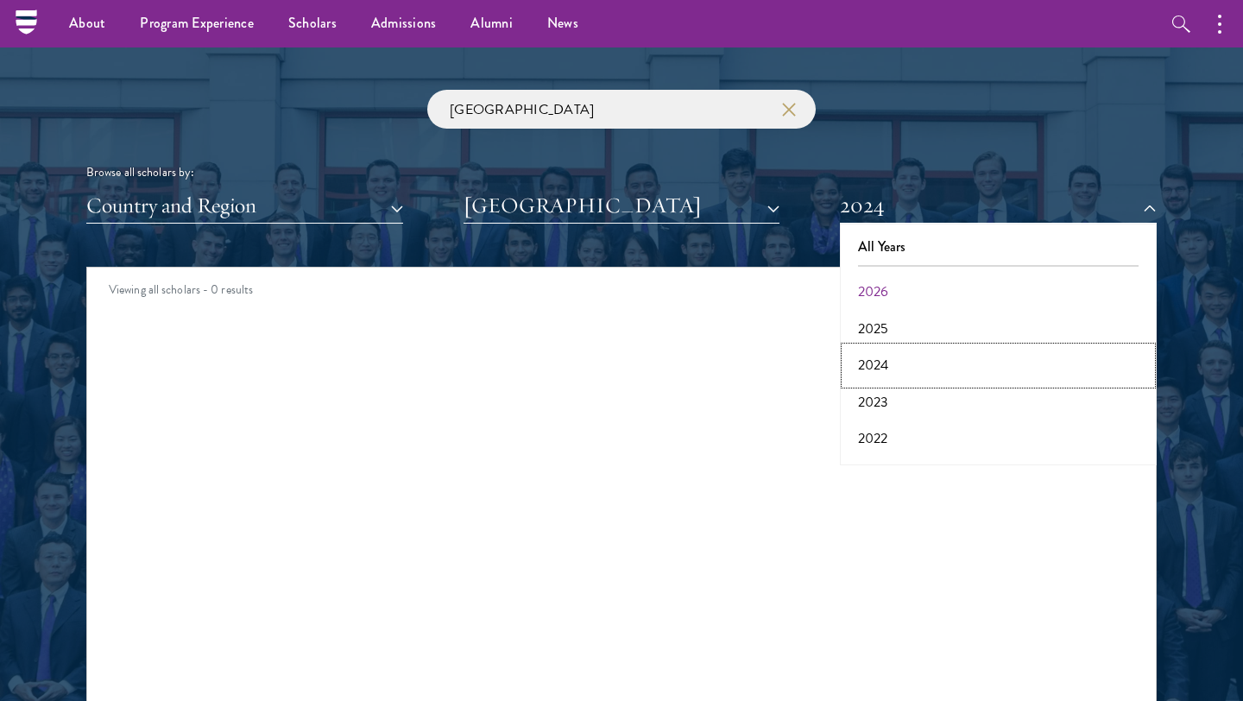
click at [883, 381] on button "2024" at bounding box center [998, 365] width 306 height 36
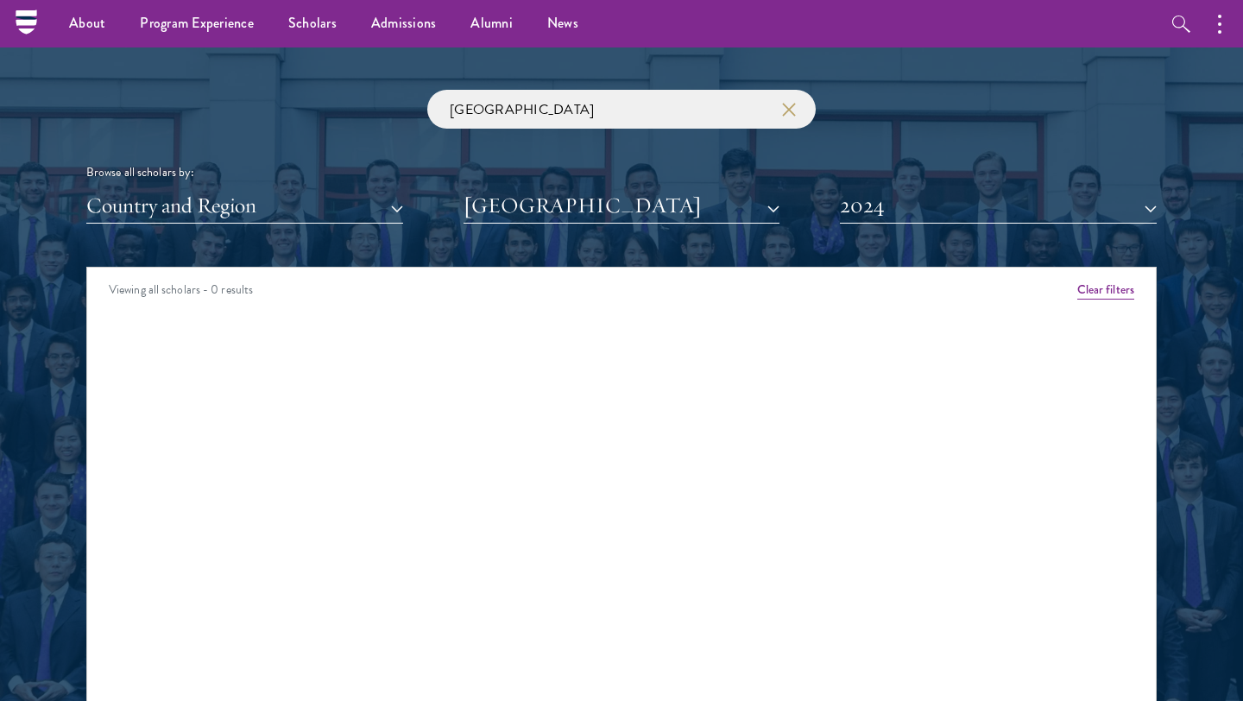
click at [886, 174] on div "Browse all scholars by:" at bounding box center [621, 172] width 1070 height 18
click at [890, 208] on button "2024" at bounding box center [998, 205] width 317 height 35
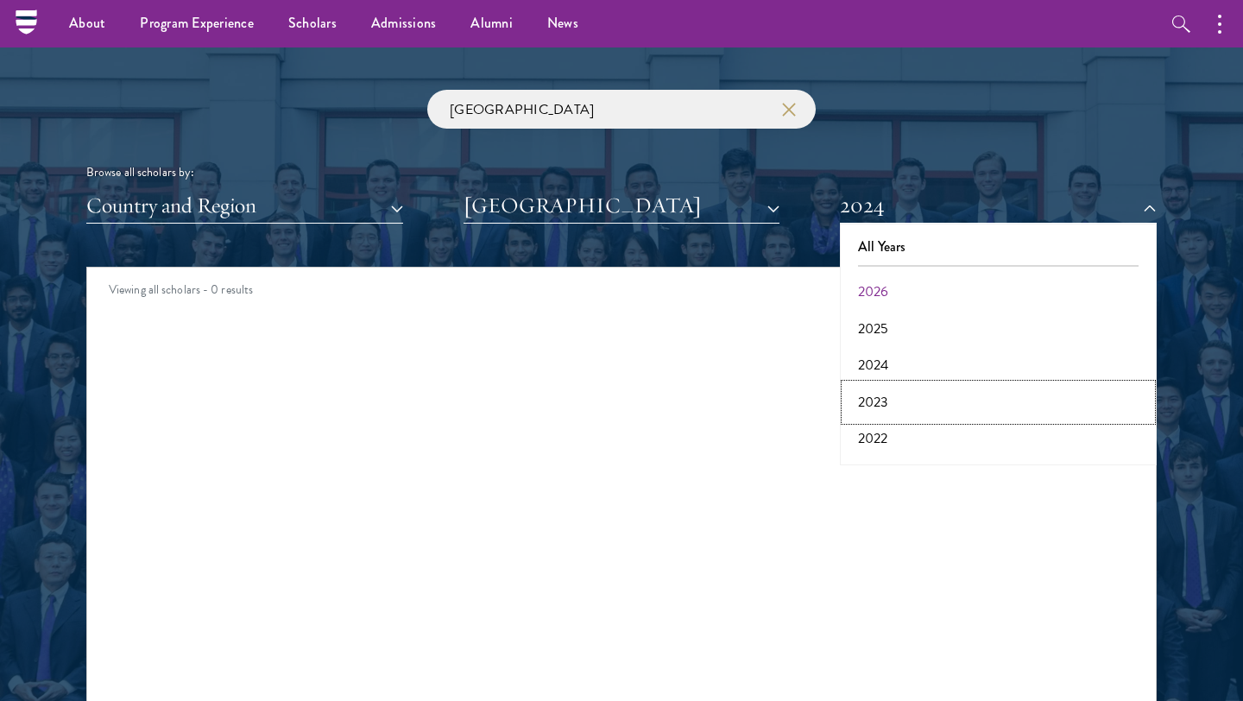
click at [879, 400] on button "2023" at bounding box center [998, 402] width 306 height 36
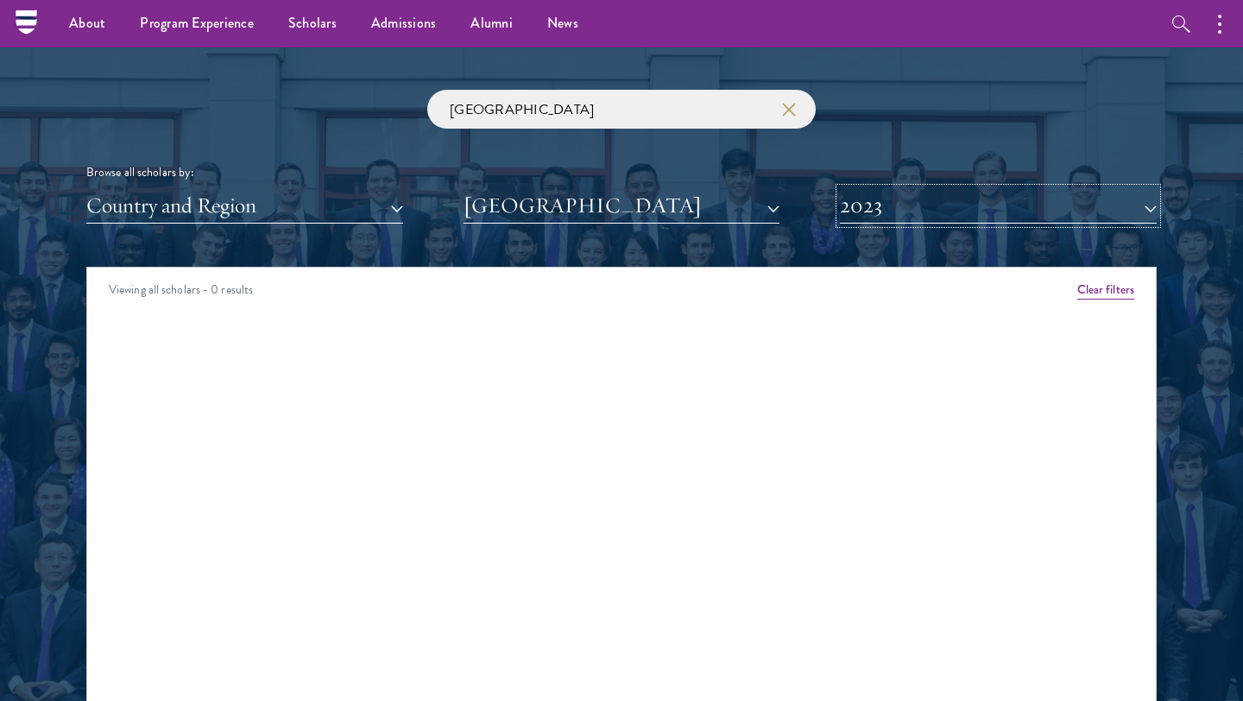
click at [892, 205] on button "2023" at bounding box center [998, 205] width 317 height 35
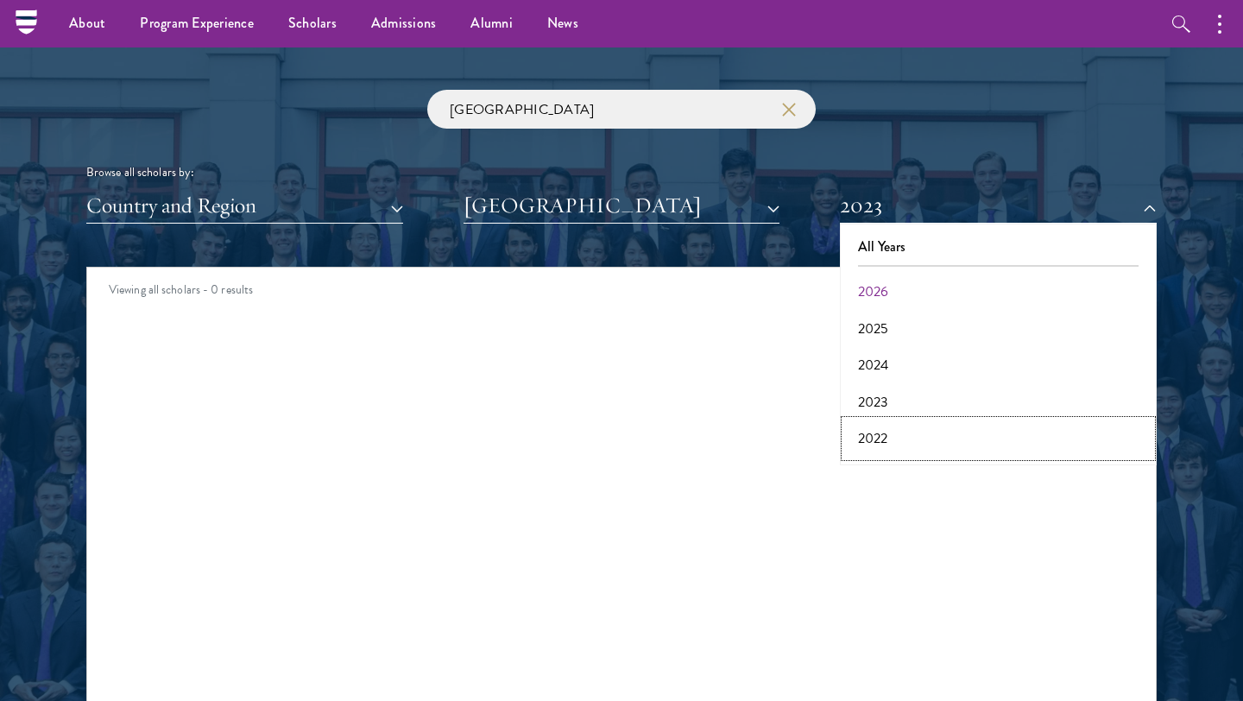
click at [874, 439] on button "2022" at bounding box center [998, 438] width 306 height 36
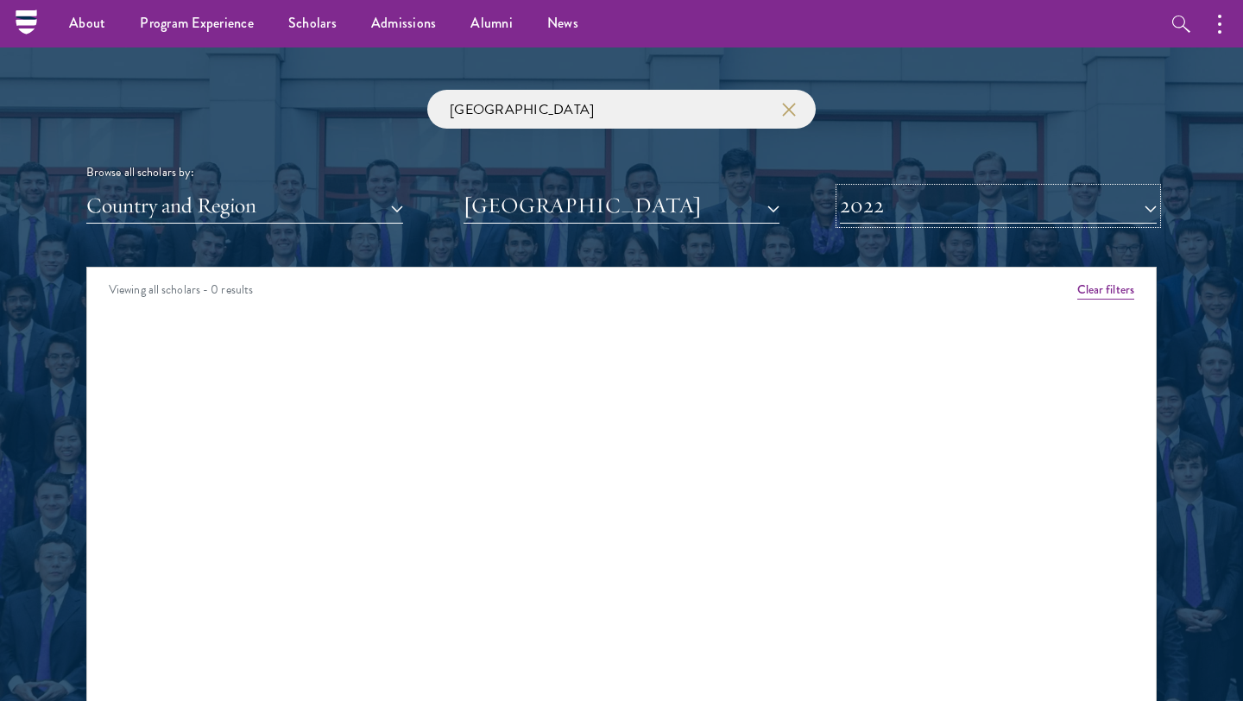
click at [900, 200] on button "2022" at bounding box center [998, 205] width 317 height 35
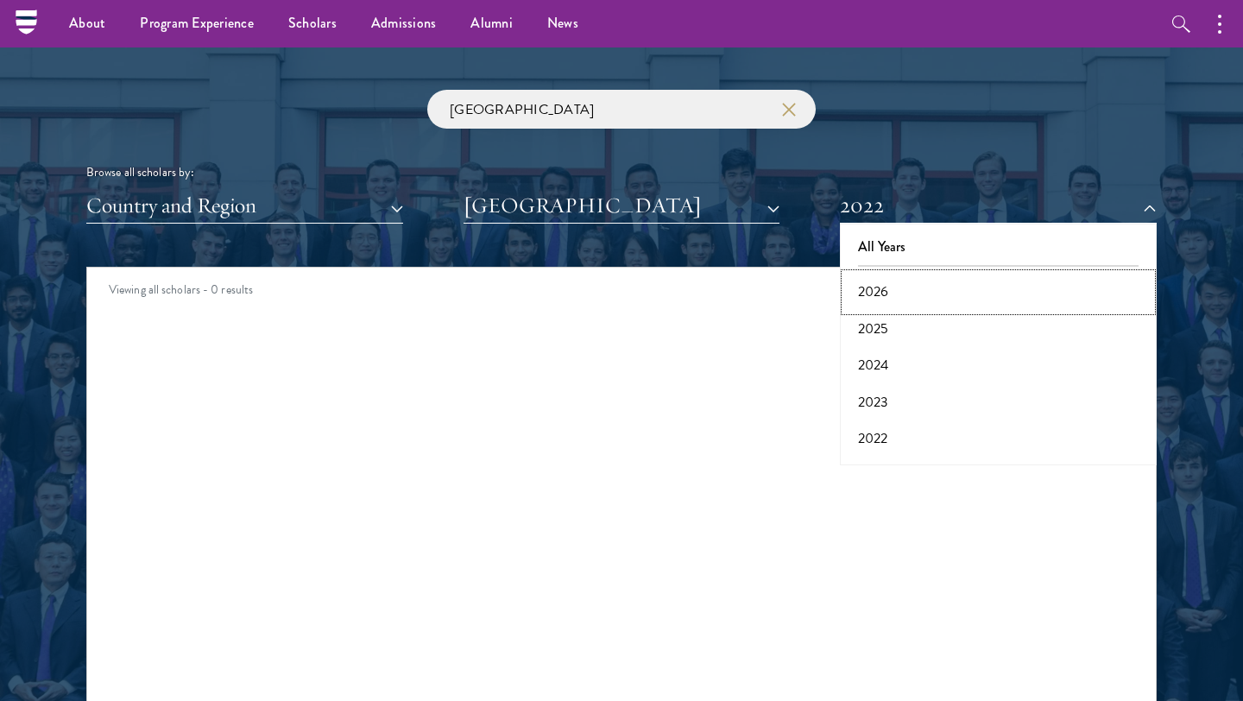
click at [876, 283] on button "2026" at bounding box center [998, 292] width 306 height 36
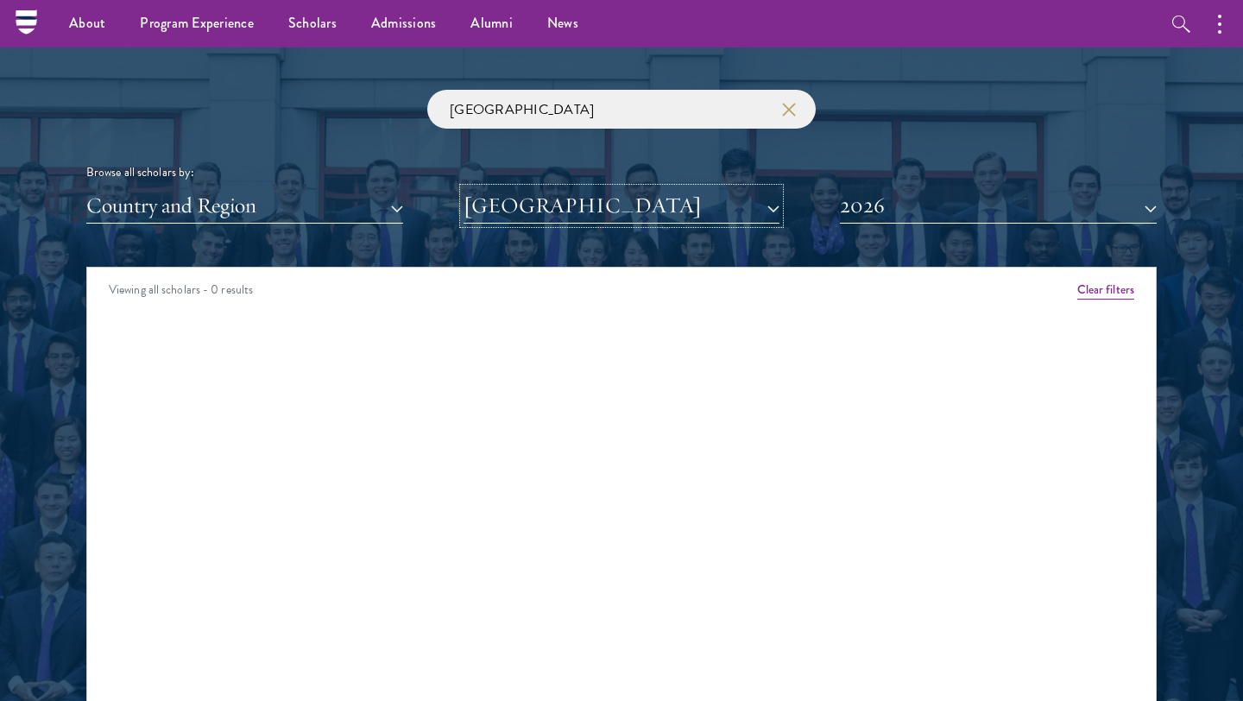
click at [686, 220] on button "[GEOGRAPHIC_DATA]" at bounding box center [622, 205] width 317 height 35
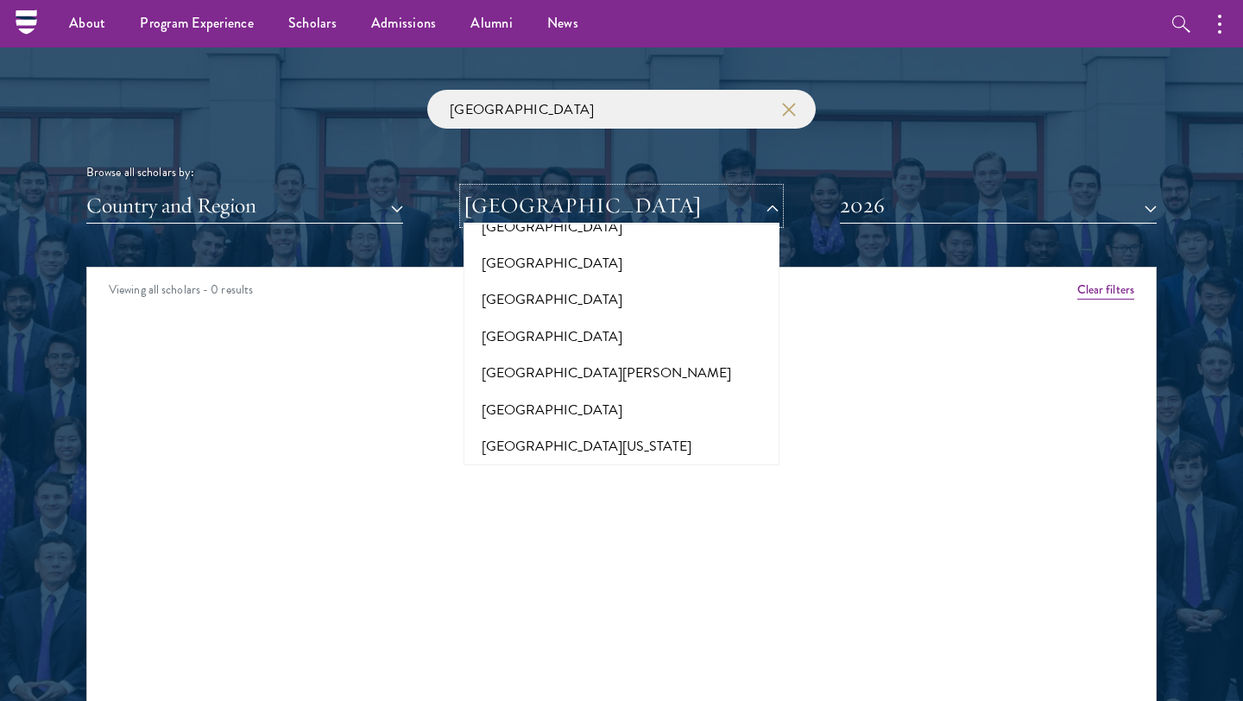
scroll to position [15778, 0]
click at [618, 376] on div "Viewing all scholars - 0 results Clear filters Amber Class of [DATE] - [DATE] […" at bounding box center [621, 526] width 1070 height 518
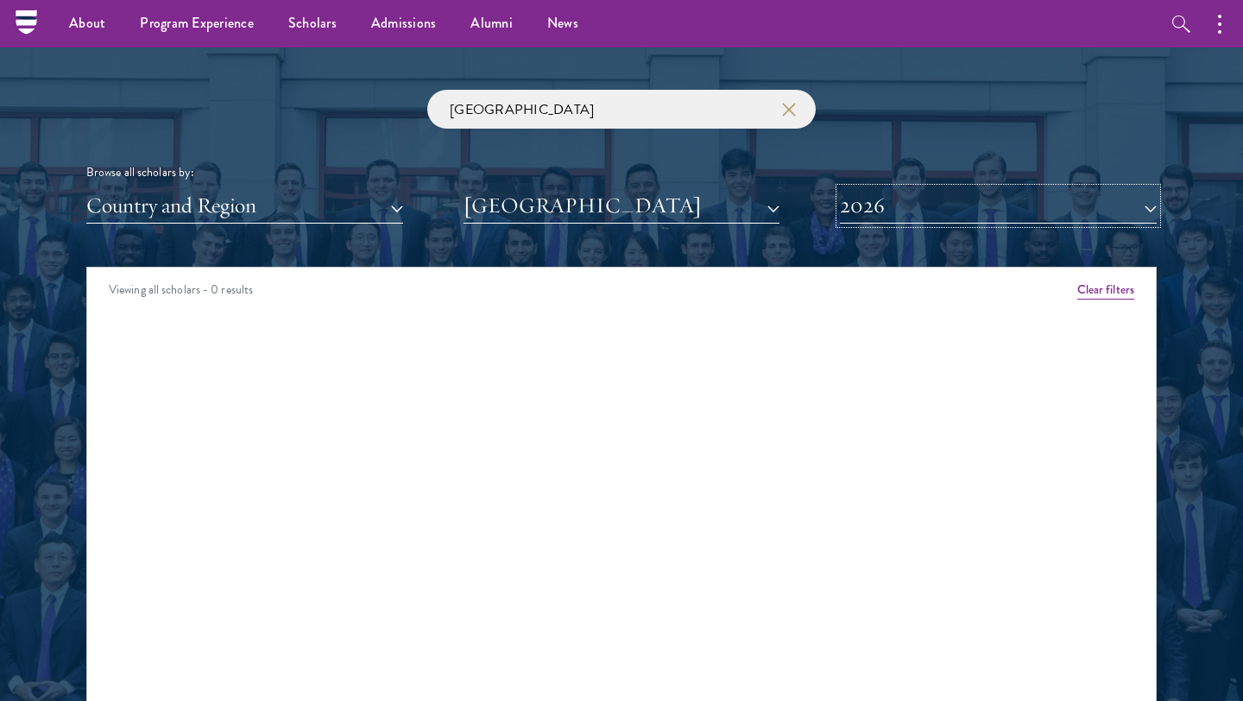
click at [930, 204] on button "2026" at bounding box center [998, 205] width 317 height 35
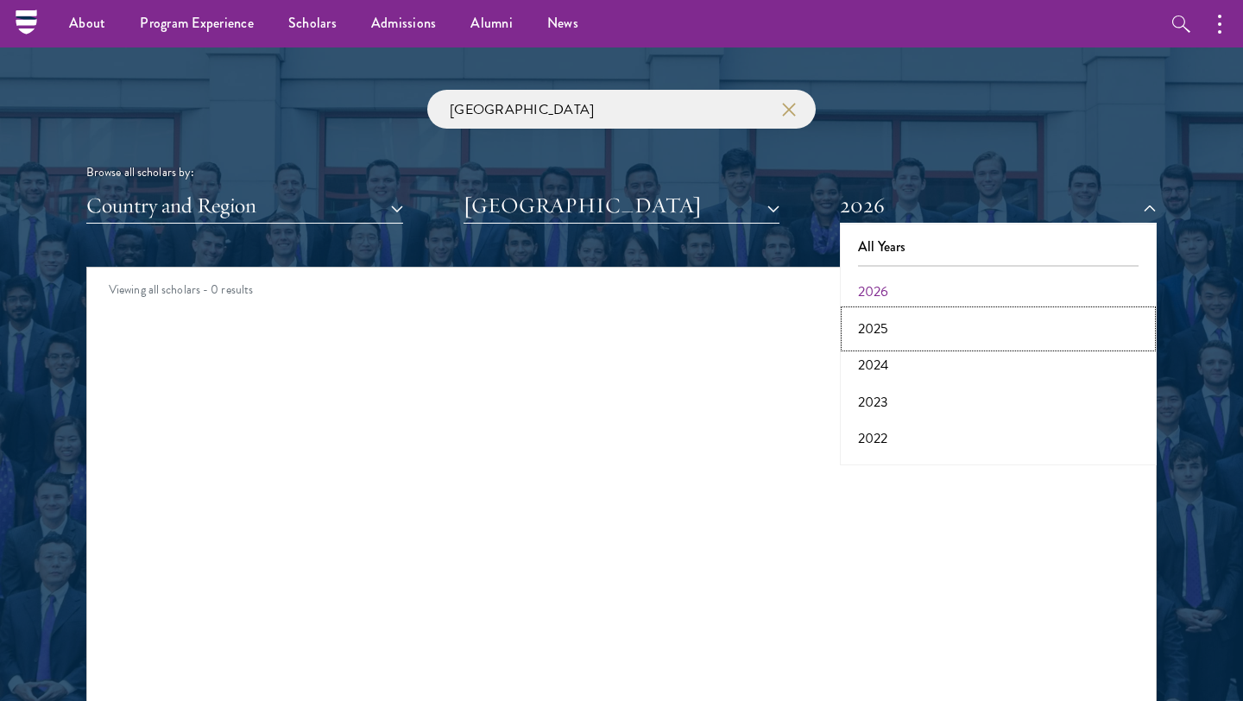
click at [891, 320] on button "2025" at bounding box center [998, 329] width 306 height 36
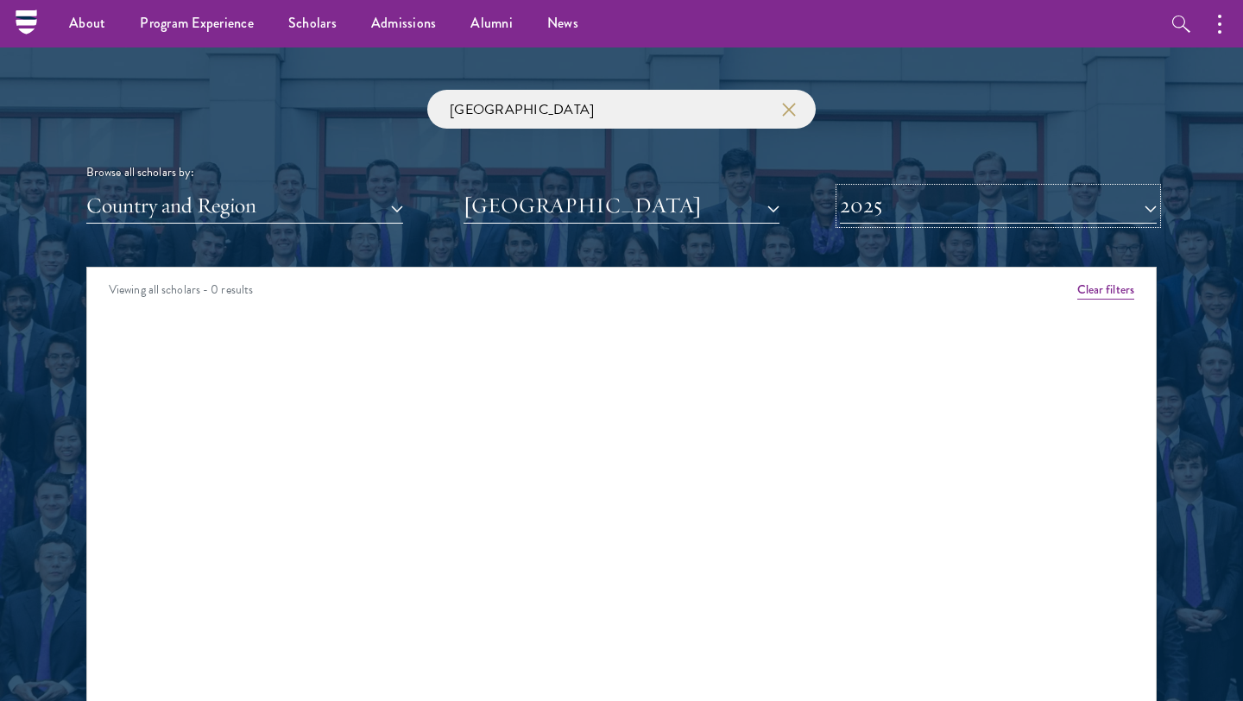
click at [911, 212] on button "2025" at bounding box center [998, 205] width 317 height 35
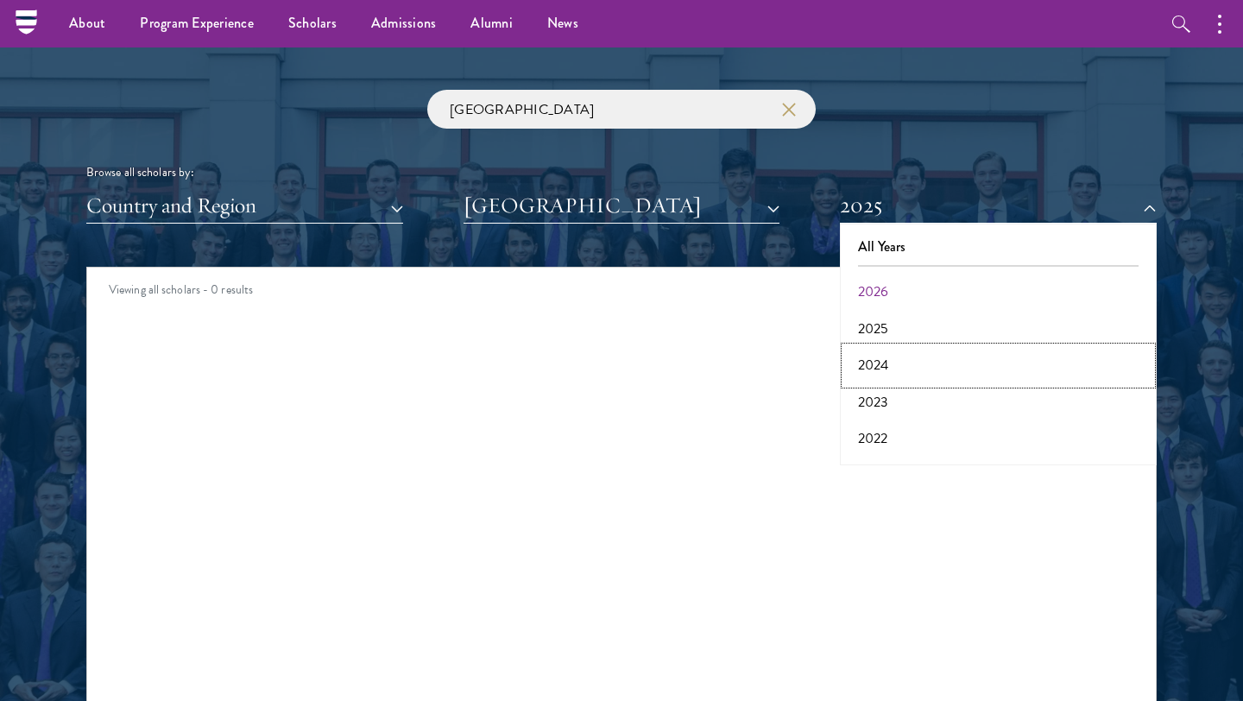
click at [881, 359] on button "2024" at bounding box center [998, 365] width 306 height 36
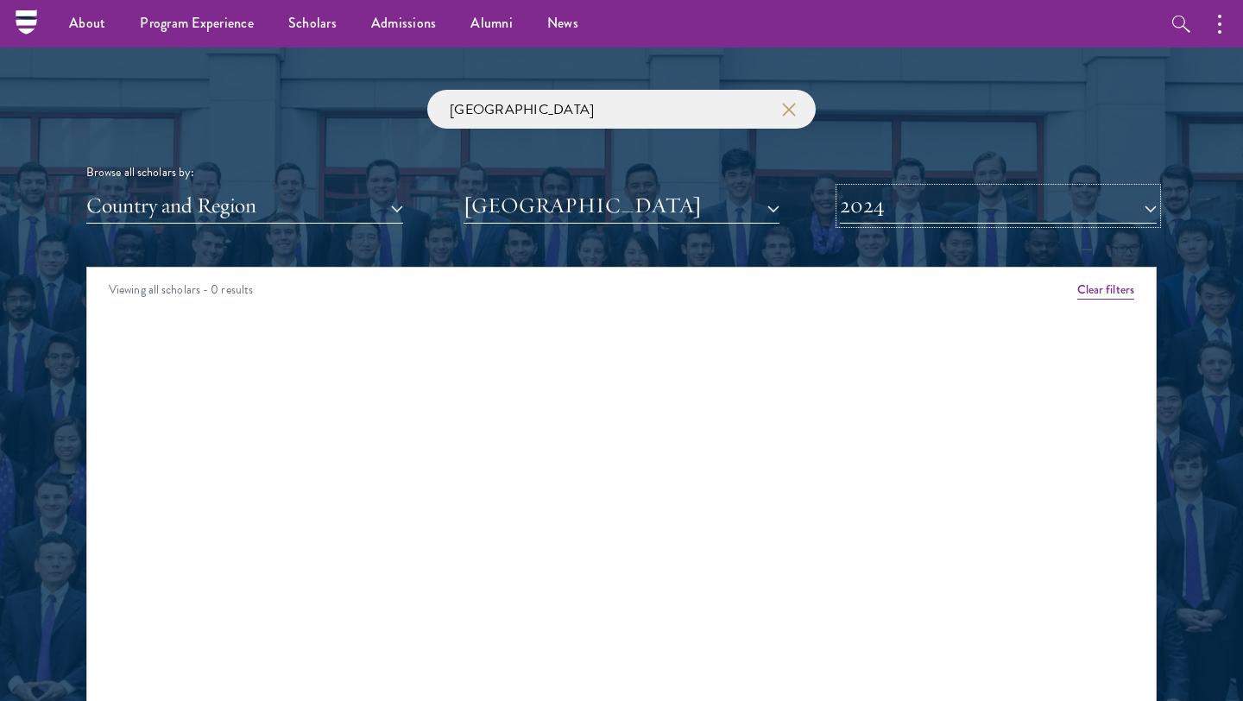
click at [927, 207] on button "2024" at bounding box center [998, 205] width 317 height 35
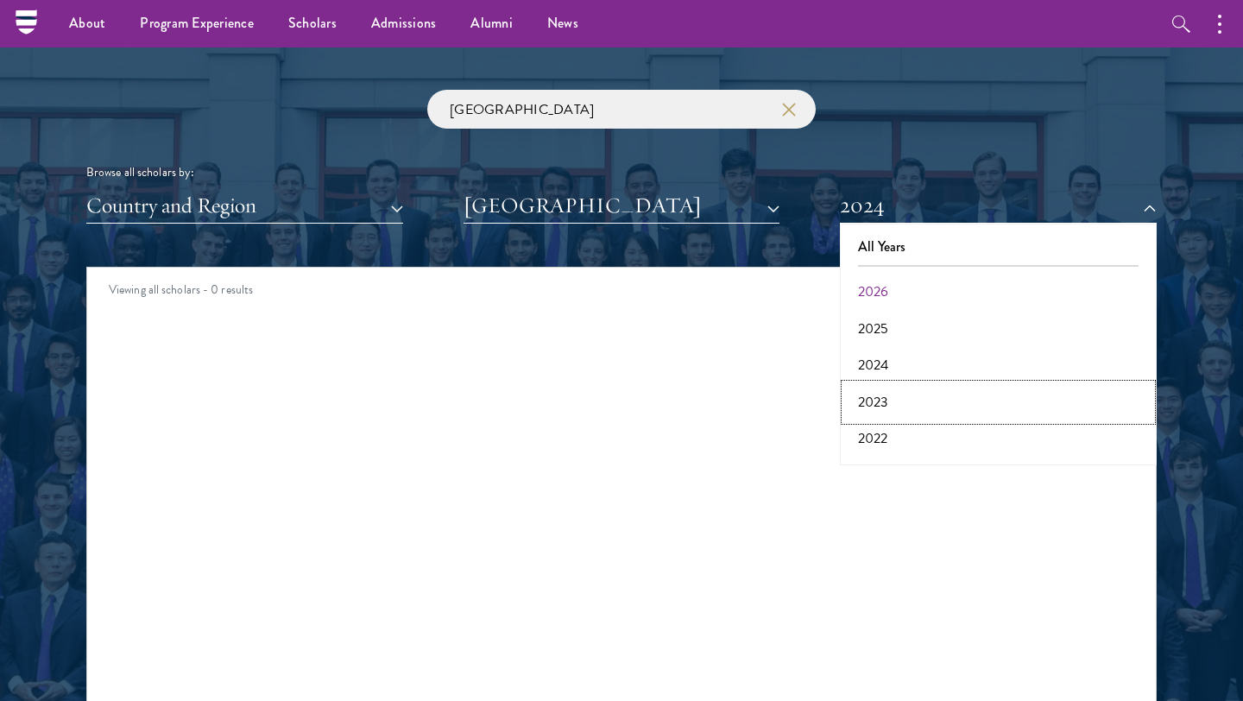
click at [877, 407] on button "2023" at bounding box center [998, 402] width 306 height 36
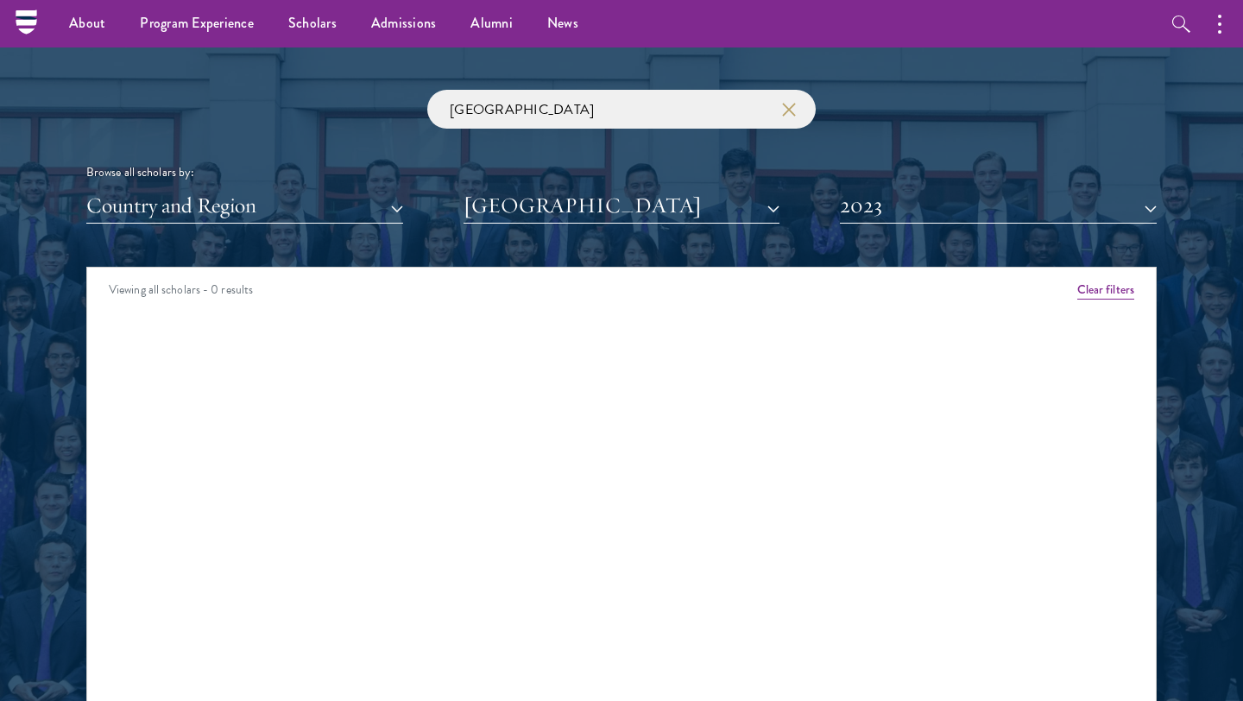
click at [929, 228] on div "Scholar Directory Congratulations and welcome to the Schwarzman Scholars Class …" at bounding box center [621, 346] width 1070 height 878
click at [936, 213] on button "2023" at bounding box center [998, 205] width 317 height 35
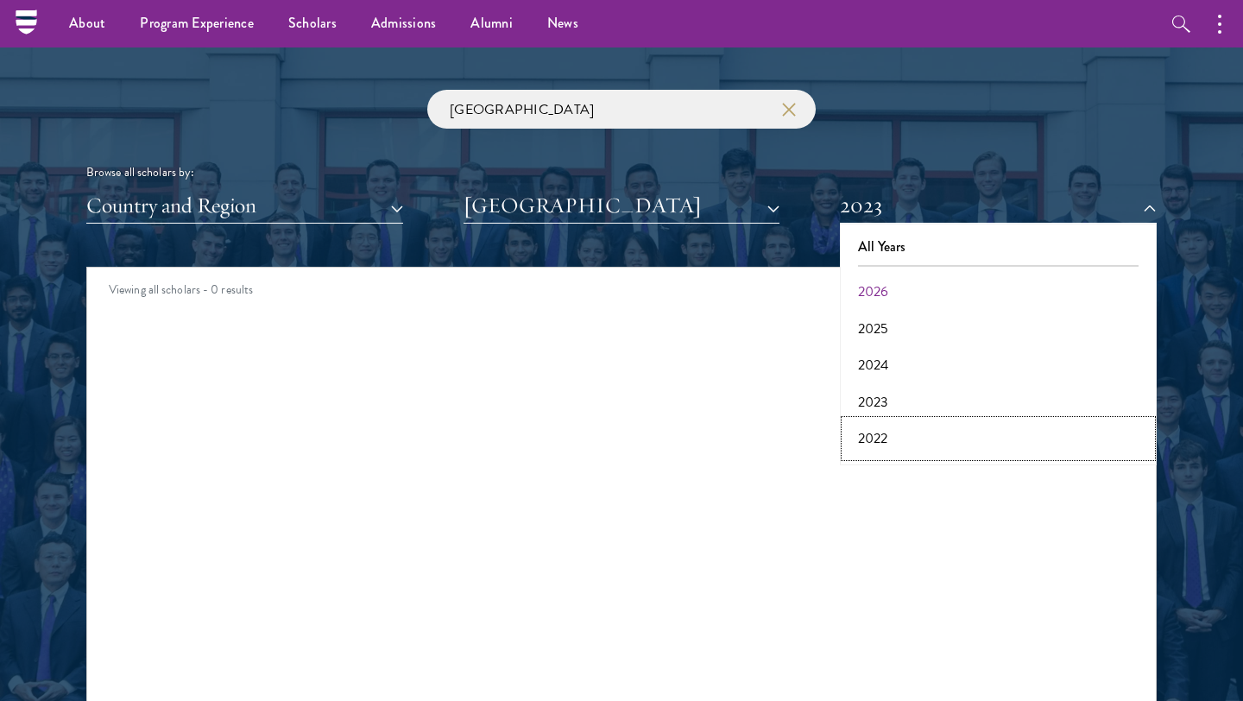
click at [878, 442] on button "2022" at bounding box center [998, 438] width 306 height 36
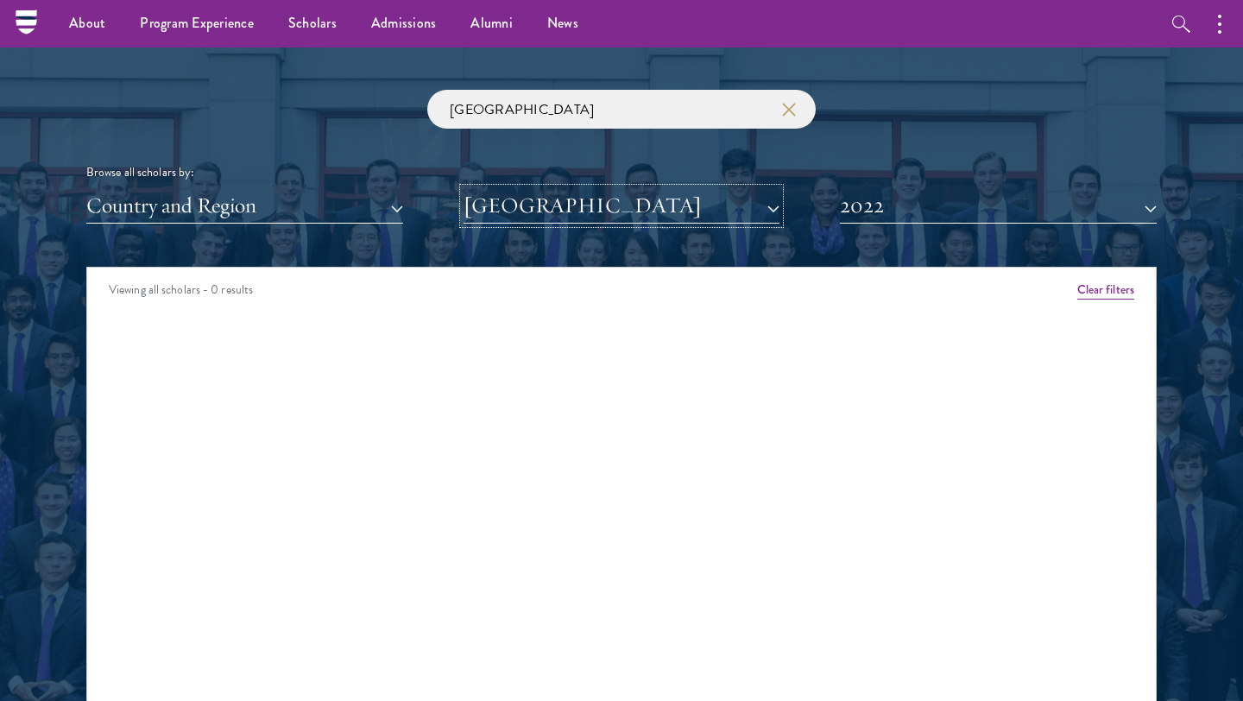
click at [683, 188] on button "[GEOGRAPHIC_DATA]" at bounding box center [622, 205] width 317 height 35
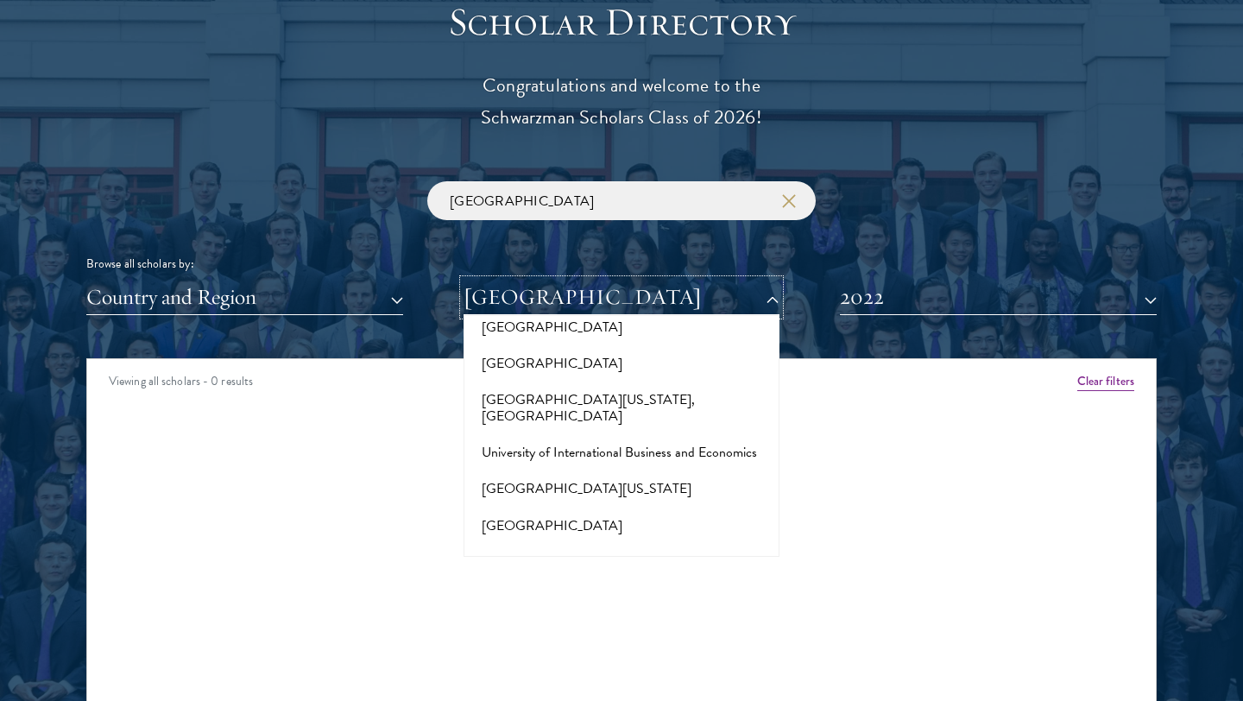
scroll to position [14369, 0]
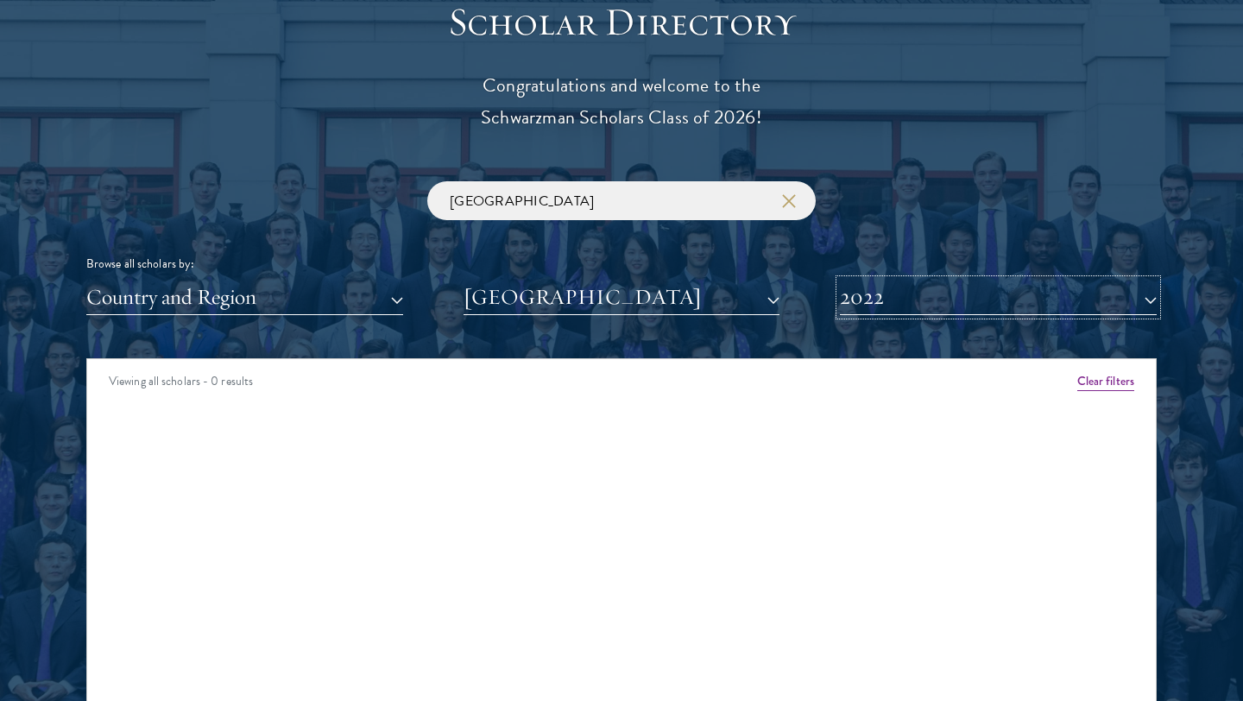
click at [881, 308] on button "2022" at bounding box center [998, 297] width 317 height 35
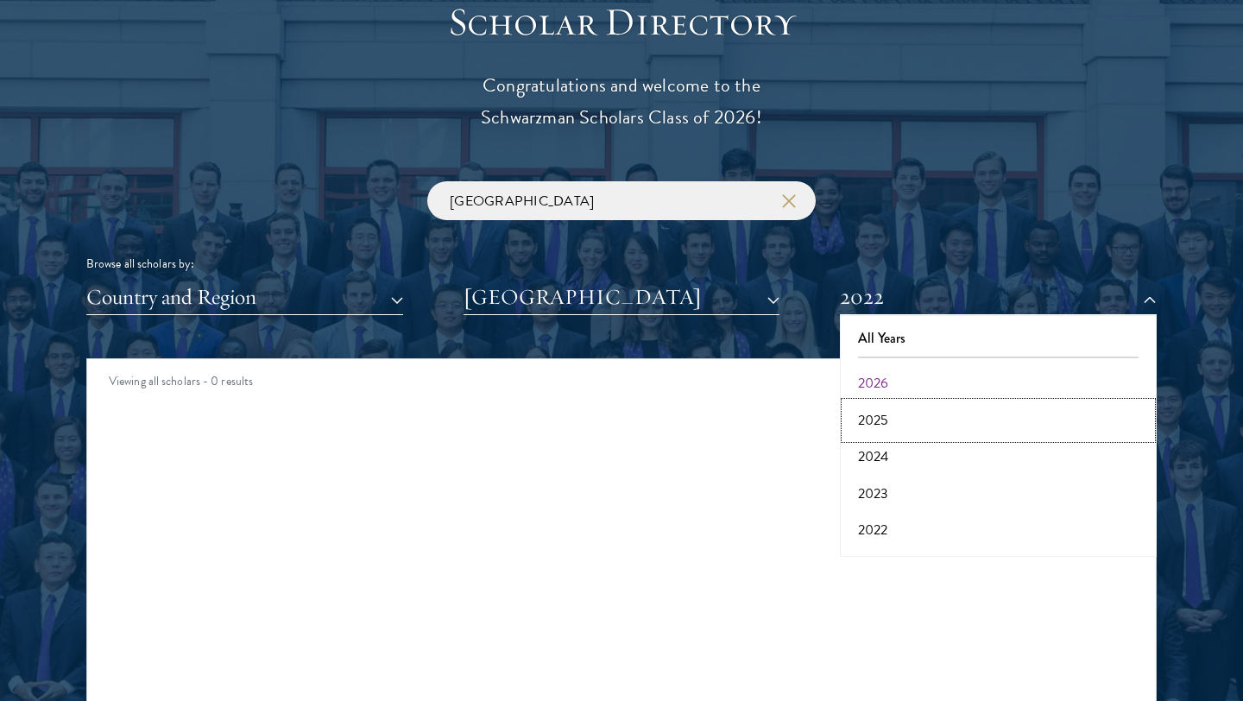
click at [884, 420] on button "2025" at bounding box center [998, 420] width 306 height 36
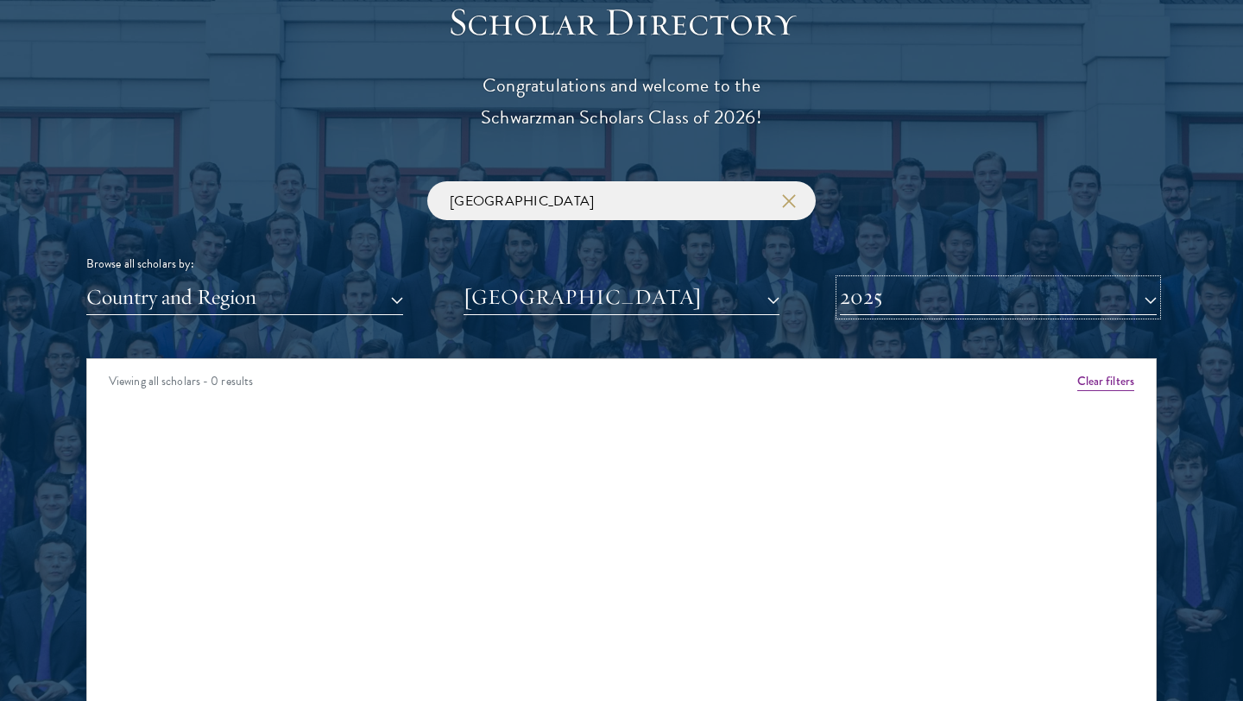
click at [881, 313] on button "2025" at bounding box center [998, 297] width 317 height 35
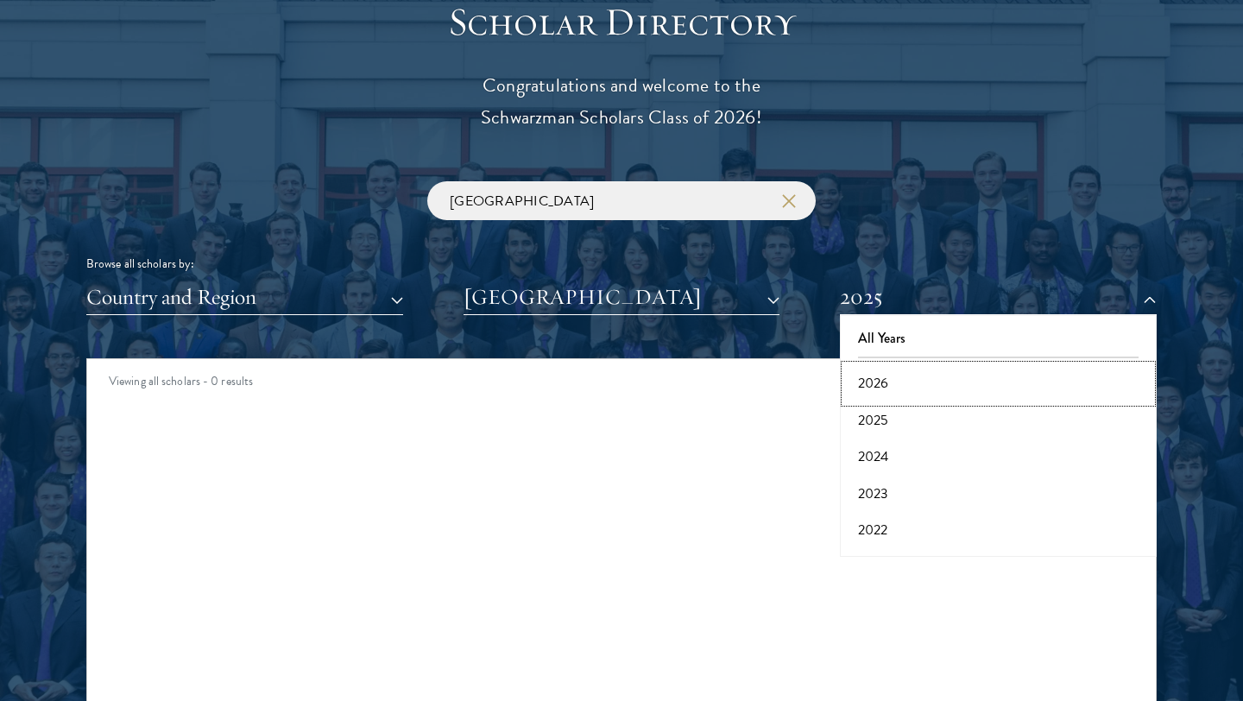
click at [880, 377] on button "2026" at bounding box center [998, 383] width 306 height 36
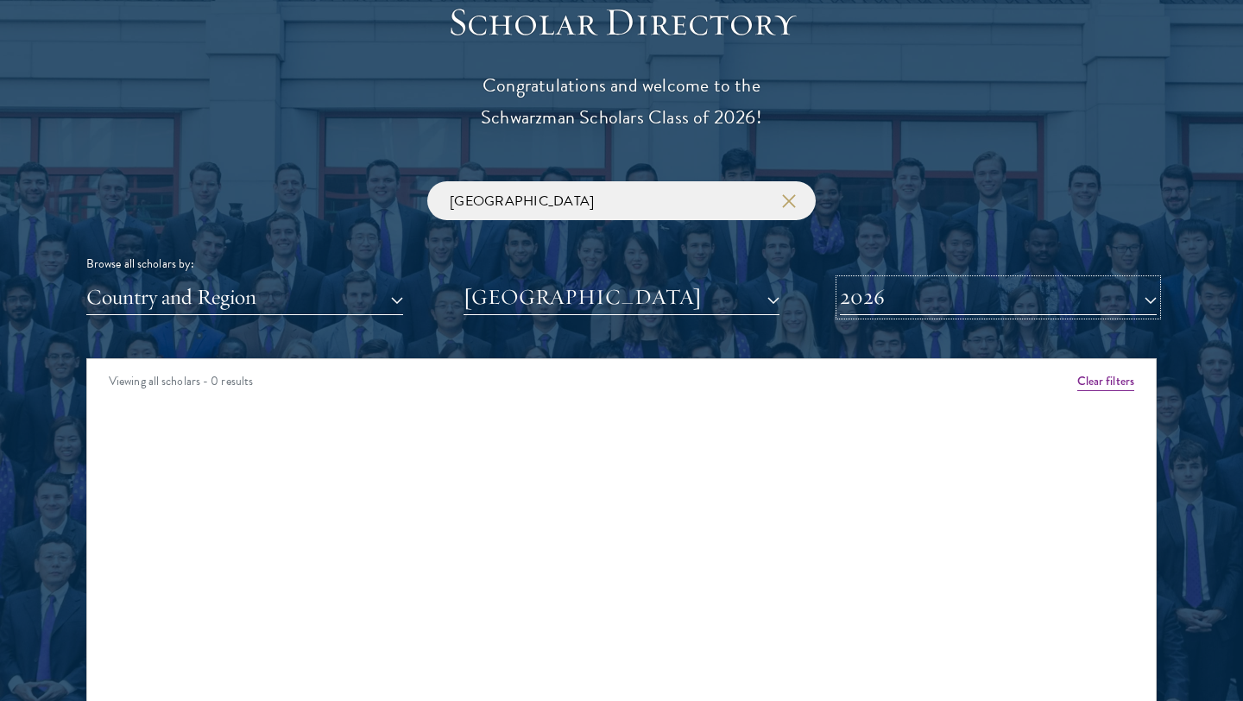
click at [894, 313] on button "2026" at bounding box center [998, 297] width 317 height 35
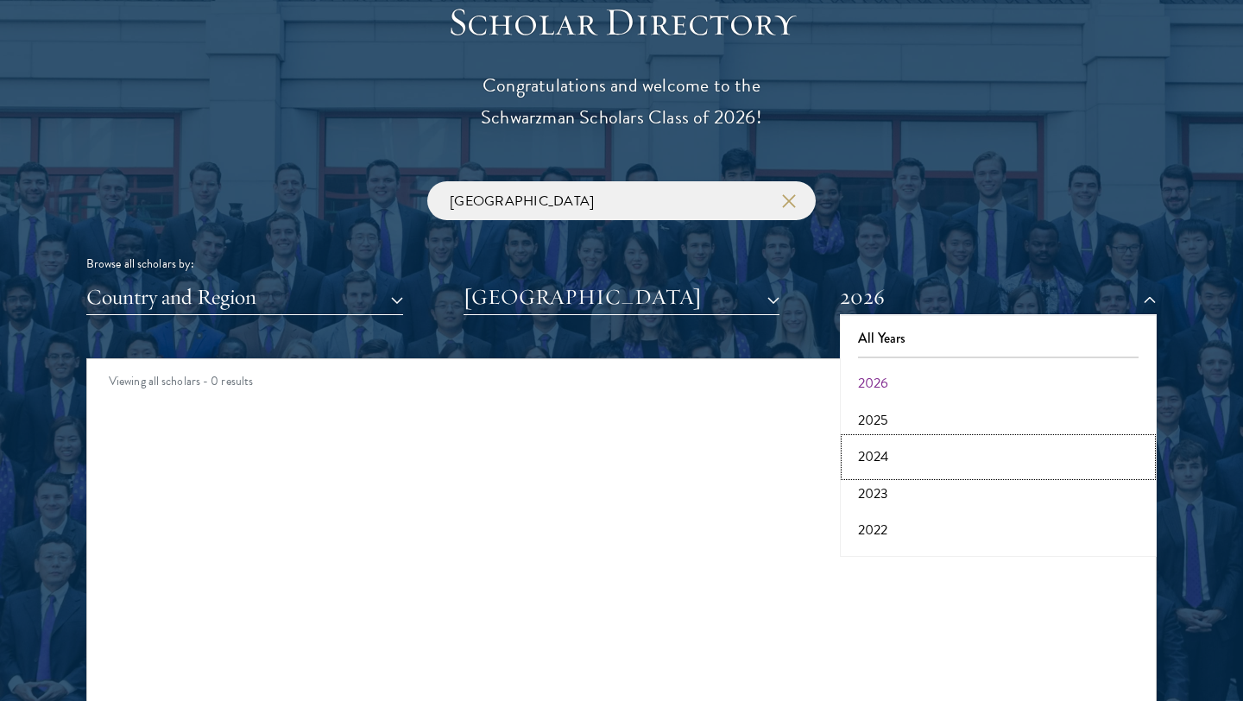
click at [888, 465] on button "2024" at bounding box center [998, 457] width 306 height 36
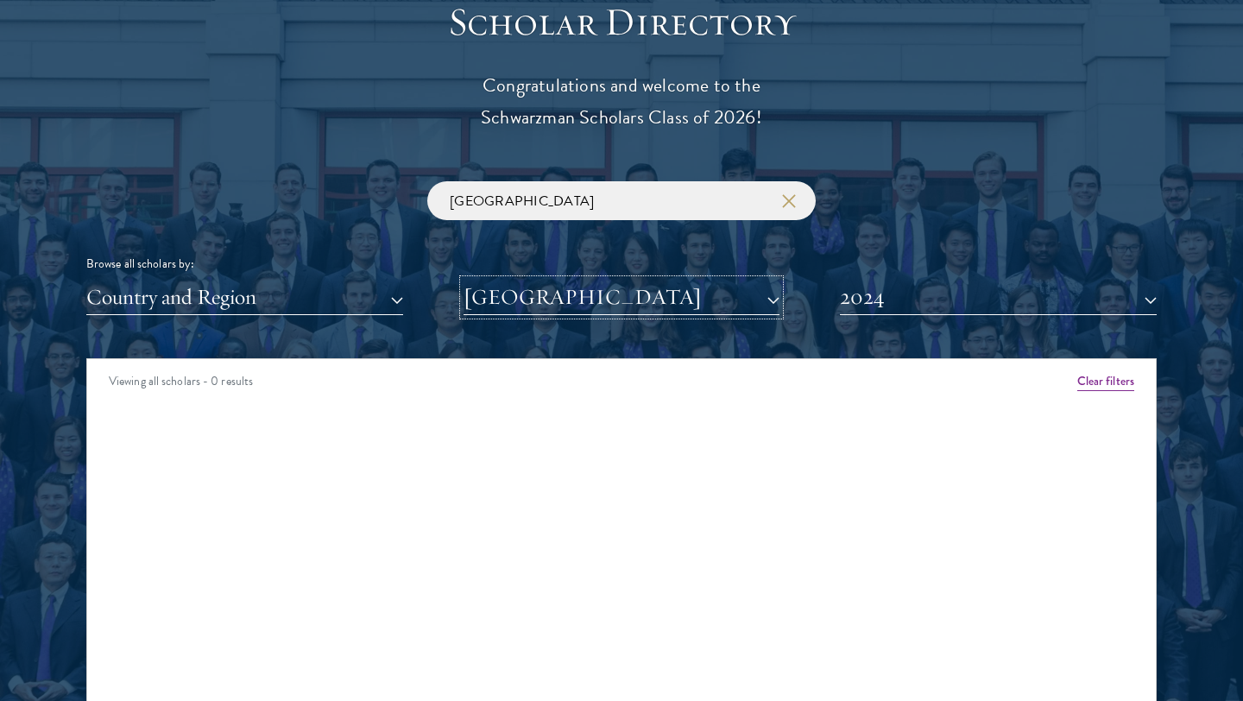
click at [708, 289] on button "[GEOGRAPHIC_DATA]" at bounding box center [622, 297] width 317 height 35
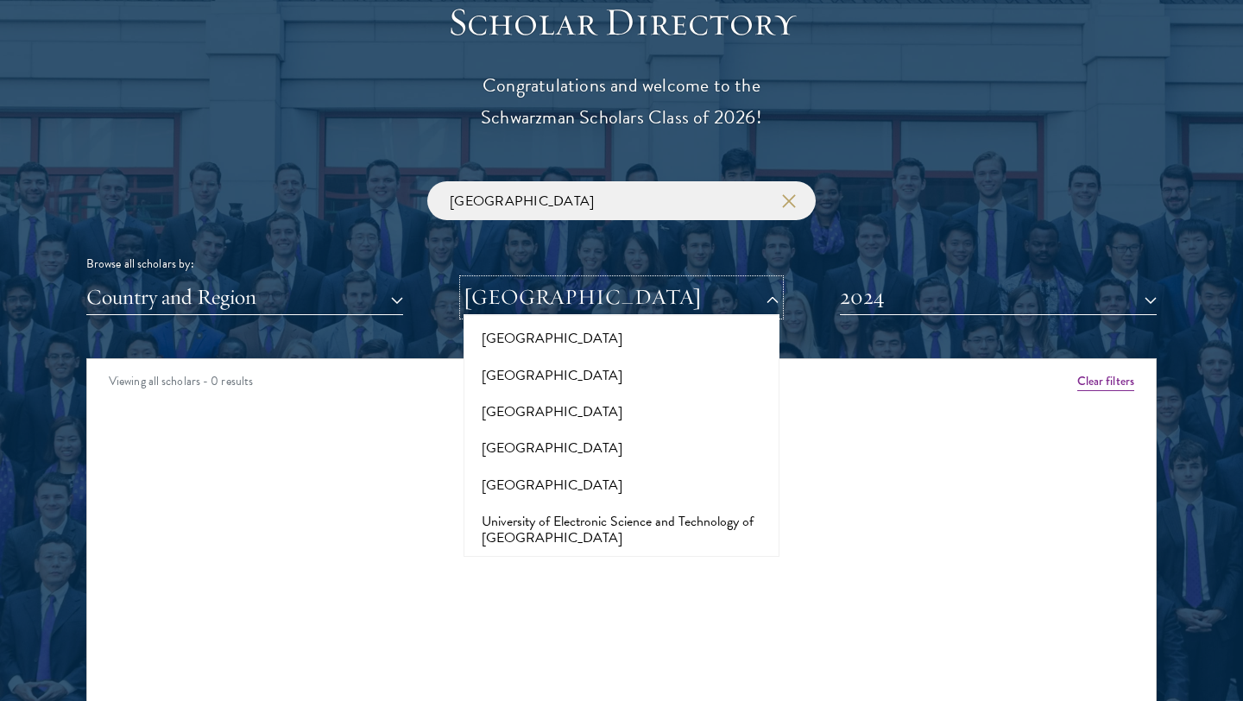
scroll to position [13975, 0]
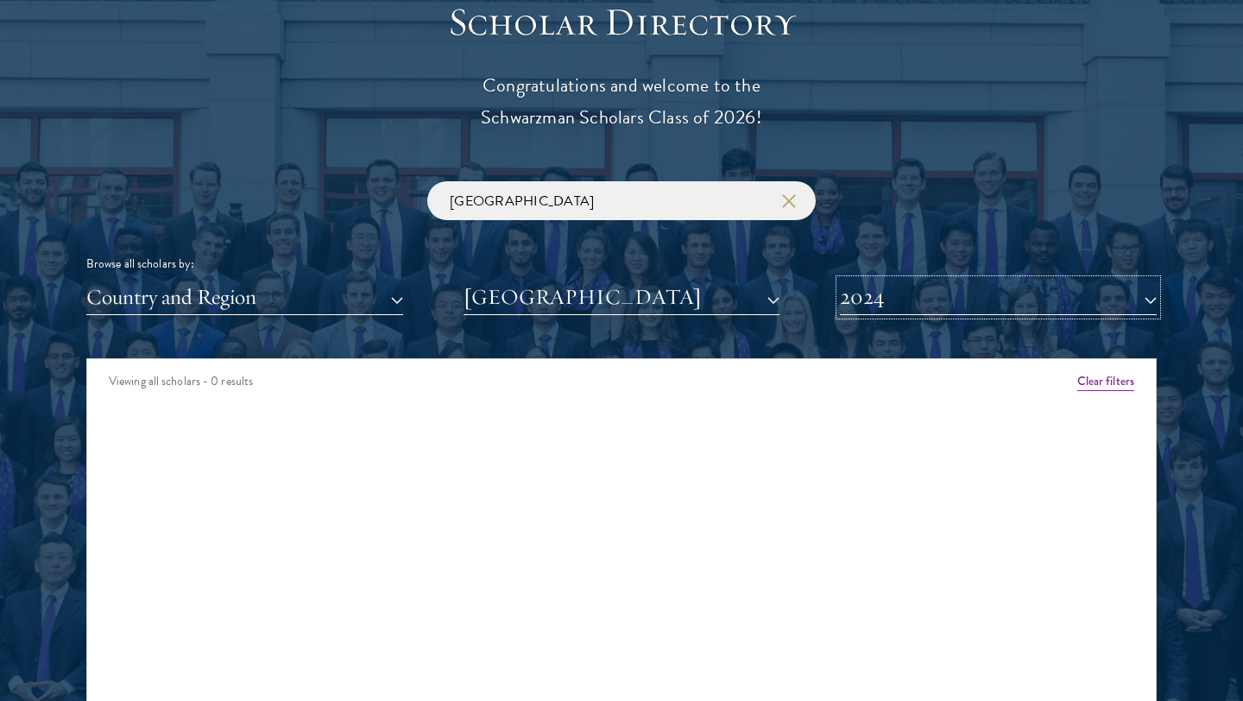
click at [922, 294] on button "2024" at bounding box center [998, 297] width 317 height 35
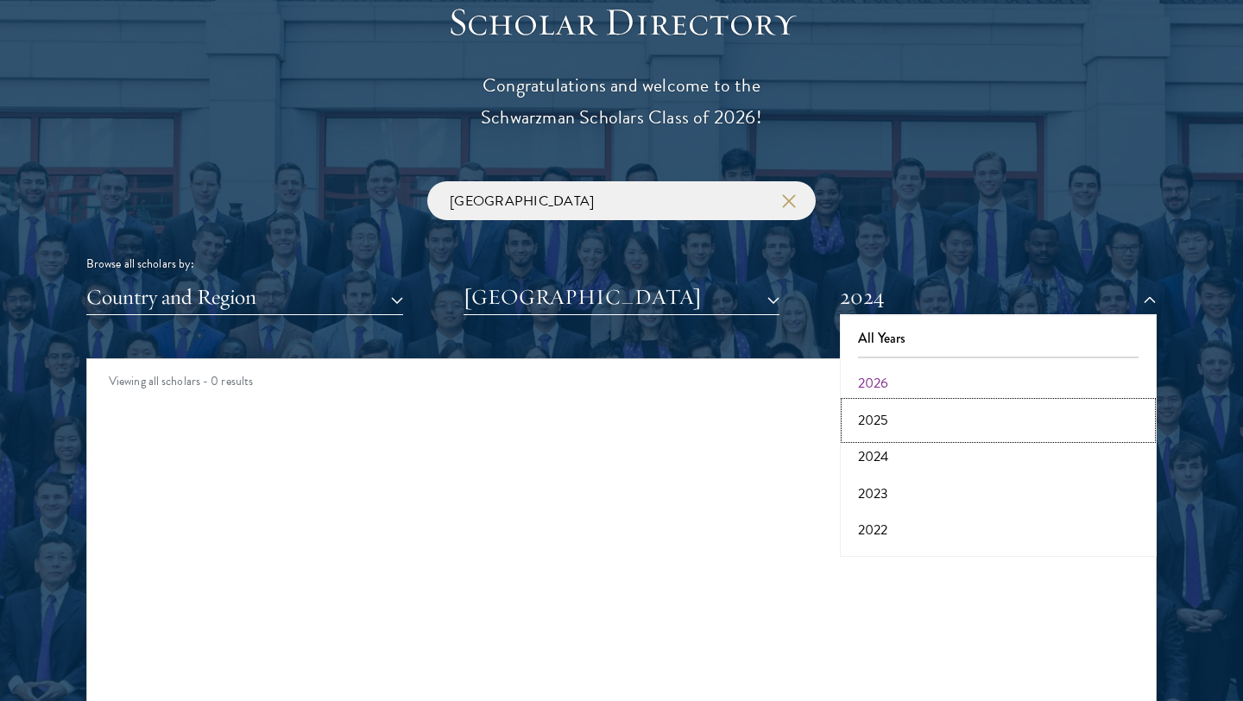
click at [892, 416] on button "2025" at bounding box center [998, 420] width 306 height 36
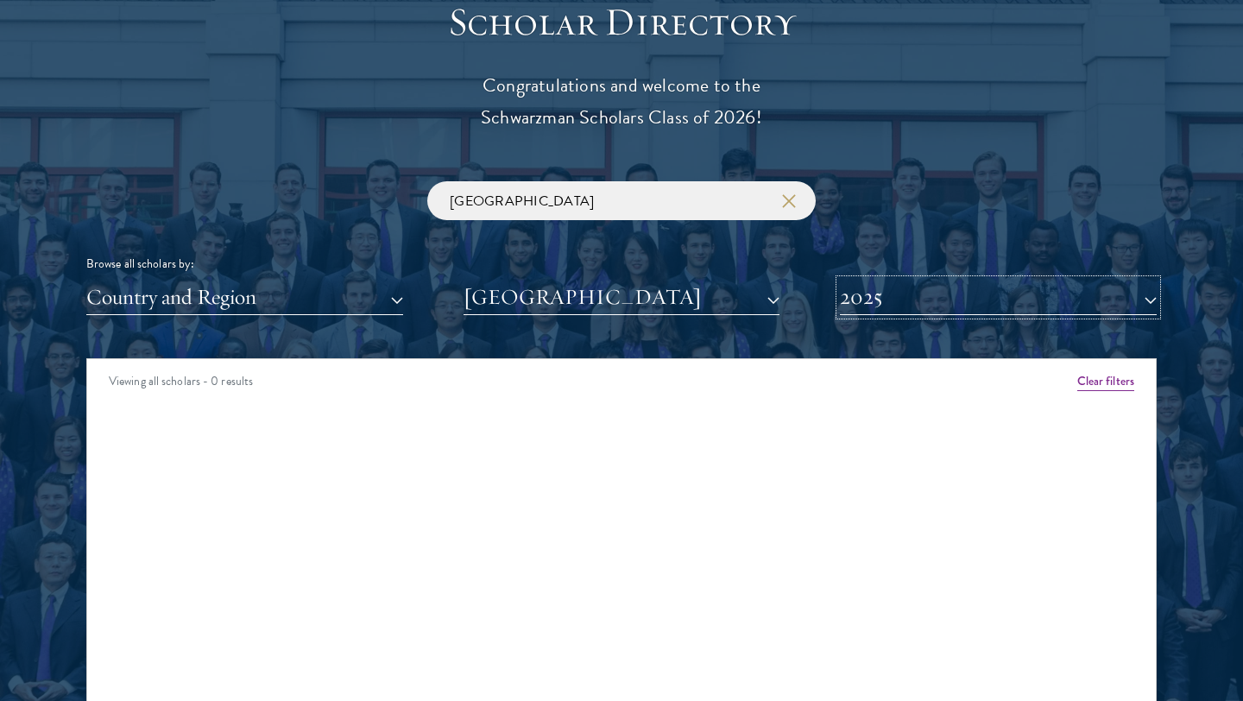
click at [925, 307] on button "2025" at bounding box center [998, 297] width 317 height 35
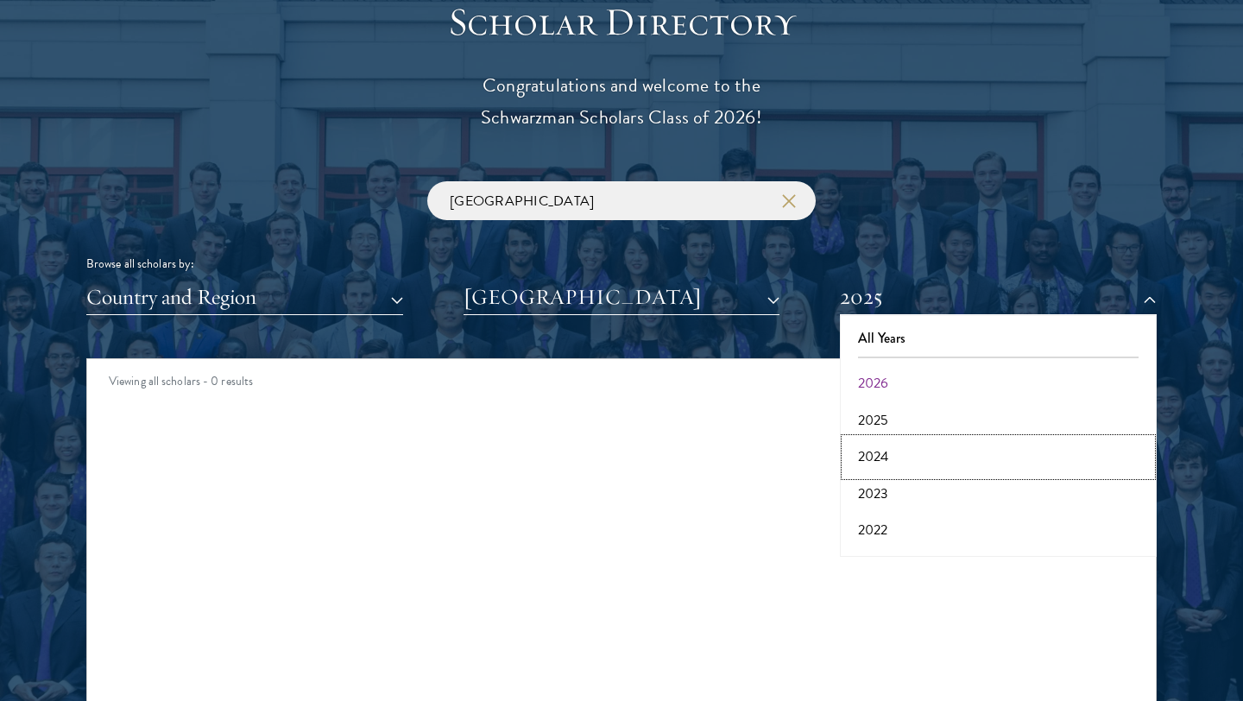
click at [887, 456] on button "2024" at bounding box center [998, 457] width 306 height 36
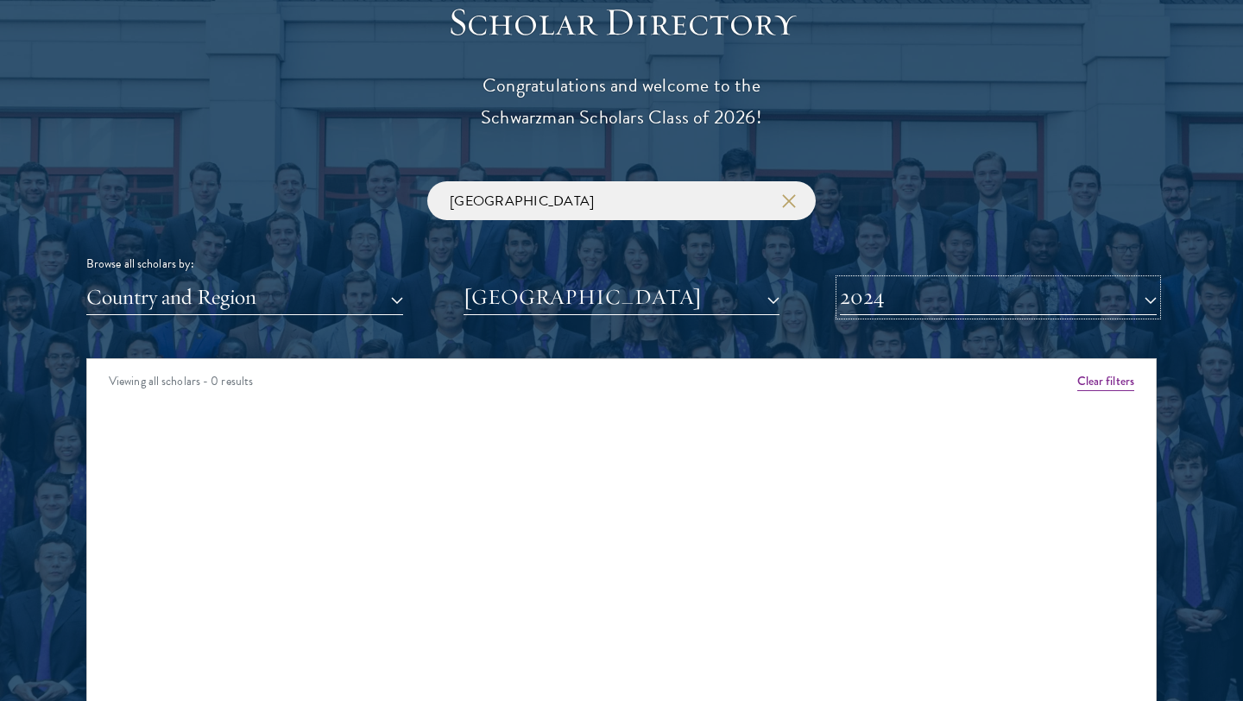
click at [927, 300] on button "2024" at bounding box center [998, 297] width 317 height 35
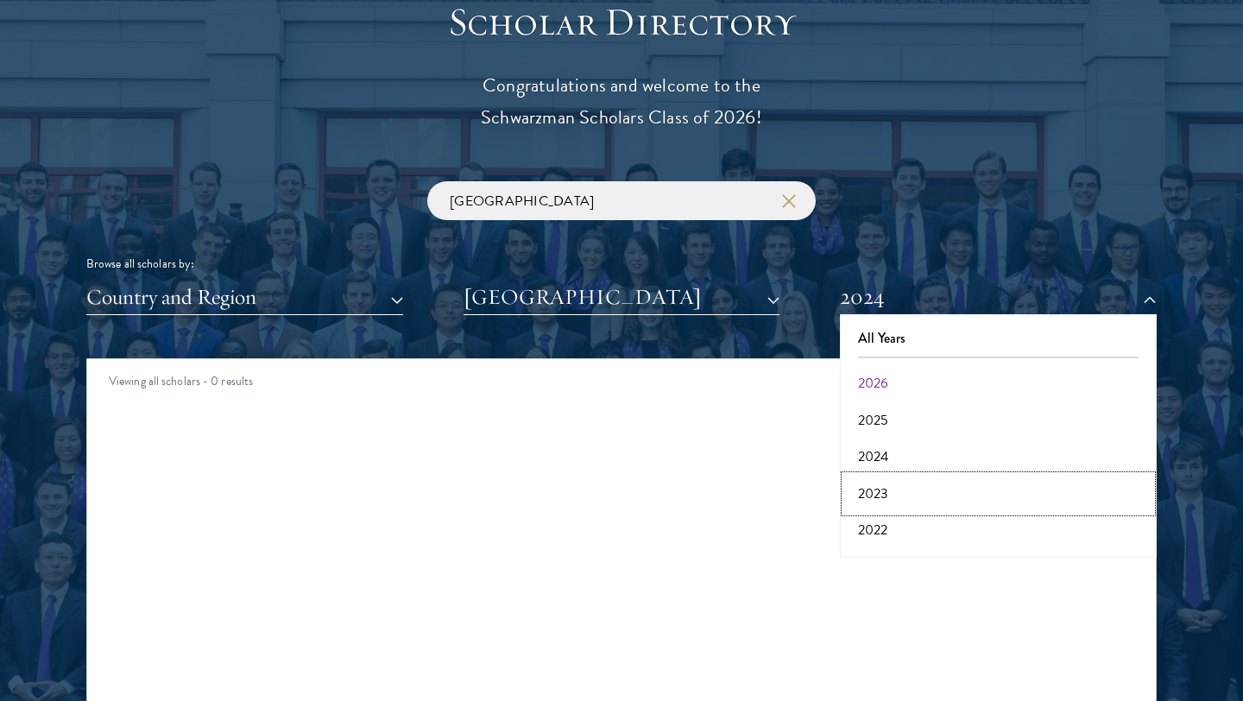
click at [878, 479] on button "2023" at bounding box center [998, 494] width 306 height 36
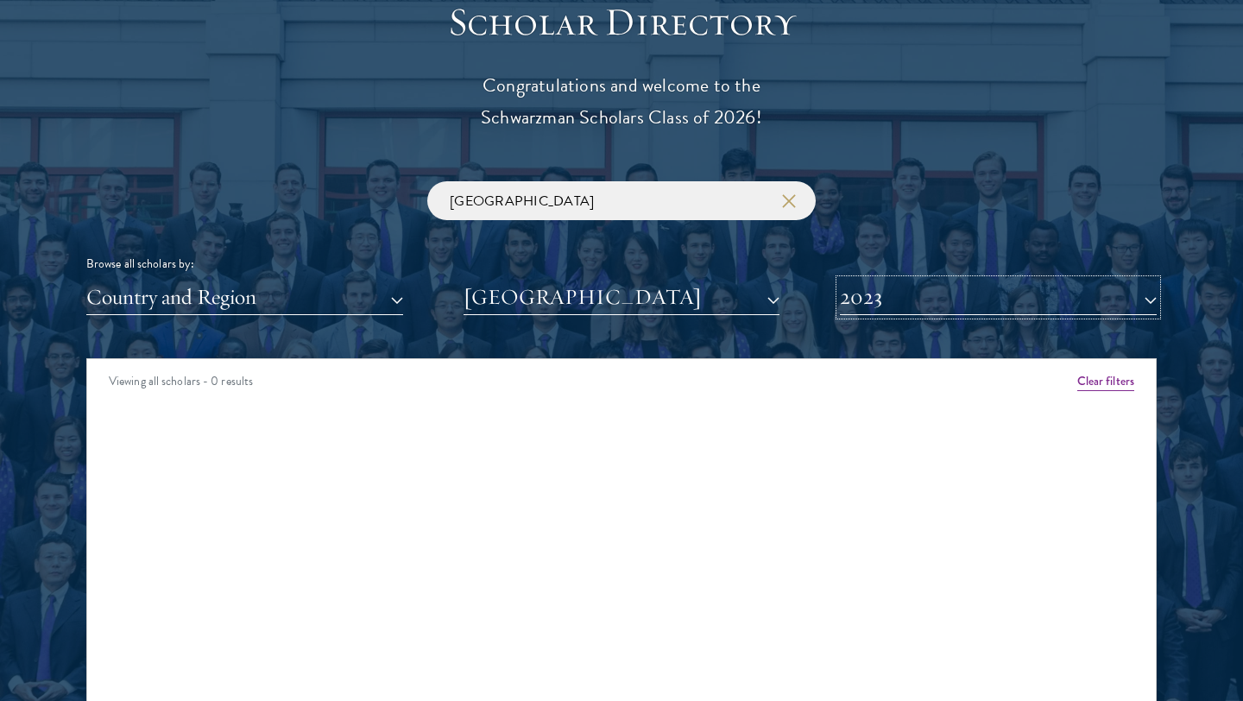
click at [925, 303] on button "2023" at bounding box center [998, 297] width 317 height 35
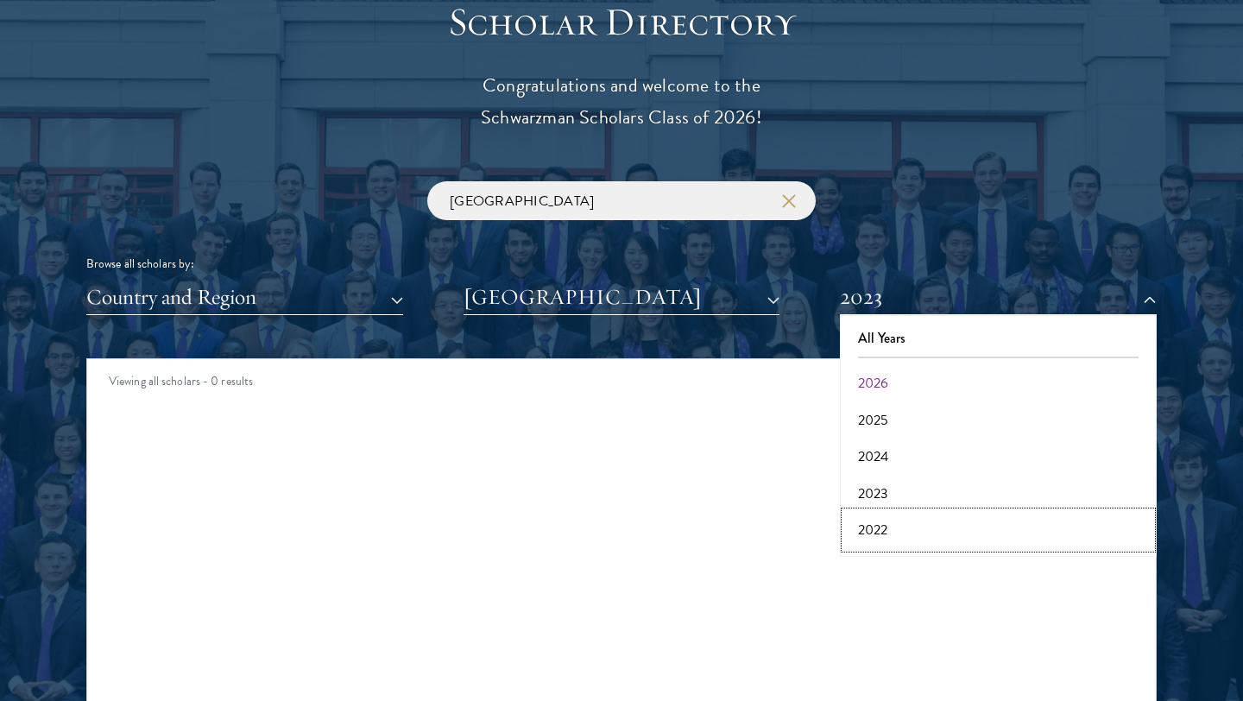
click at [885, 526] on button "2022" at bounding box center [998, 530] width 306 height 36
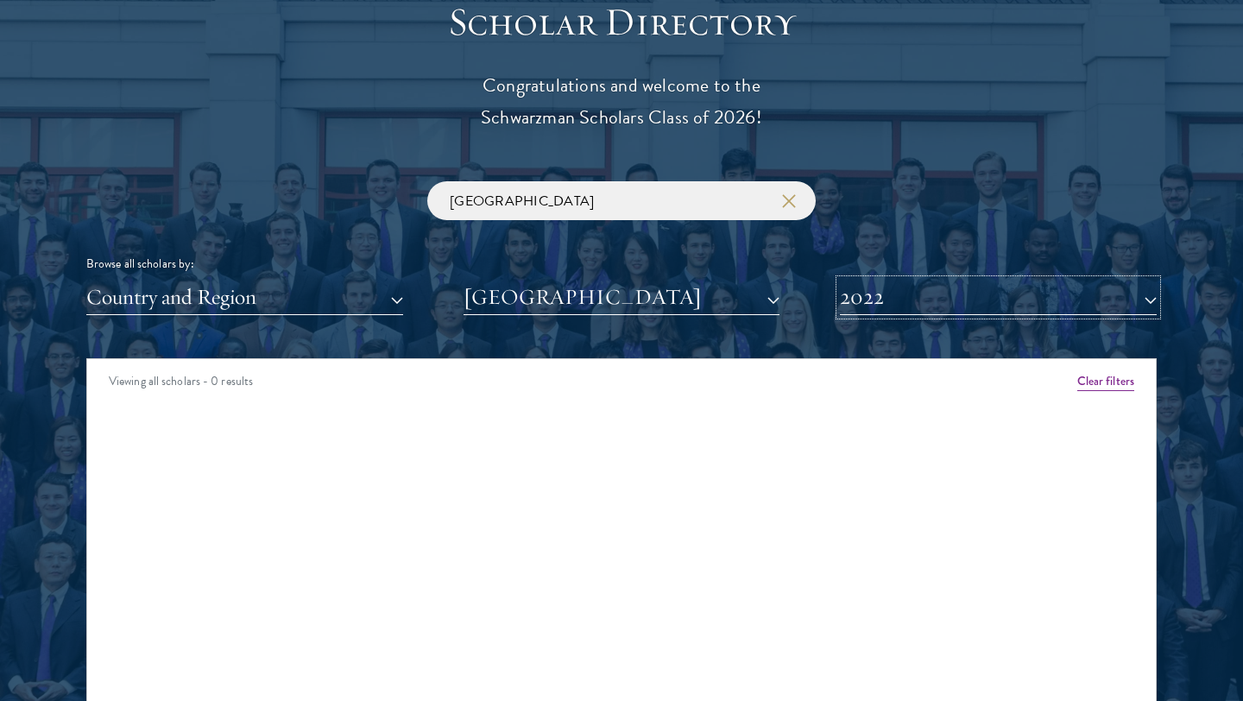
click at [910, 313] on button "2022" at bounding box center [998, 297] width 317 height 35
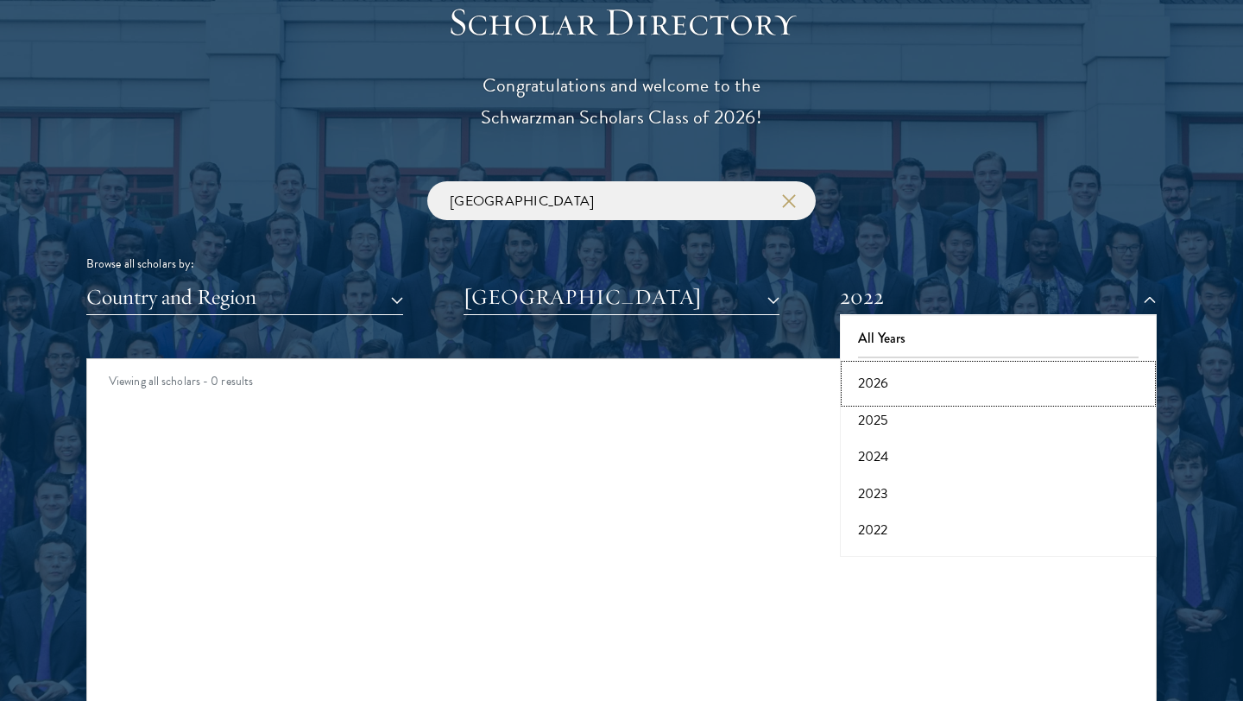
click at [882, 381] on button "2026" at bounding box center [998, 383] width 306 height 36
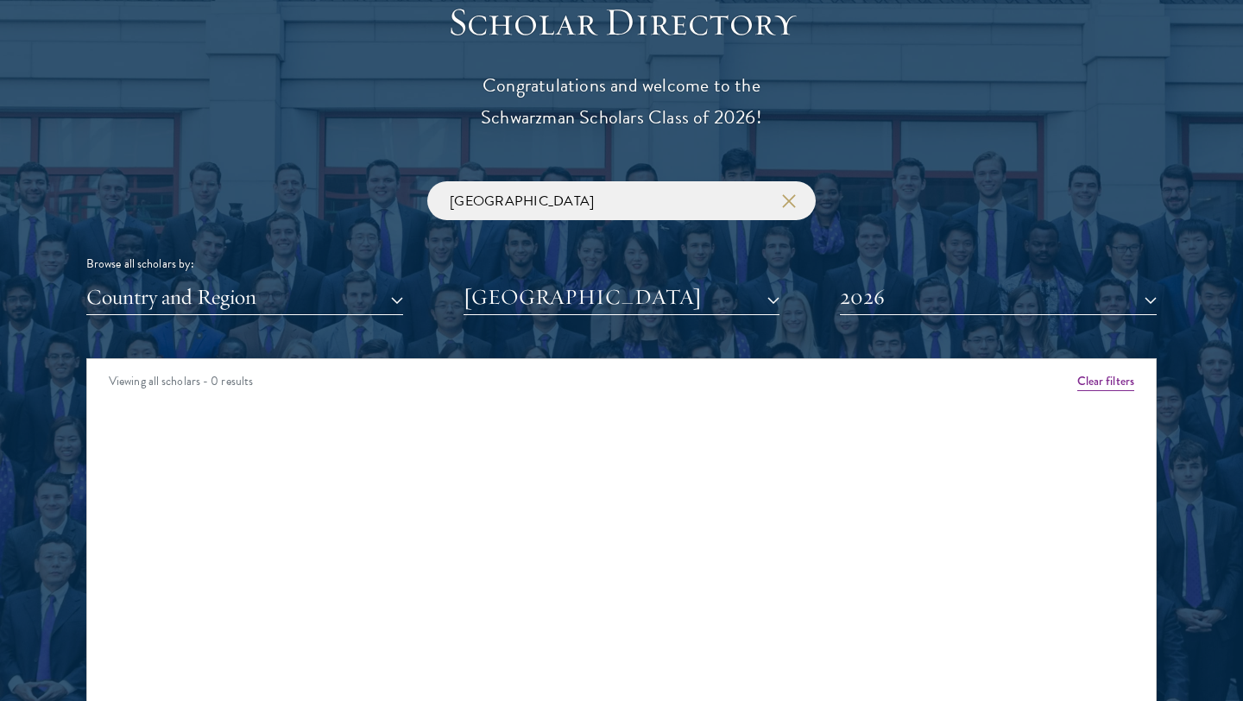
click at [703, 270] on div "Browse all scholars by:" at bounding box center [621, 264] width 1070 height 18
click at [699, 297] on button "[GEOGRAPHIC_DATA]" at bounding box center [622, 297] width 317 height 35
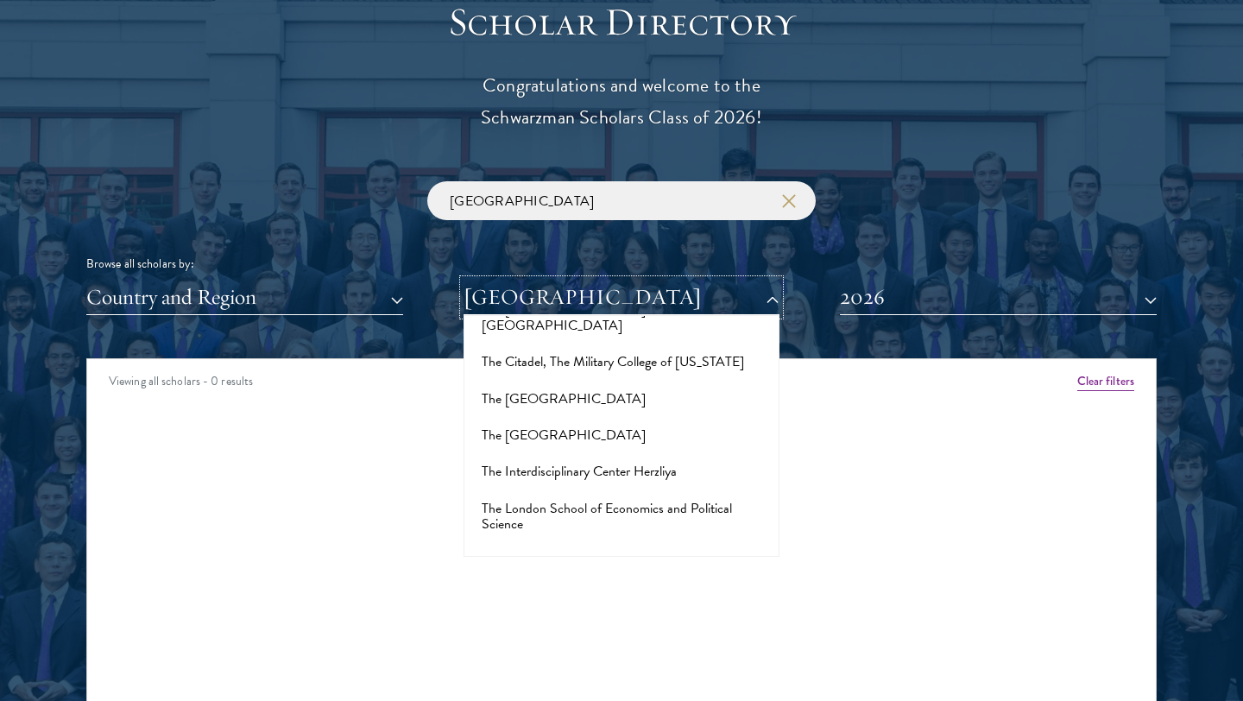
scroll to position [10953, 0]
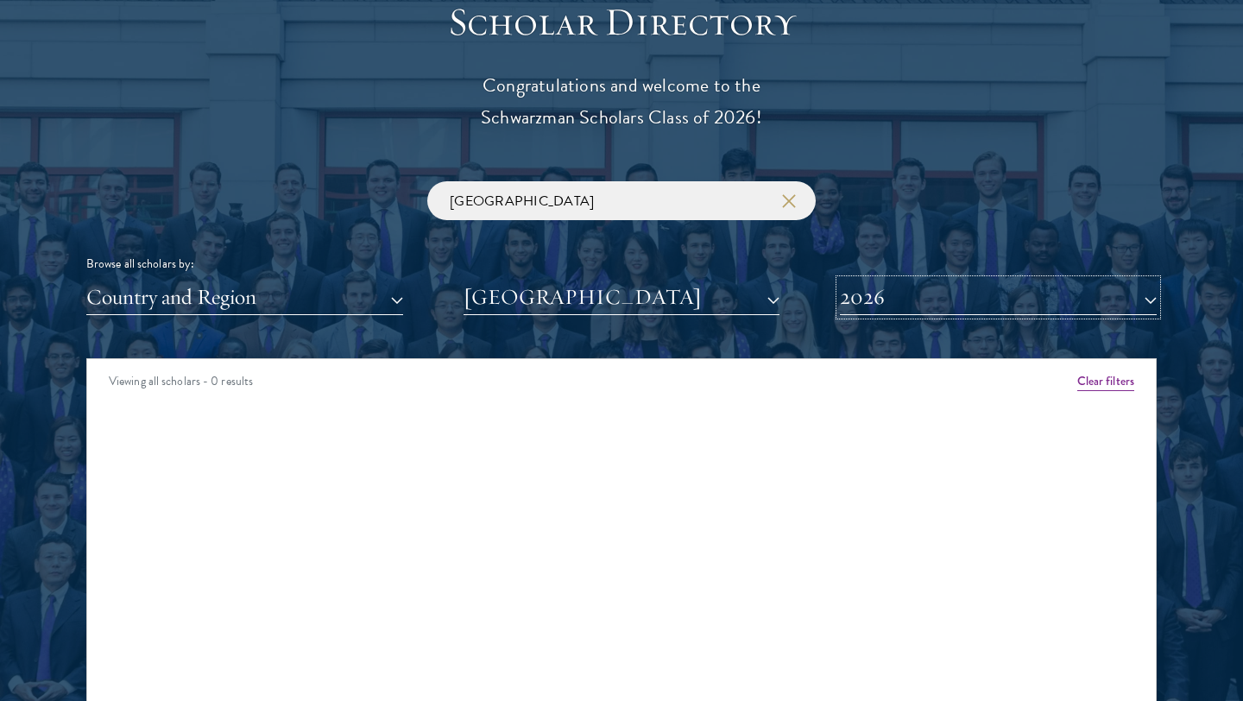
click at [897, 311] on button "2026" at bounding box center [998, 297] width 317 height 35
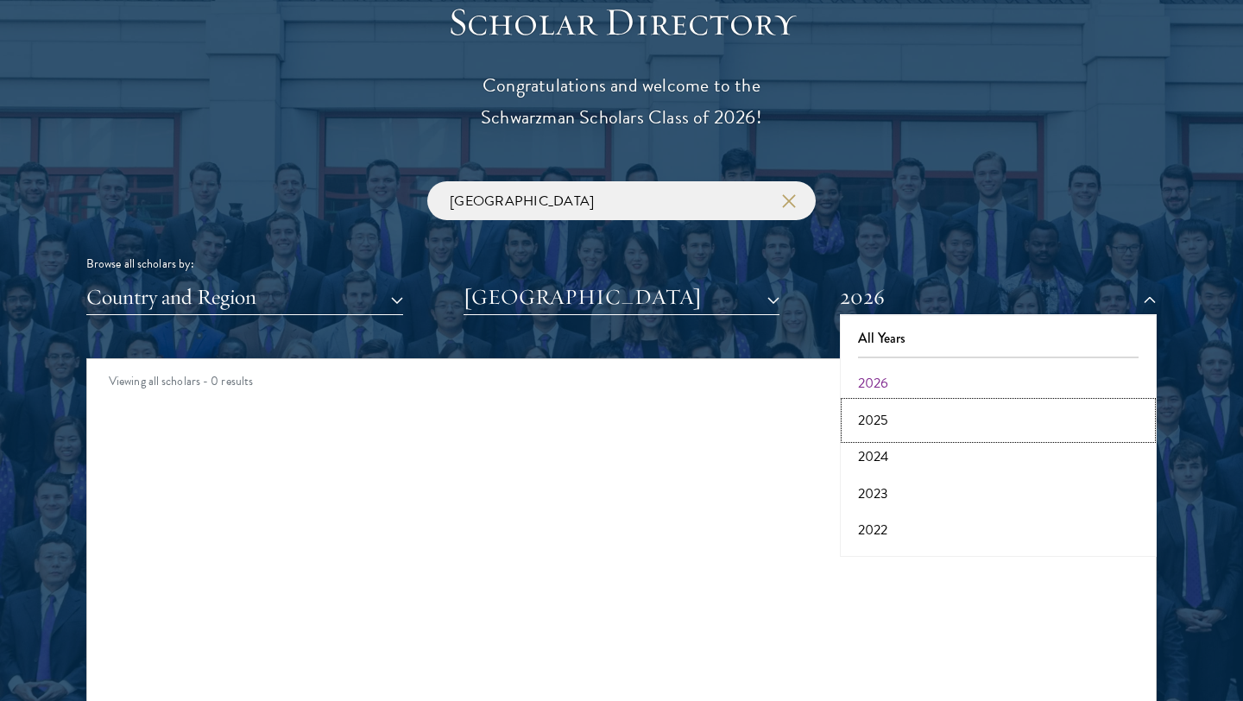
click at [883, 416] on button "2025" at bounding box center [998, 420] width 306 height 36
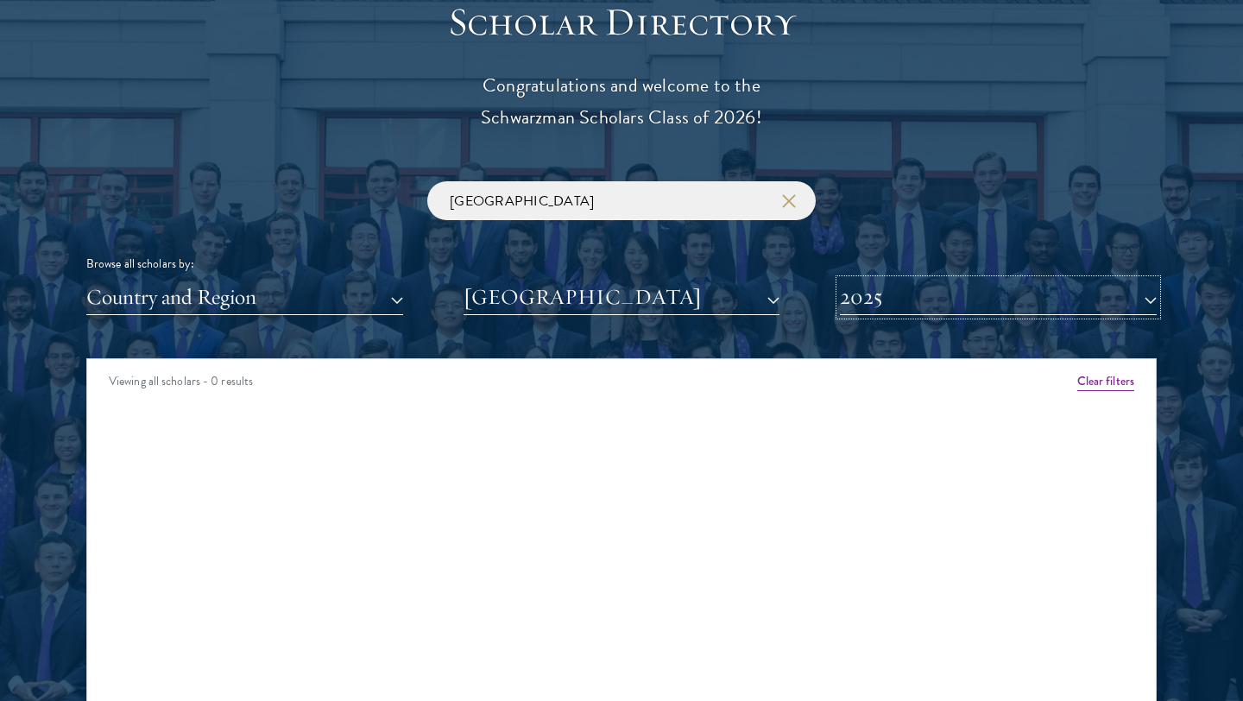
click at [923, 294] on button "2025" at bounding box center [998, 297] width 317 height 35
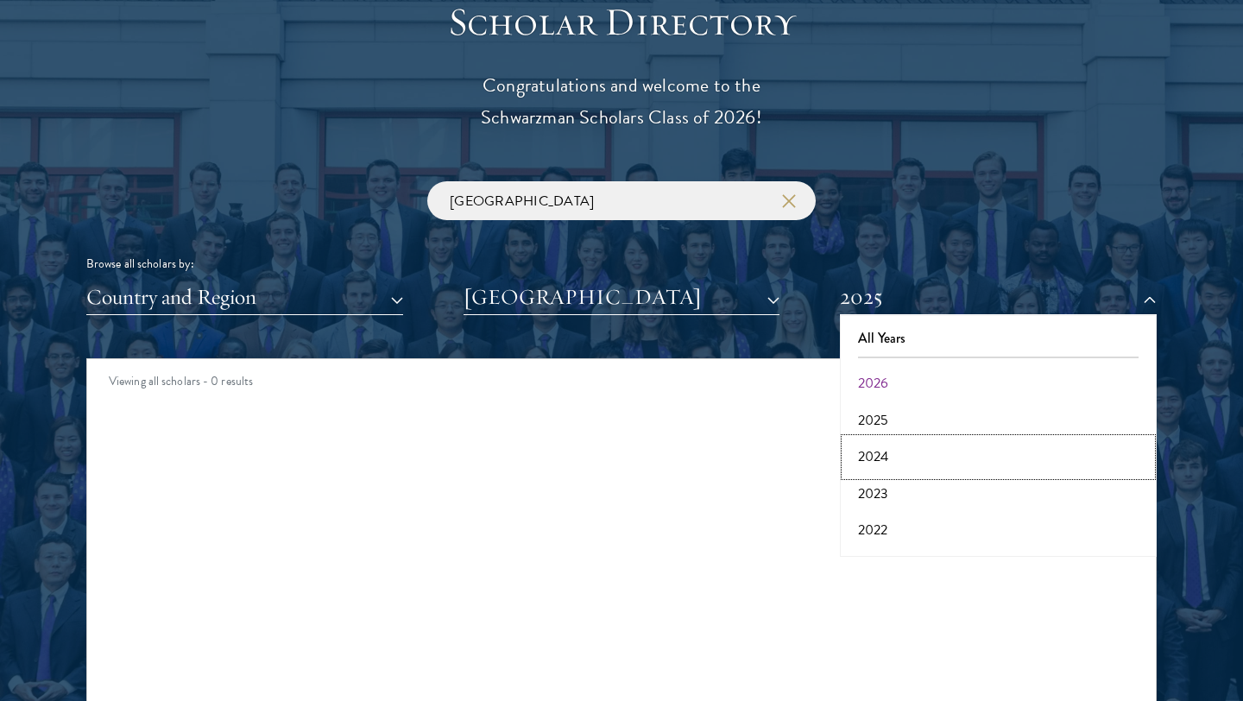
click at [882, 464] on button "2024" at bounding box center [998, 457] width 306 height 36
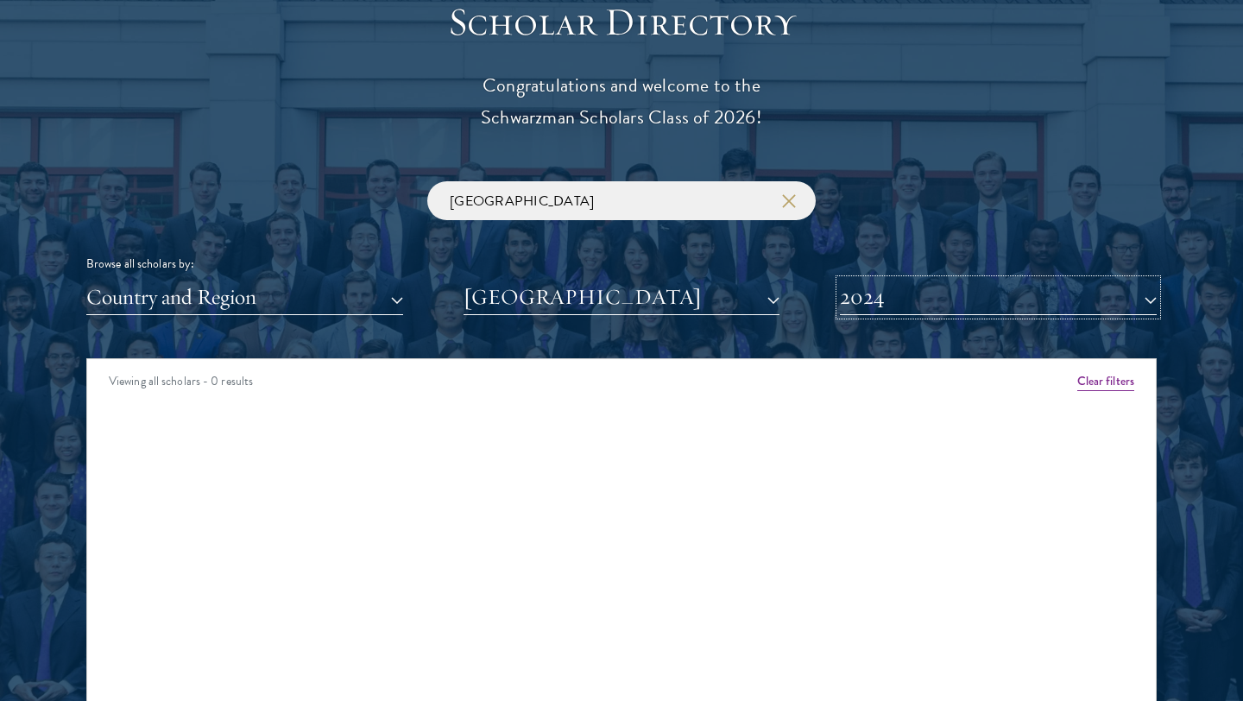
click at [926, 302] on button "2024" at bounding box center [998, 297] width 317 height 35
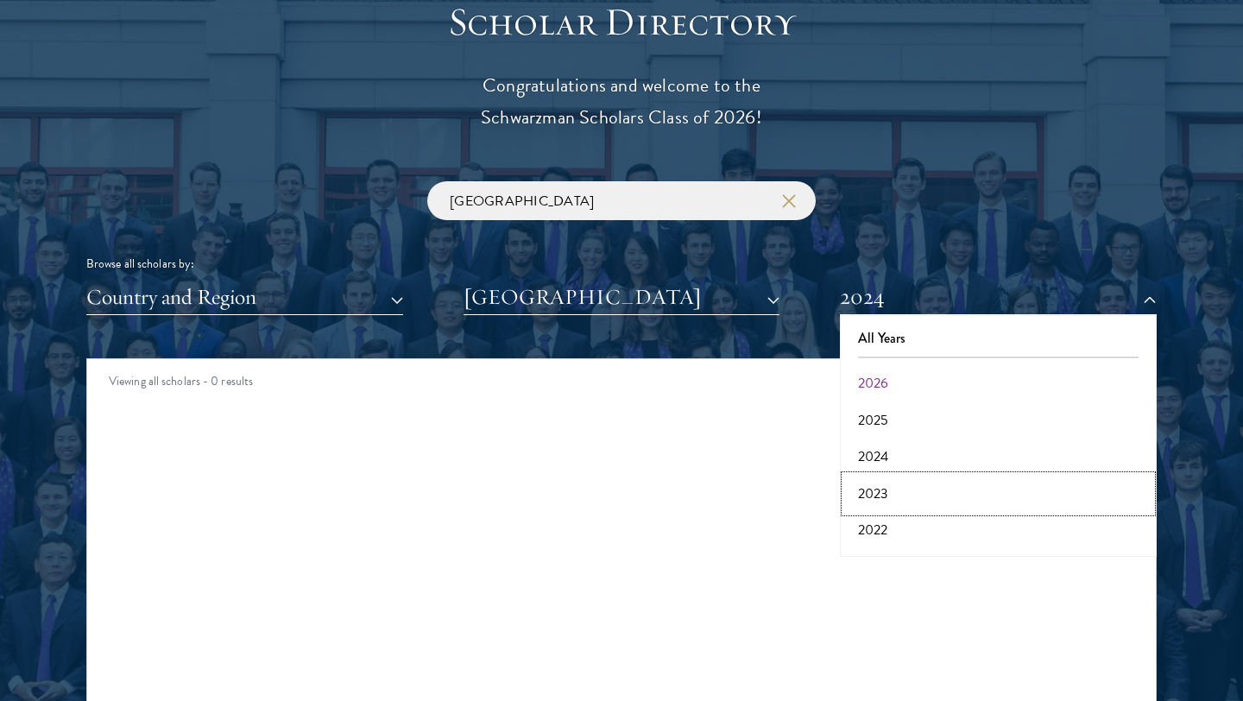
click at [880, 495] on button "2023" at bounding box center [998, 494] width 306 height 36
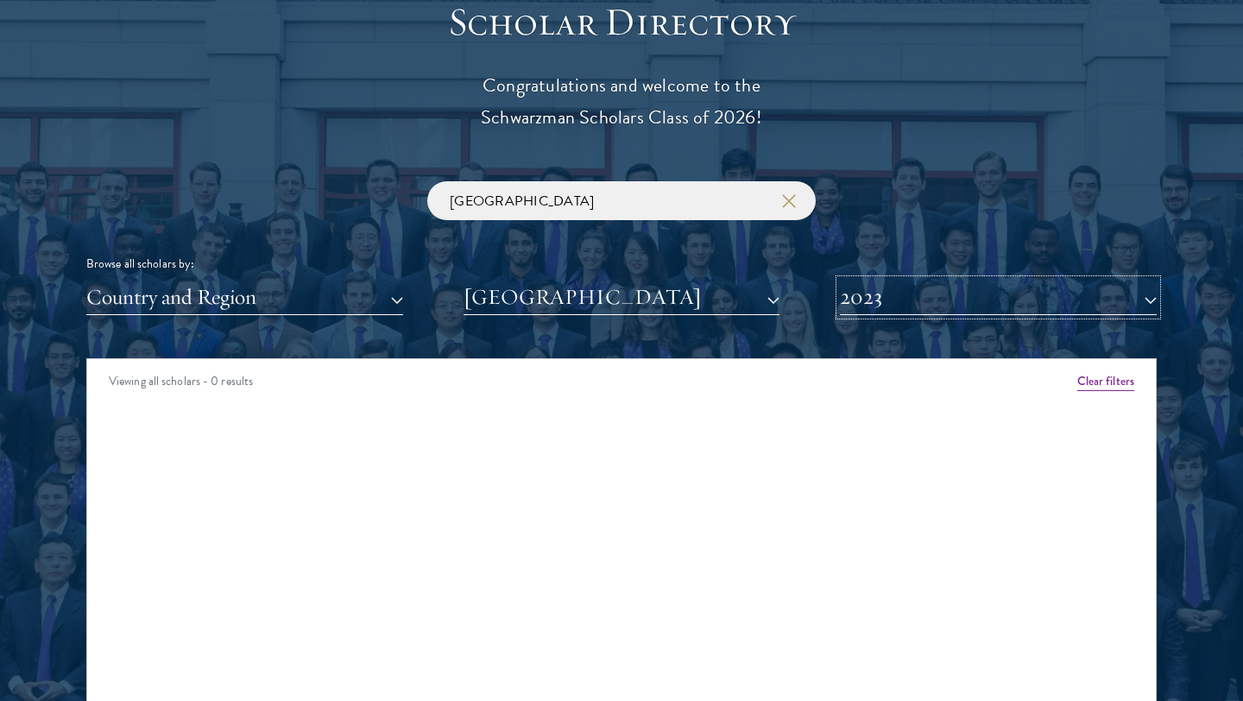
click at [953, 285] on button "2023" at bounding box center [998, 297] width 317 height 35
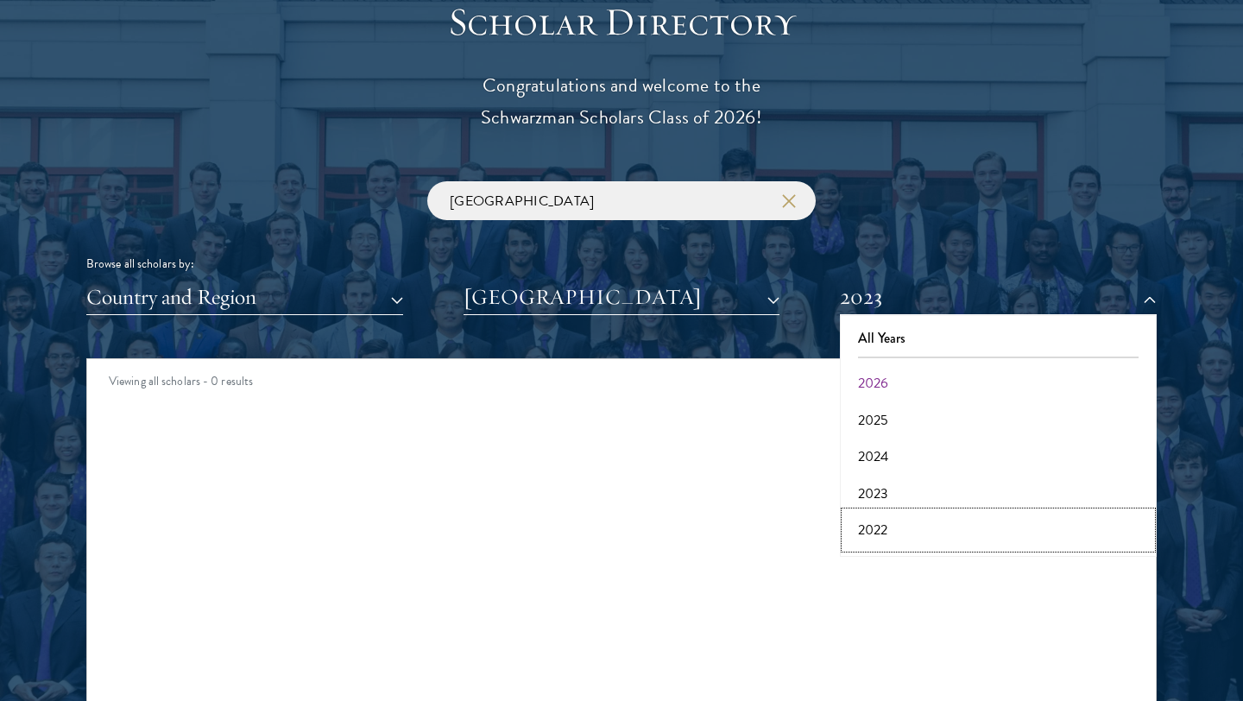
click at [876, 531] on button "2022" at bounding box center [998, 530] width 306 height 36
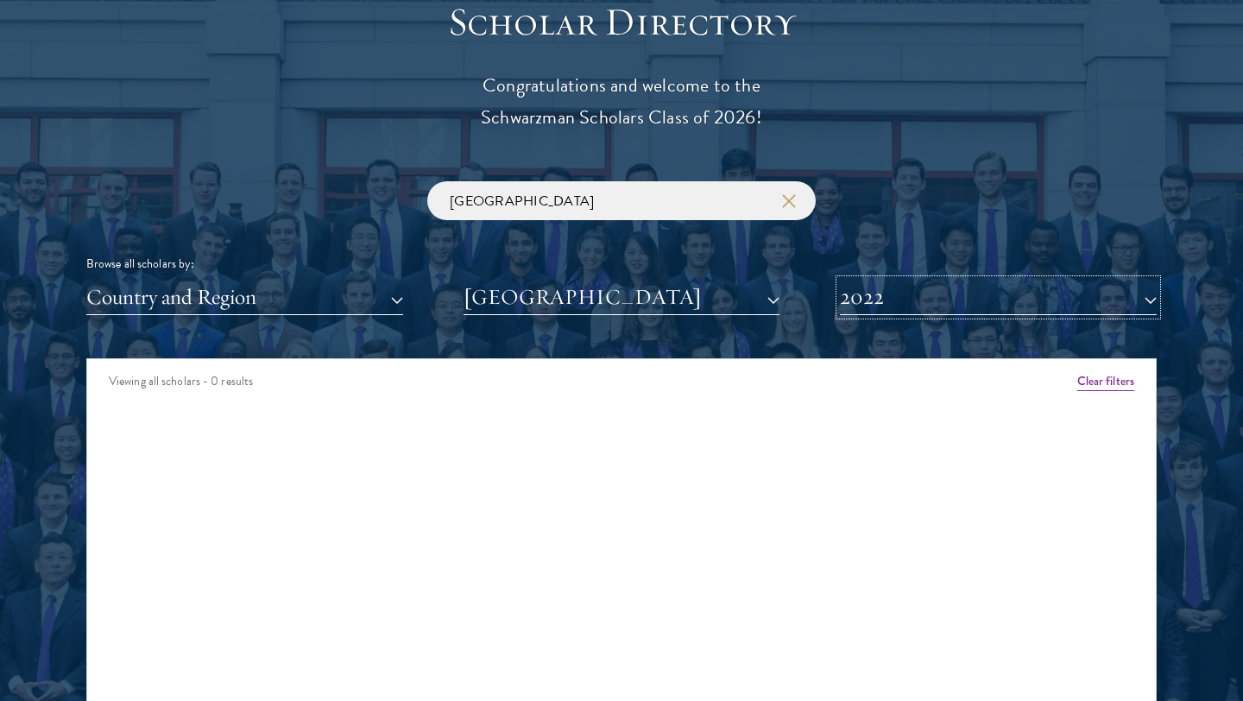
click at [910, 297] on button "2022" at bounding box center [998, 297] width 317 height 35
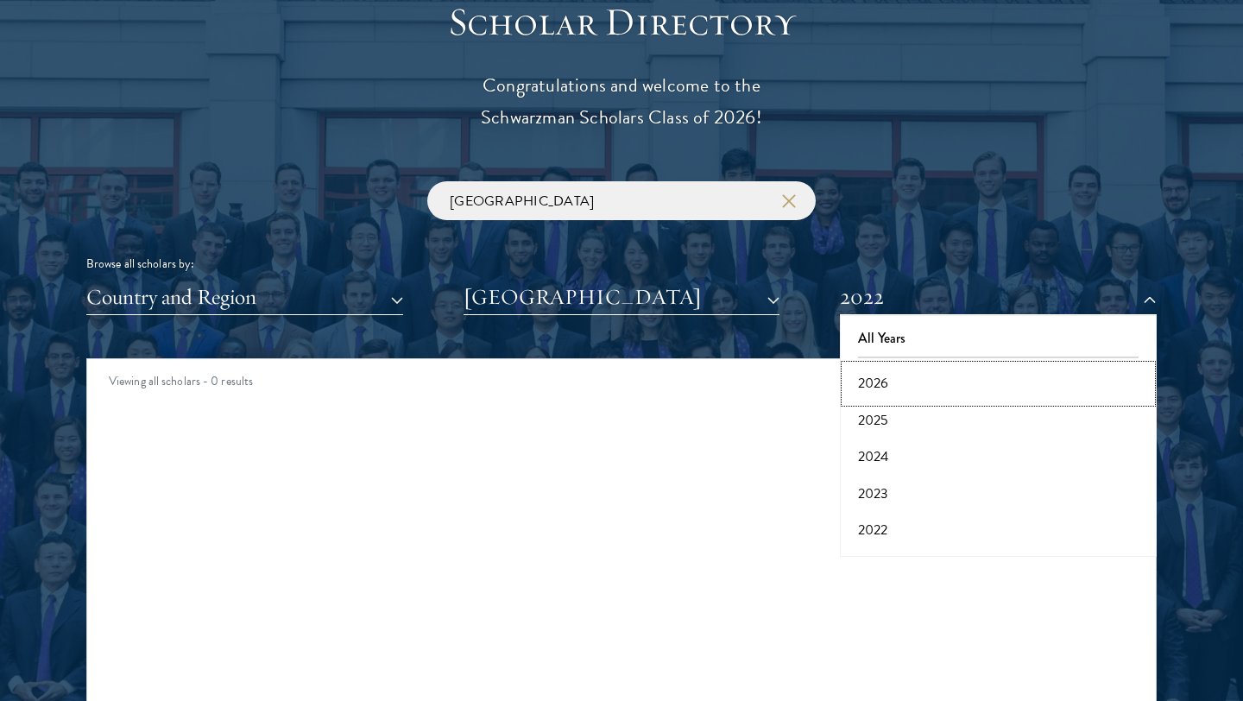
click at [876, 385] on button "2026" at bounding box center [998, 383] width 306 height 36
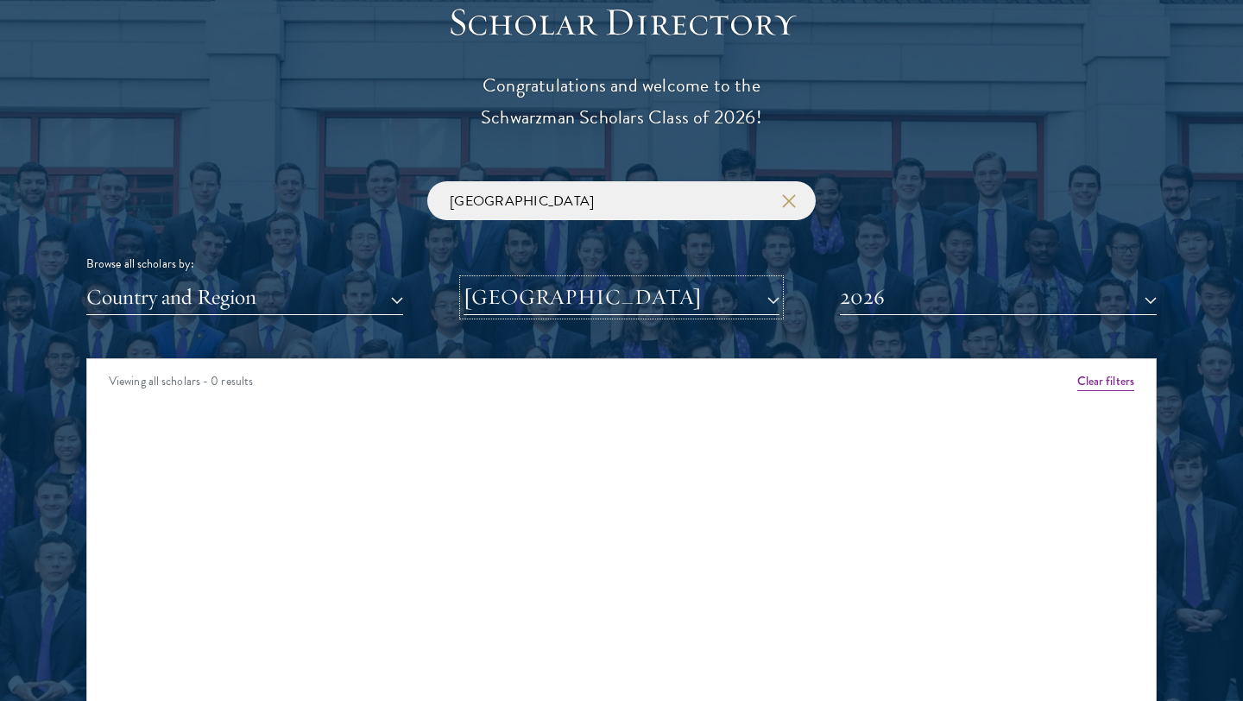
click at [744, 306] on button "[GEOGRAPHIC_DATA]" at bounding box center [622, 297] width 317 height 35
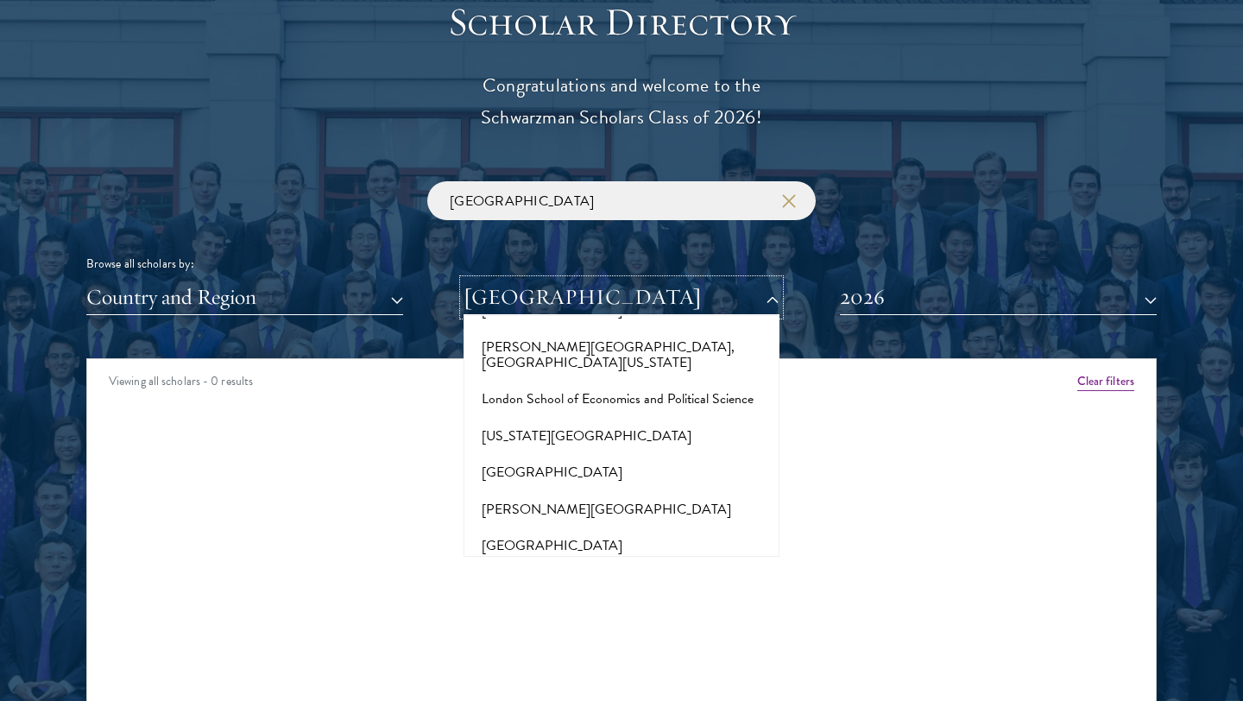
scroll to position [6080, 0]
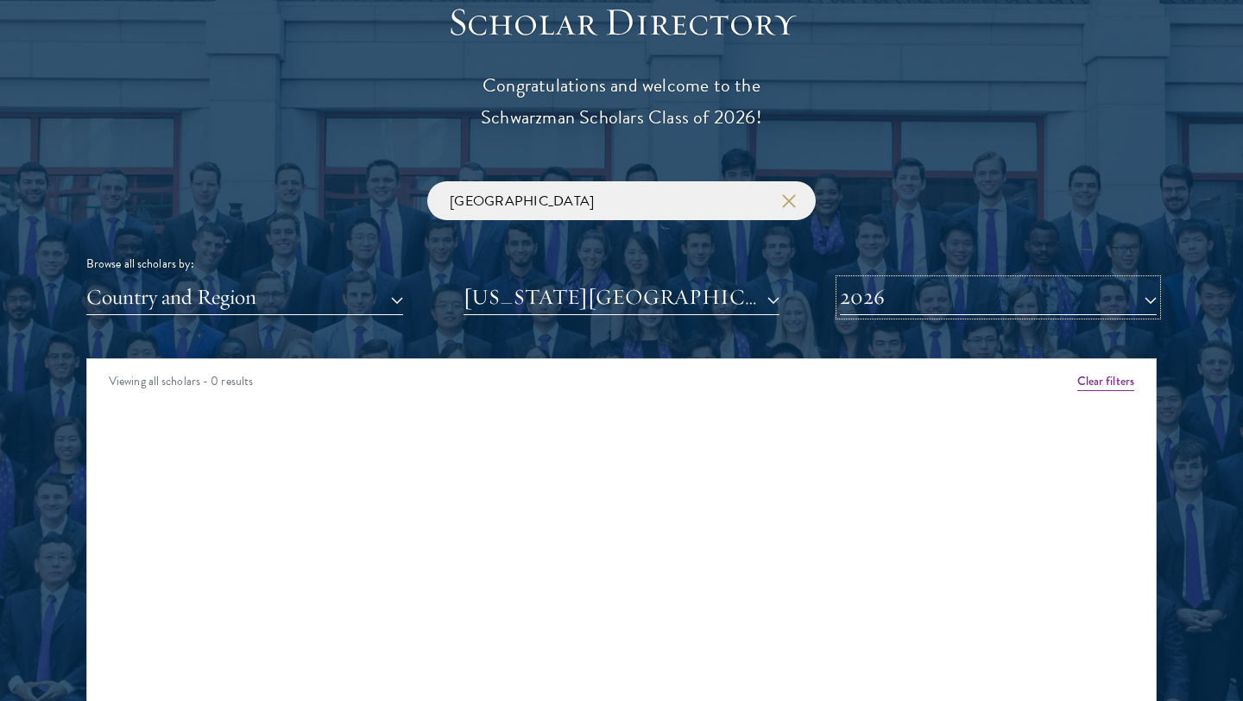
click at [906, 305] on button "2026" at bounding box center [998, 297] width 317 height 35
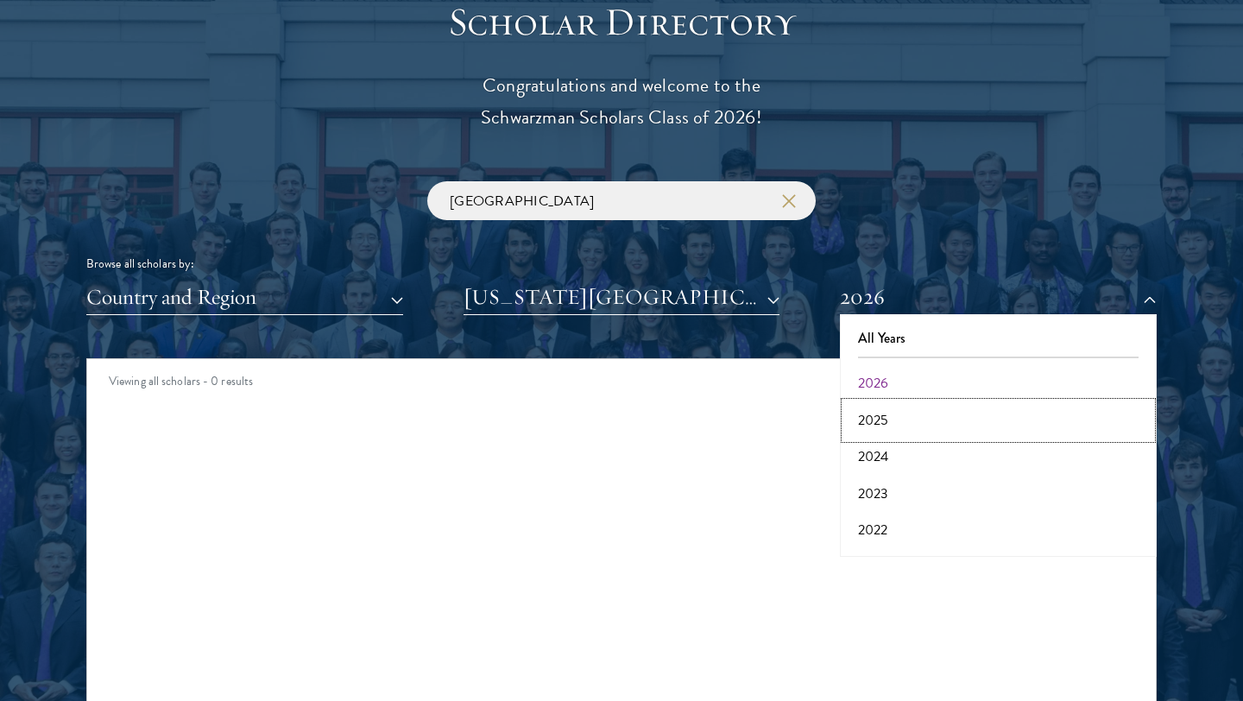
click at [890, 429] on button "2025" at bounding box center [998, 420] width 306 height 36
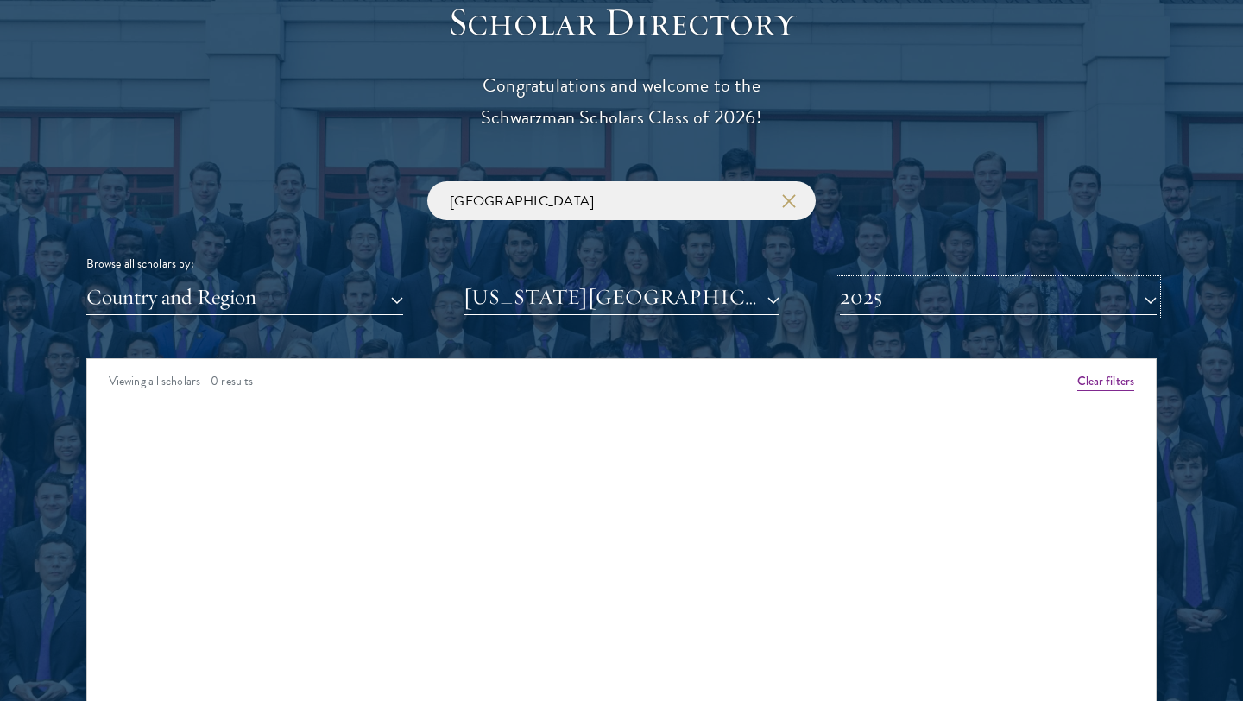
click at [929, 292] on button "2025" at bounding box center [998, 297] width 317 height 35
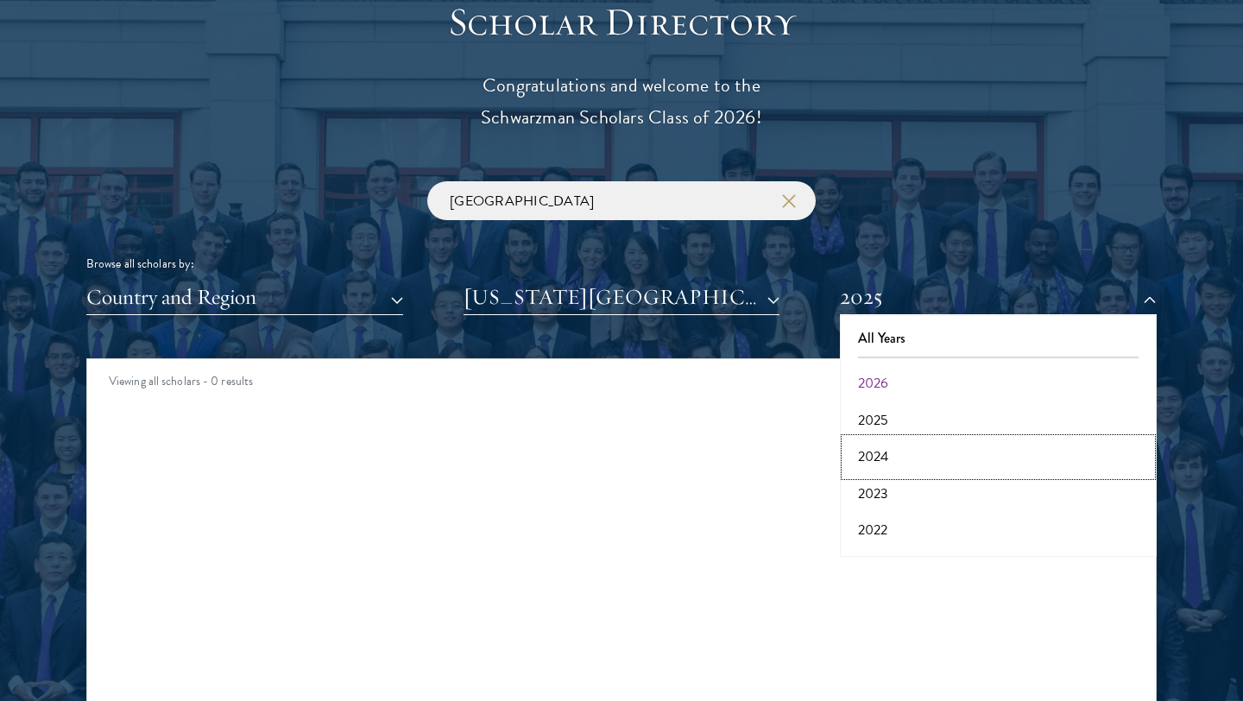
click at [884, 465] on button "2024" at bounding box center [998, 457] width 306 height 36
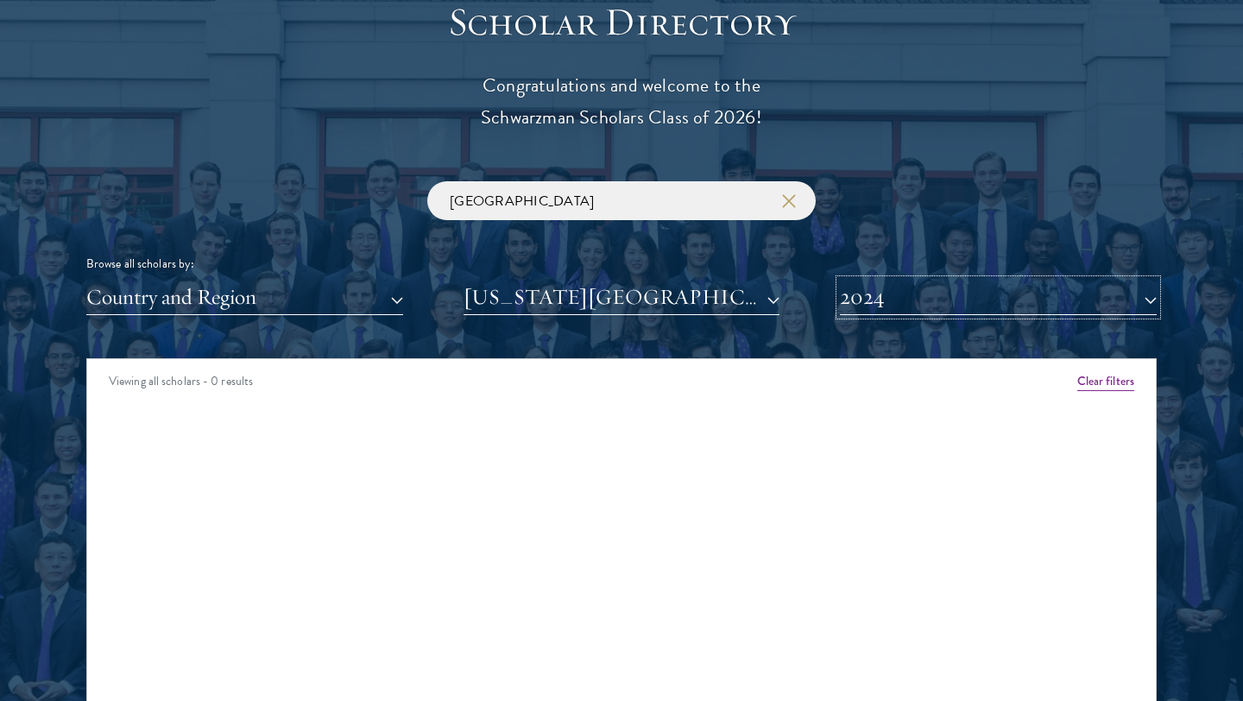
click at [927, 308] on button "2024" at bounding box center [998, 297] width 317 height 35
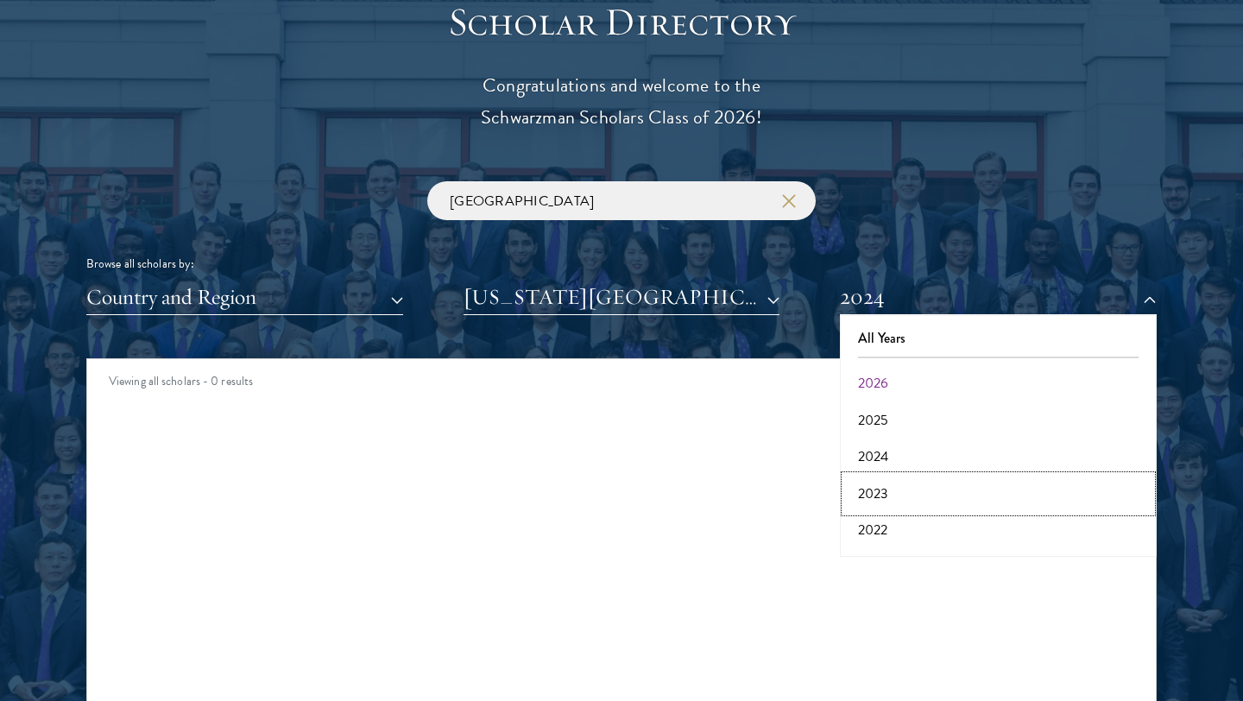
click at [887, 494] on button "2023" at bounding box center [998, 494] width 306 height 36
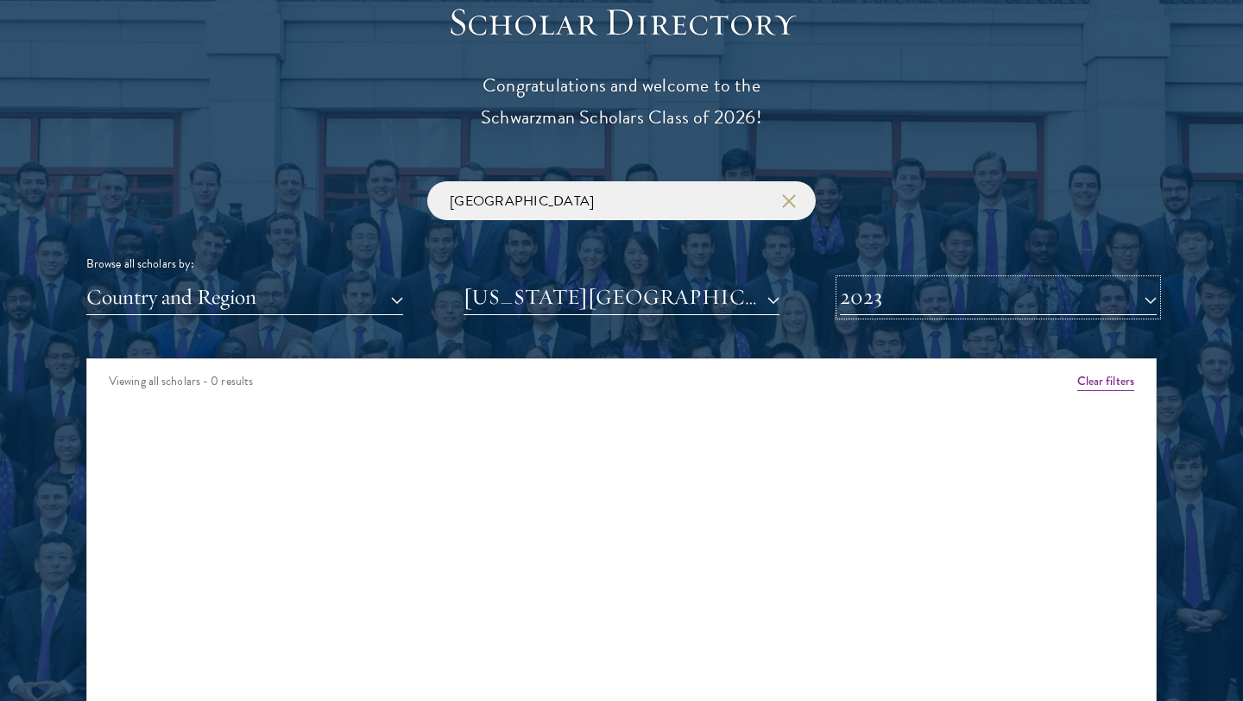
click at [951, 305] on button "2023" at bounding box center [998, 297] width 317 height 35
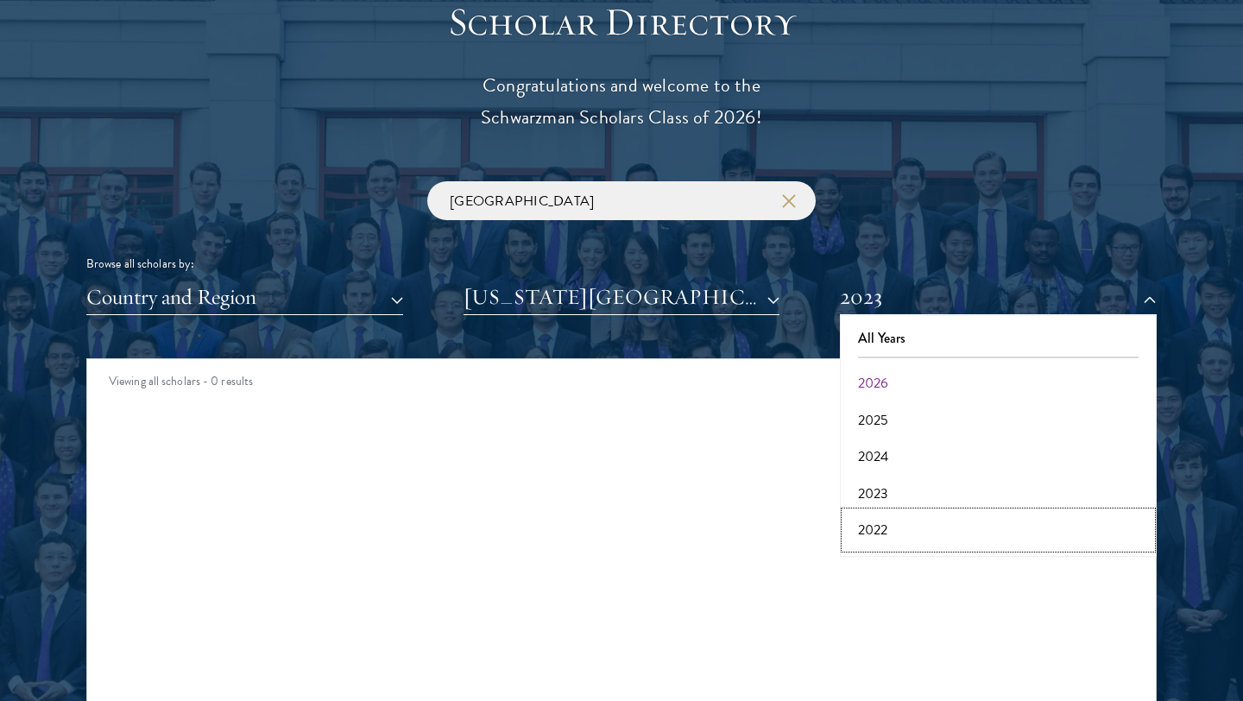
click at [884, 515] on button "2022" at bounding box center [998, 530] width 306 height 36
